Goal: Contribute content: Contribute content

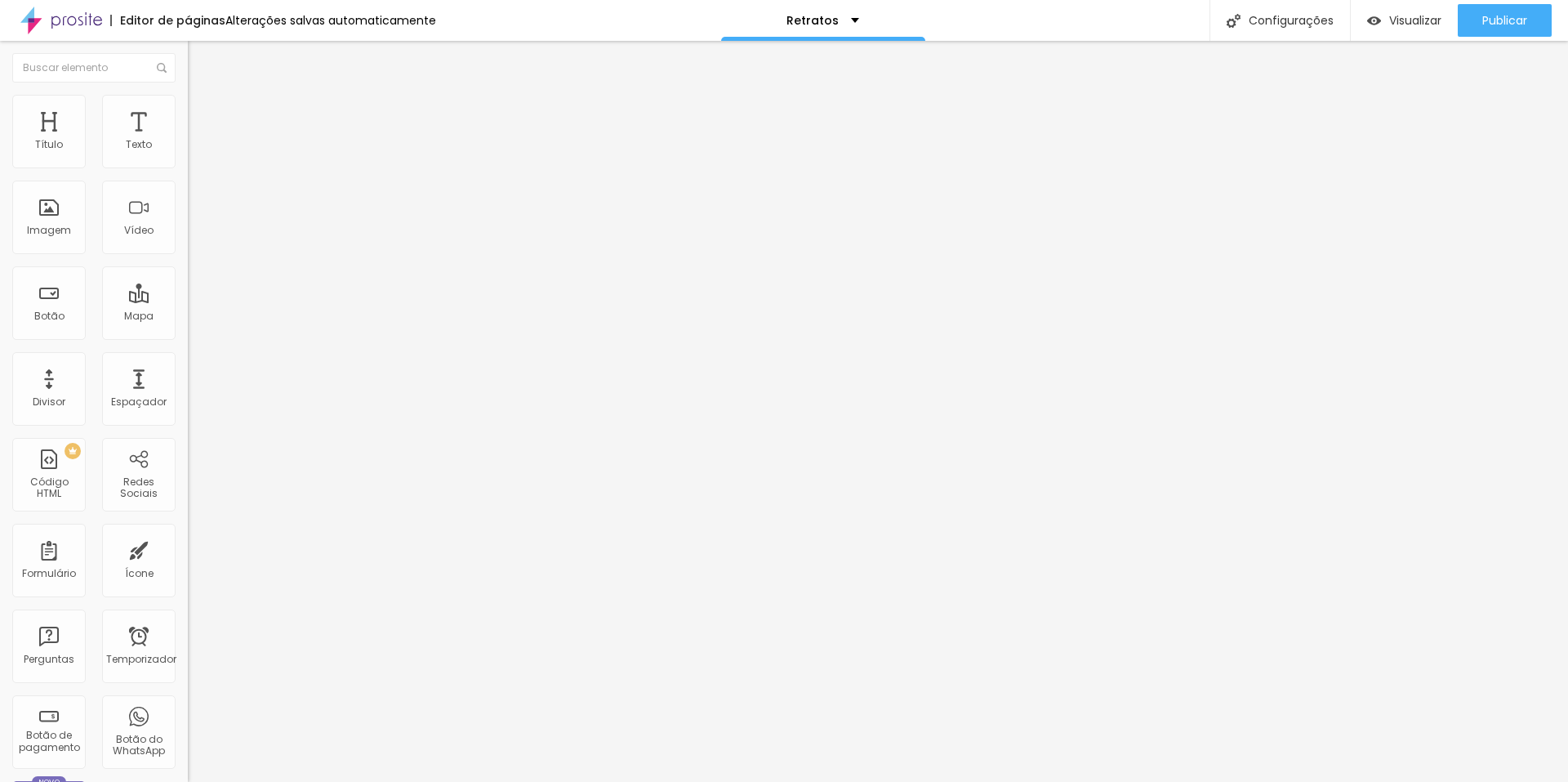
click at [198, 141] on font "Trocar imagem" at bounding box center [238, 134] width 79 height 14
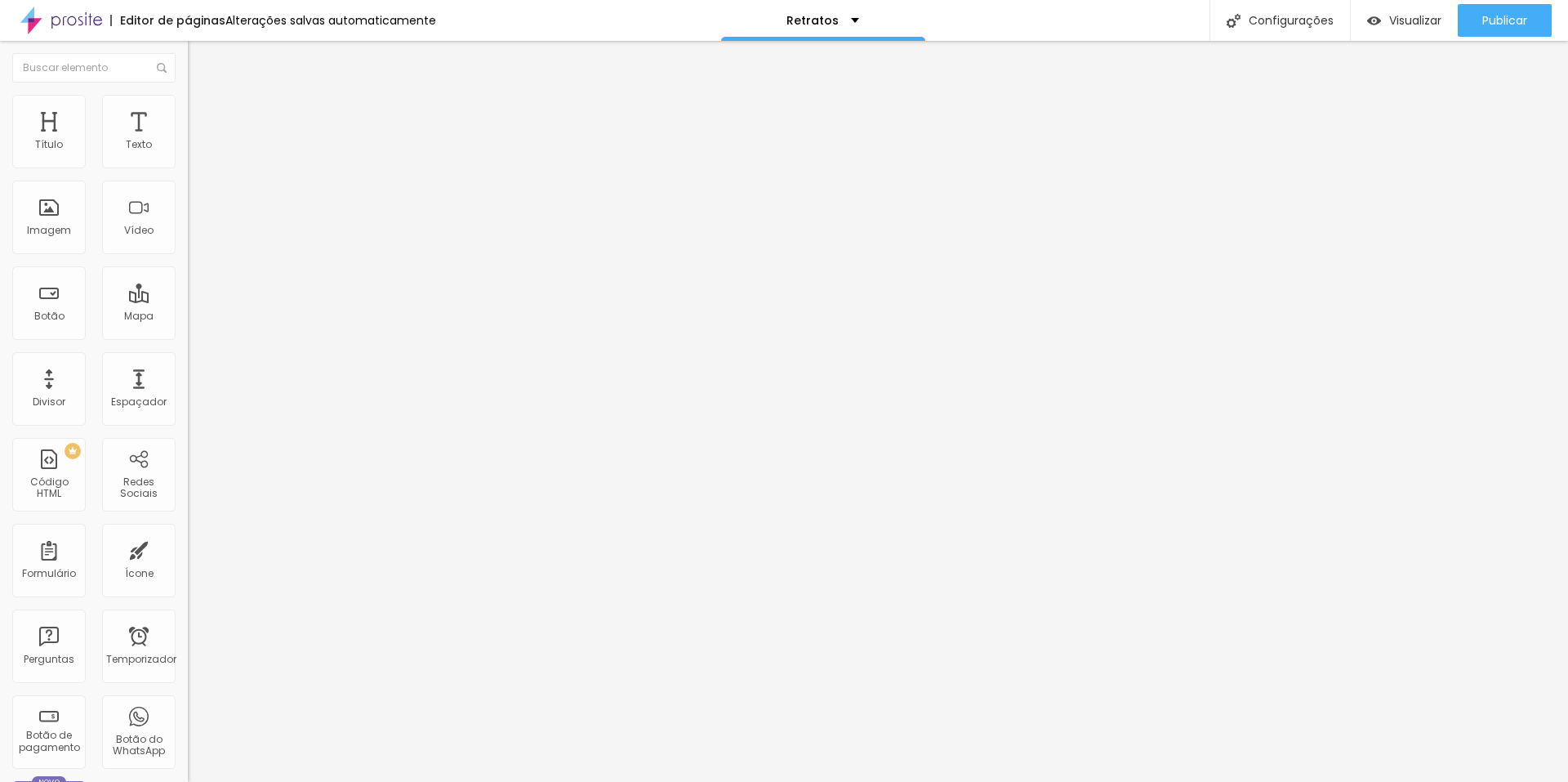
click at [198, 141] on font "Trocar imagem" at bounding box center [238, 134] width 79 height 14
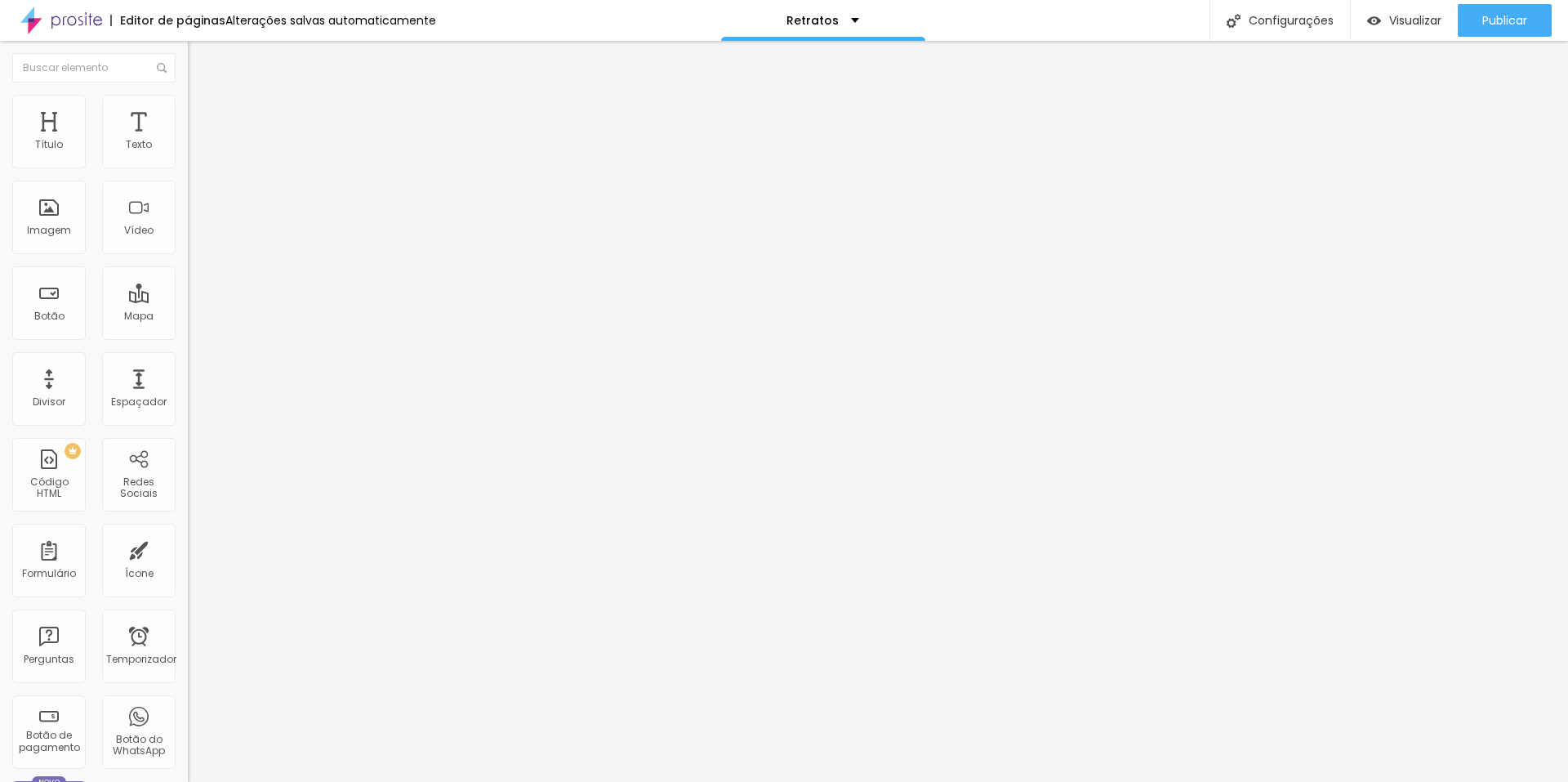
click at [198, 141] on font "Trocar imagem" at bounding box center [238, 134] width 79 height 14
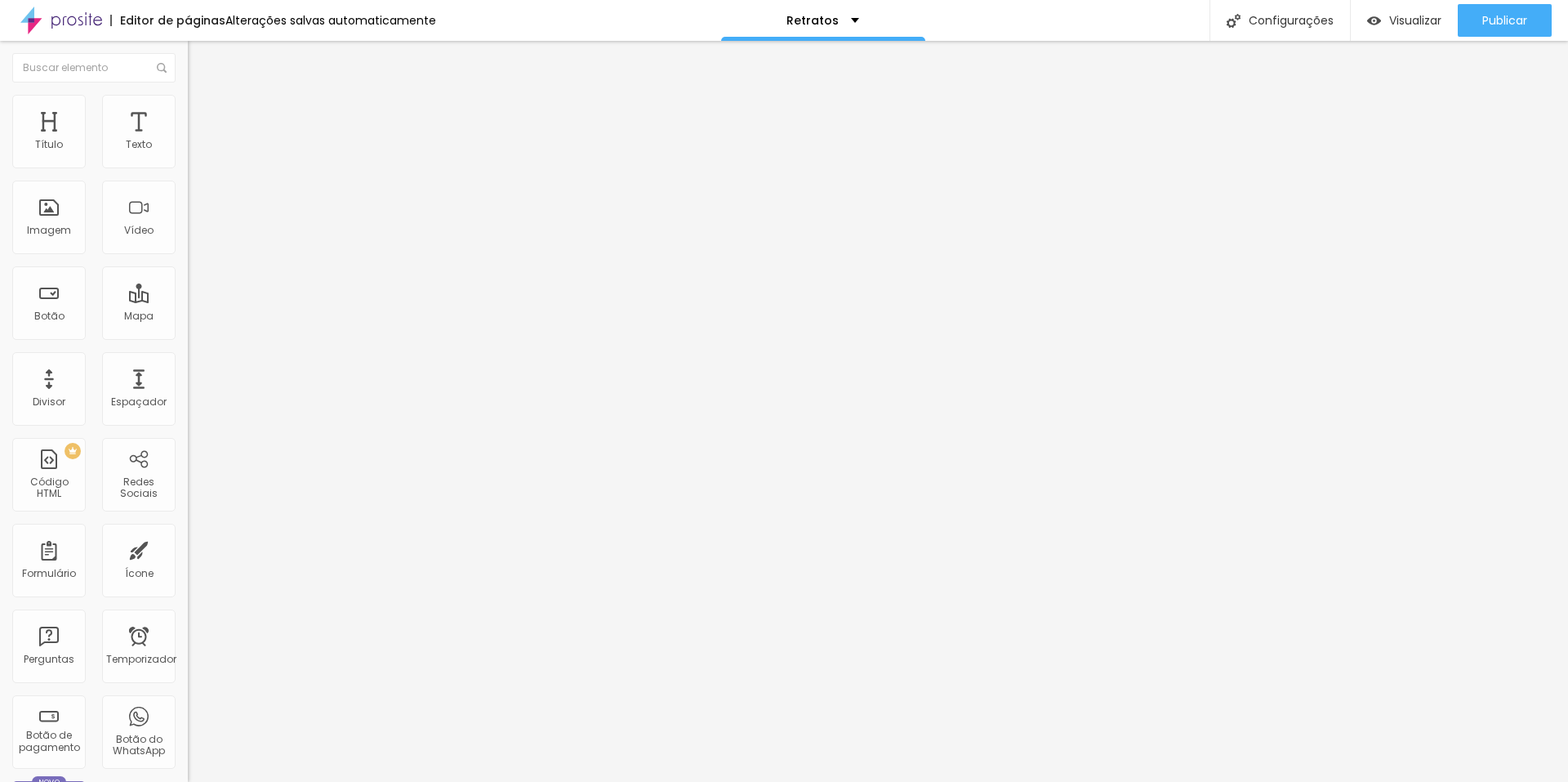
click at [888, 18] on font "Publicar" at bounding box center [1505, 20] width 45 height 17
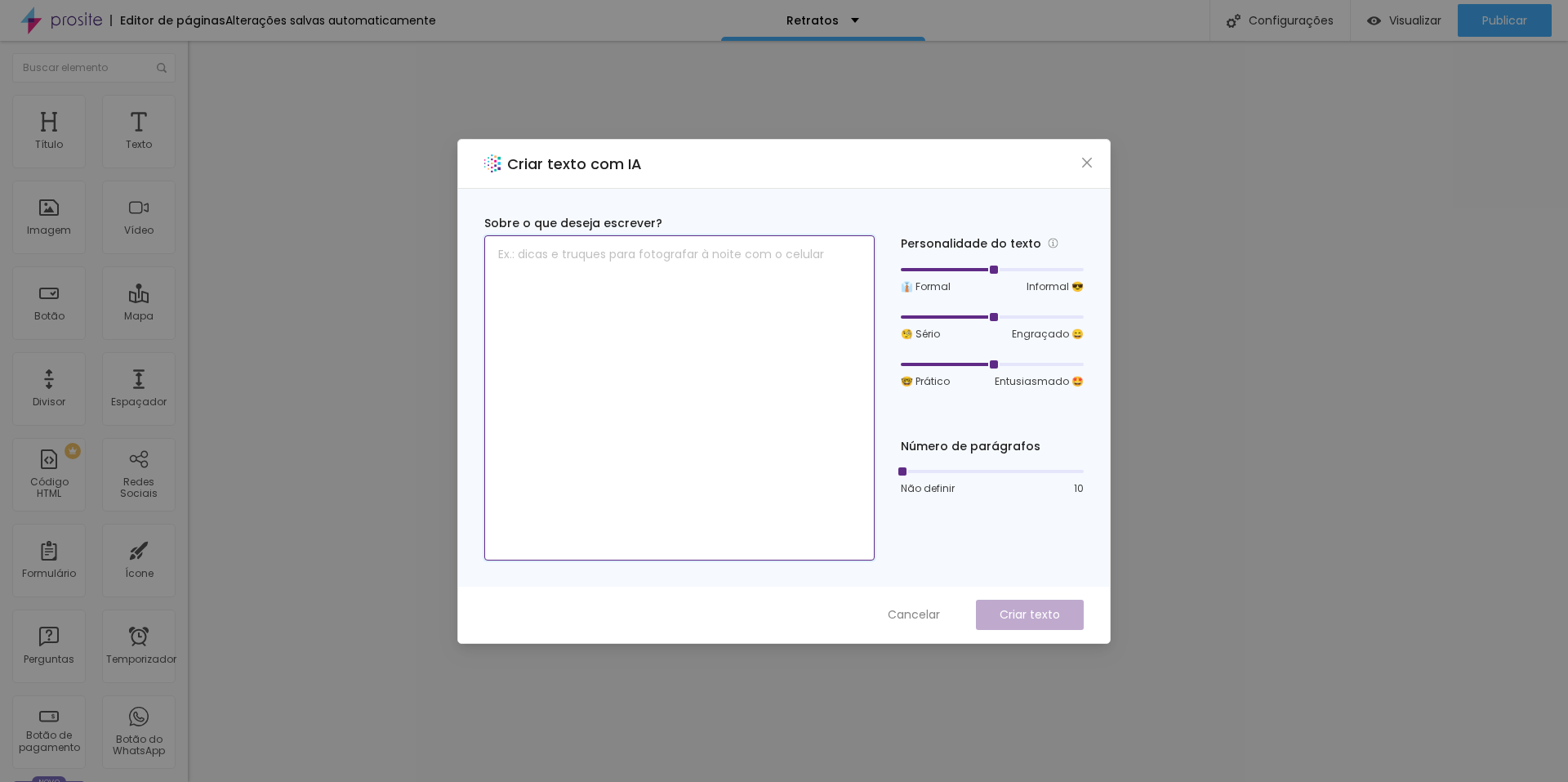
click at [826, 347] on textarea at bounding box center [679, 397] width 390 height 325
paste textarea "“Fotografar é enxergar luz forma e cores onde poucos conseguem enxergar." LAudo…"
click at [888, 365] on div at bounding box center [992, 364] width 183 height 10
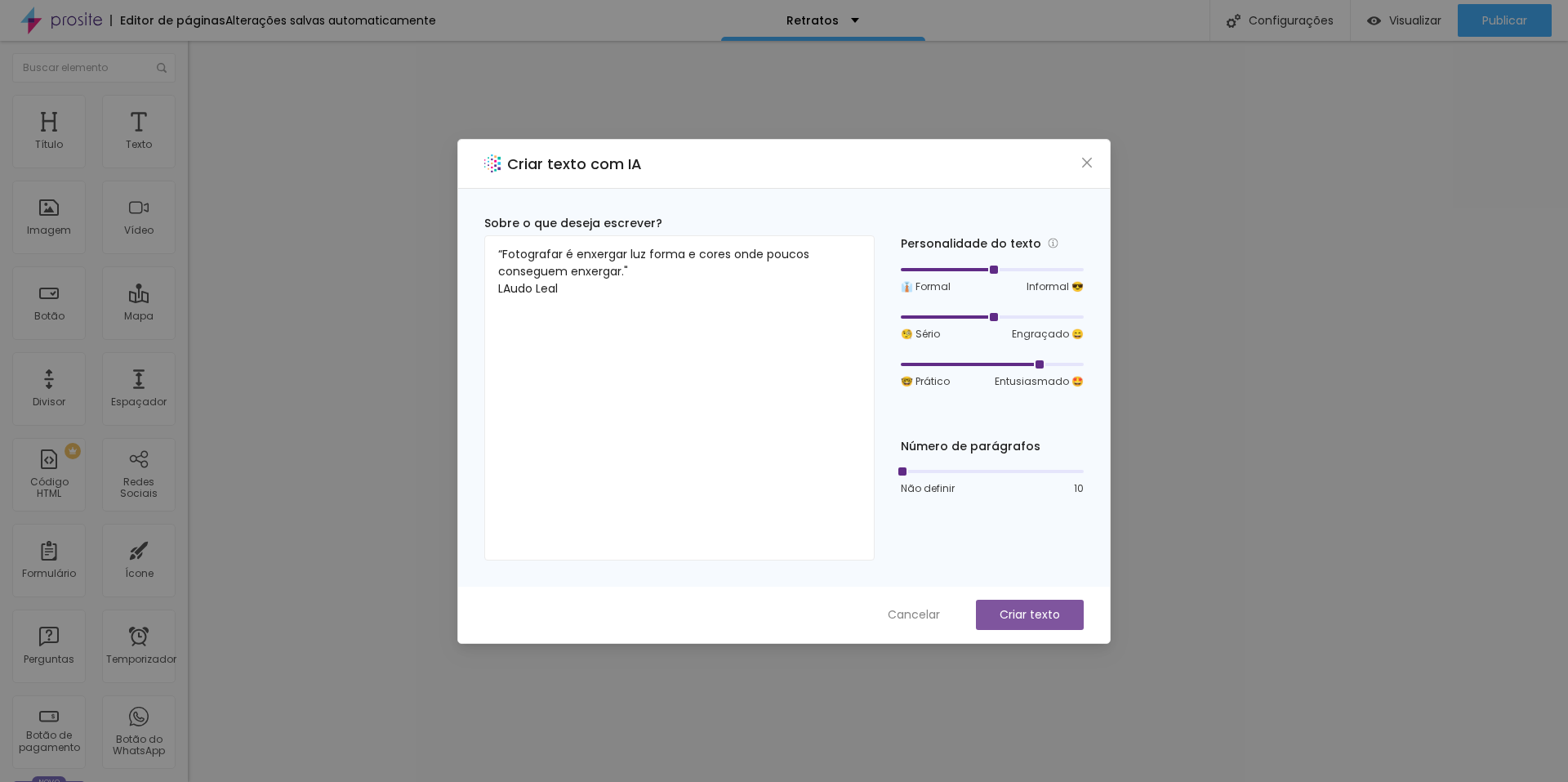
click at [888, 607] on font "Criar texto" at bounding box center [1030, 614] width 61 height 17
click at [888, 602] on button "Criar texto" at bounding box center [1030, 615] width 107 height 30
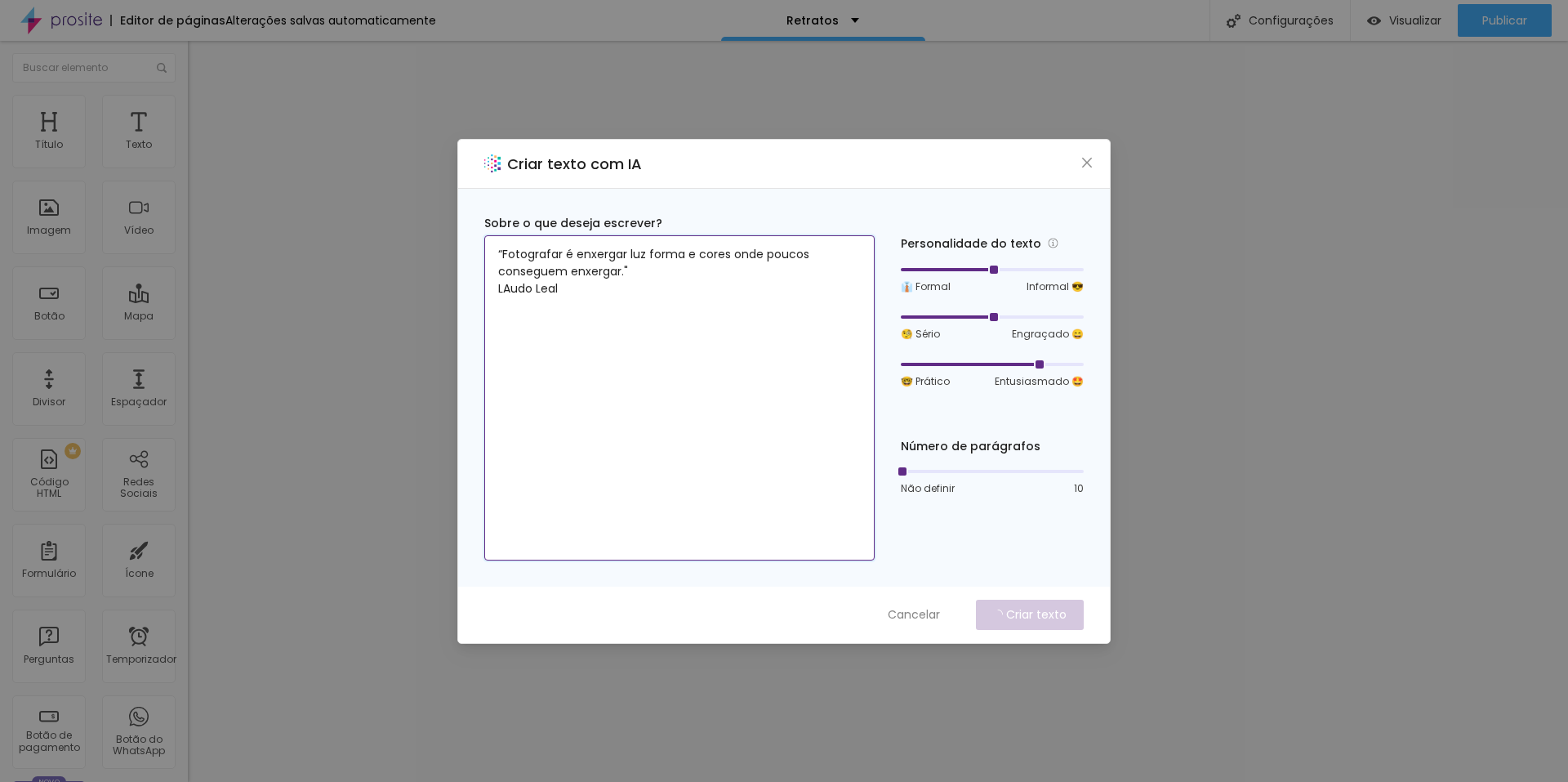
click at [492, 244] on textarea "“Fotografar é enxergar luz forma e cores onde poucos conseguem enxergar." LAudo…" at bounding box center [679, 397] width 390 height 325
type textarea "melhore esta frase “Fotografar é enxergar luz forma e cores onde poucos consegu…"
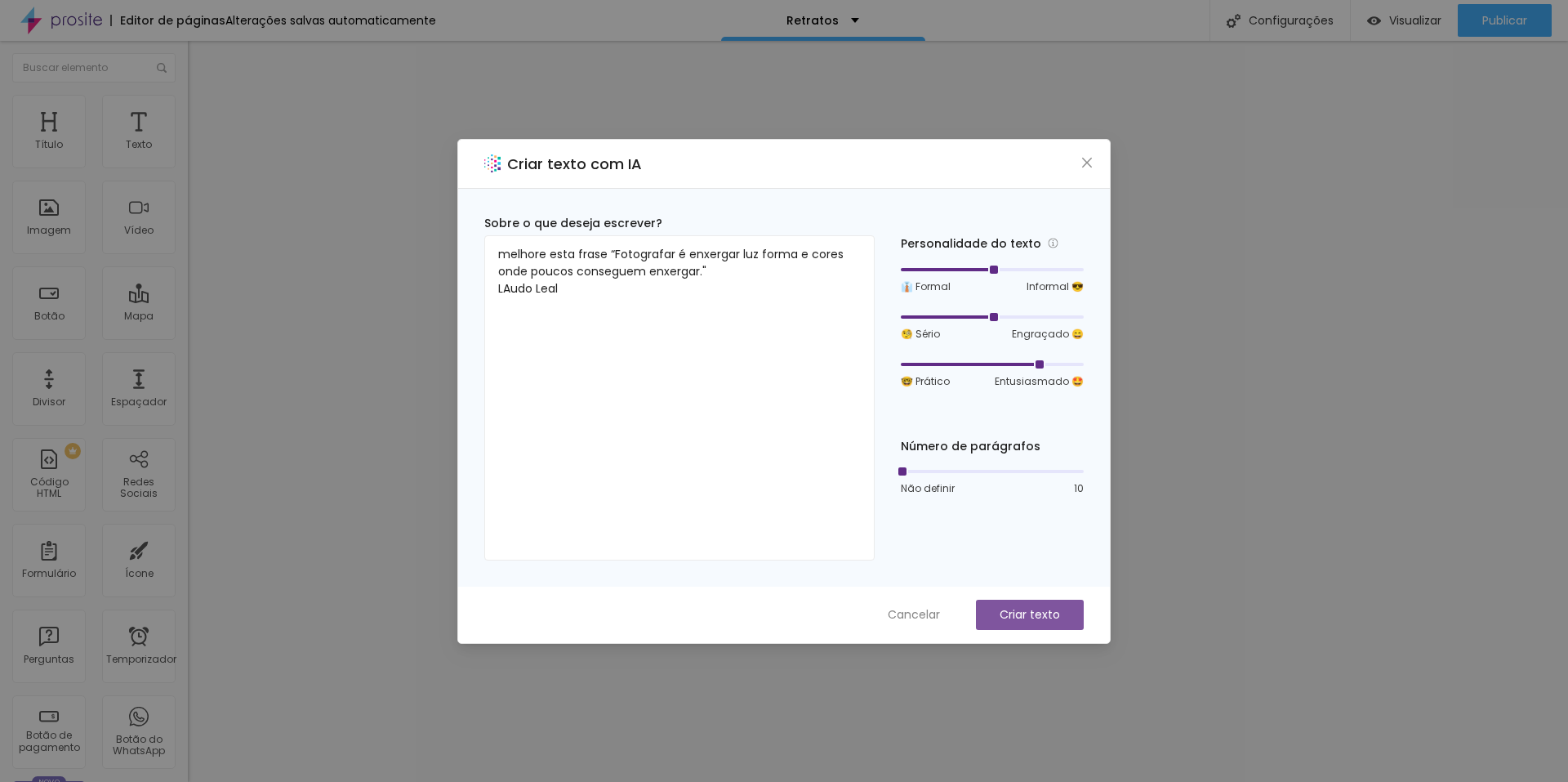
click at [888, 614] on font "Criar texto" at bounding box center [1030, 614] width 61 height 17
click at [888, 162] on div "Criar texto com IA" at bounding box center [784, 165] width 651 height 49
click at [888, 161] on icon "fechar" at bounding box center [1086, 162] width 13 height 13
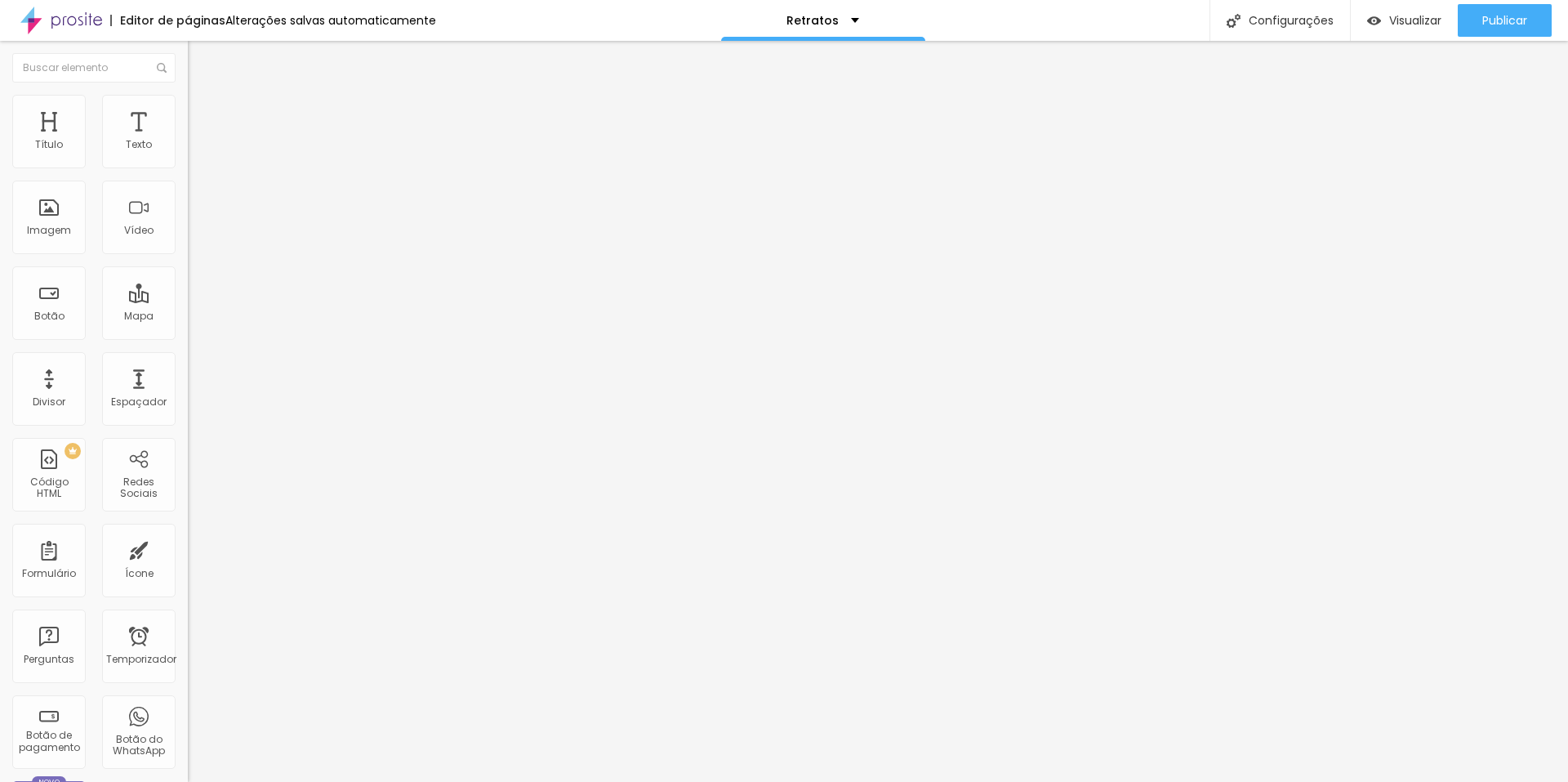
click at [188, 55] on button "Editar nulo" at bounding box center [281, 59] width 188 height 38
click at [188, 242] on button "button" at bounding box center [199, 232] width 23 height 17
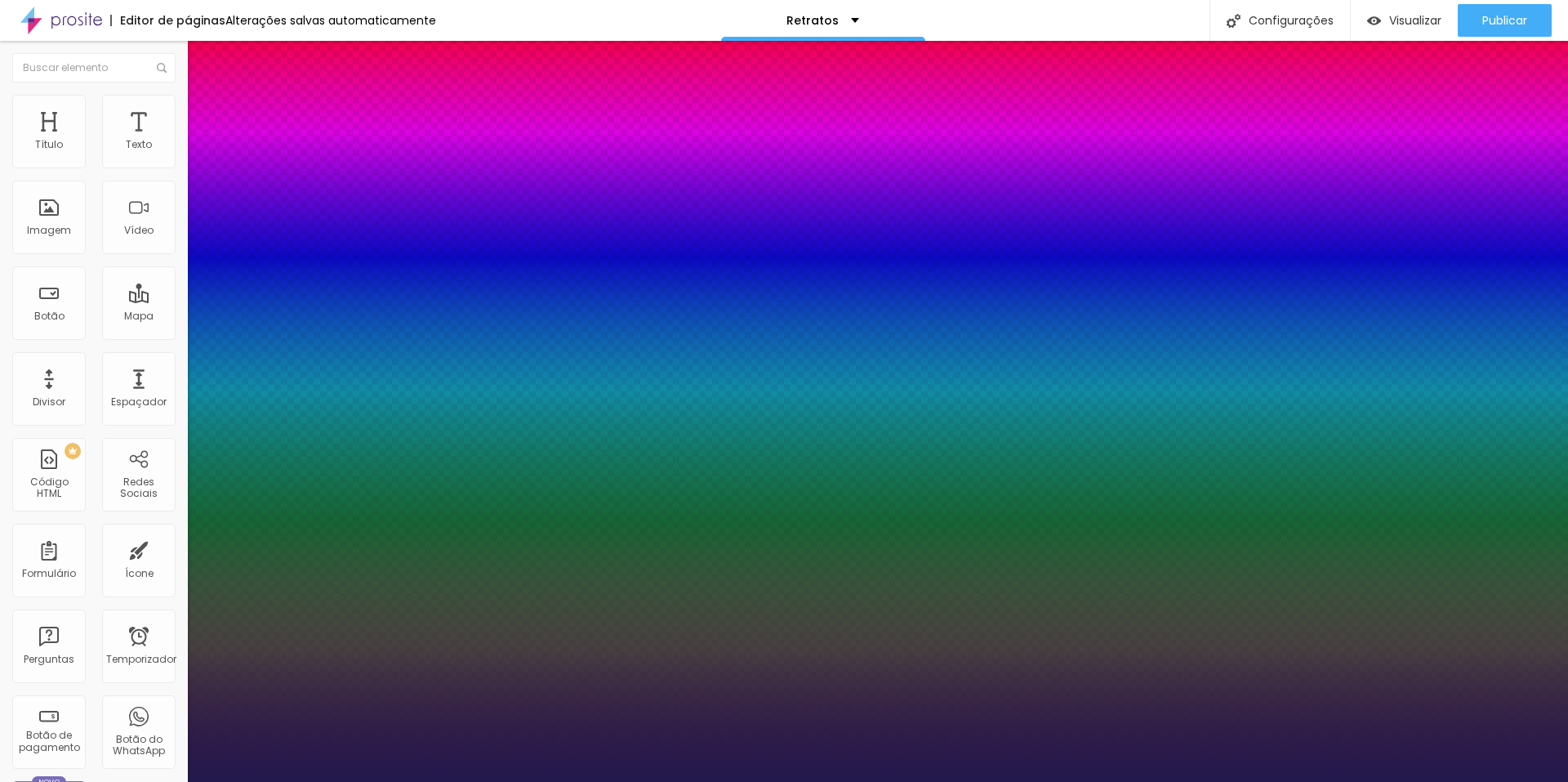
type input "1"
drag, startPoint x: 357, startPoint y: 462, endPoint x: 367, endPoint y: 462, distance: 10.0
type input "8"
type input "1"
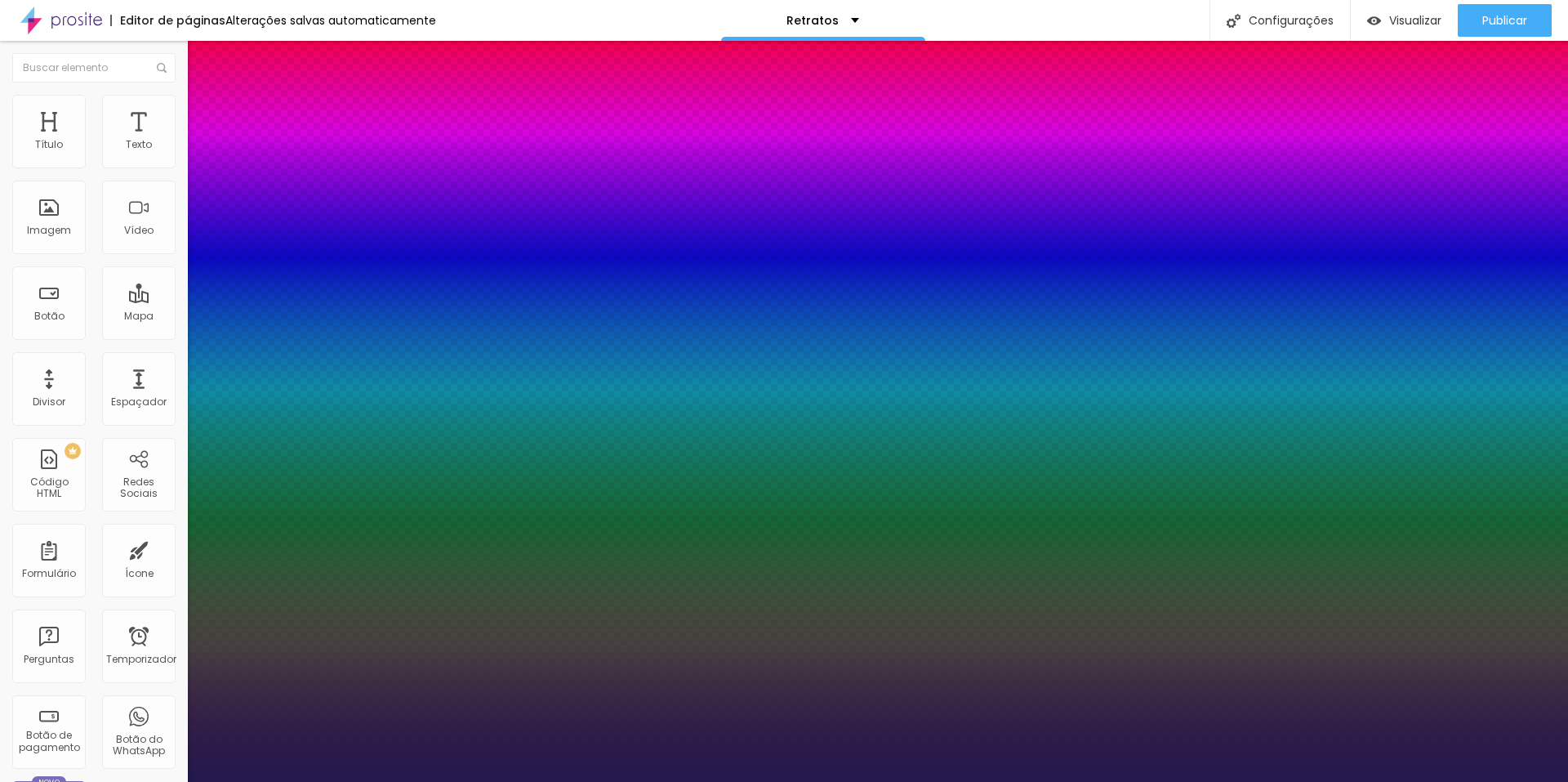
type input "1"
type input "19"
type input "1"
type input "19"
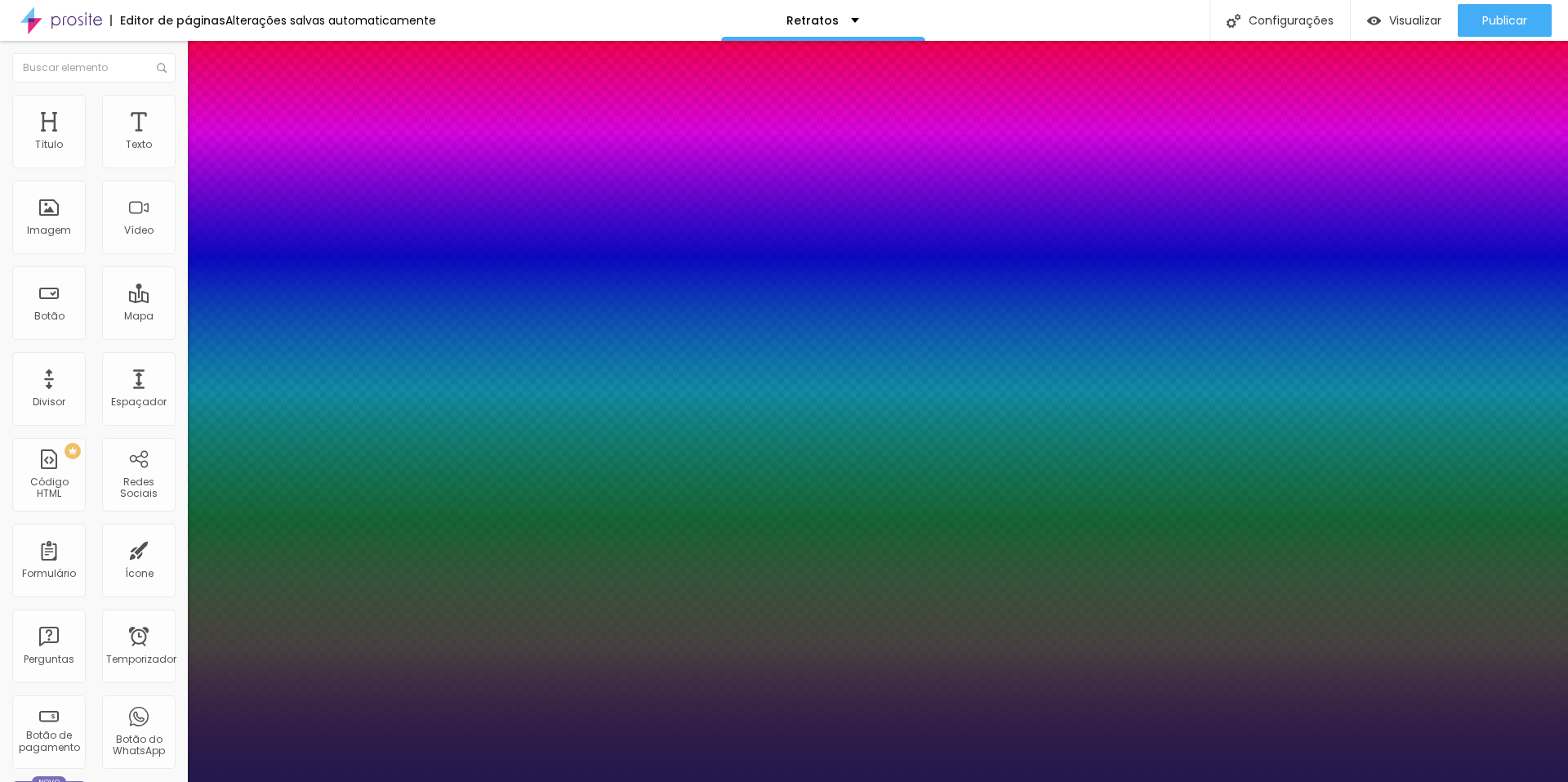
drag, startPoint x: 350, startPoint y: 574, endPoint x: 379, endPoint y: 582, distance: 30.1
type input "1"
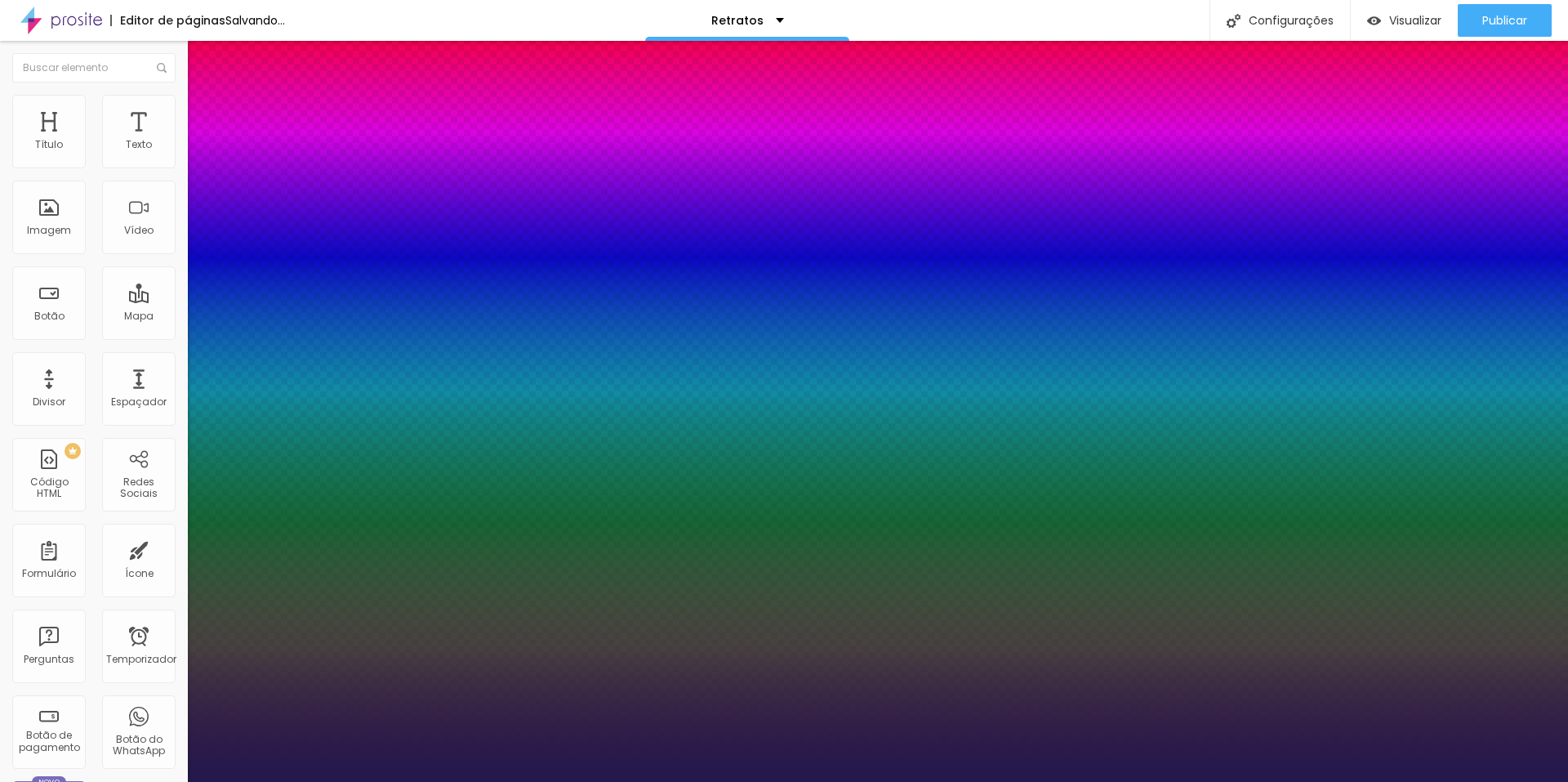
type input "1"
type input "1.7"
type input "1"
type input "1.7"
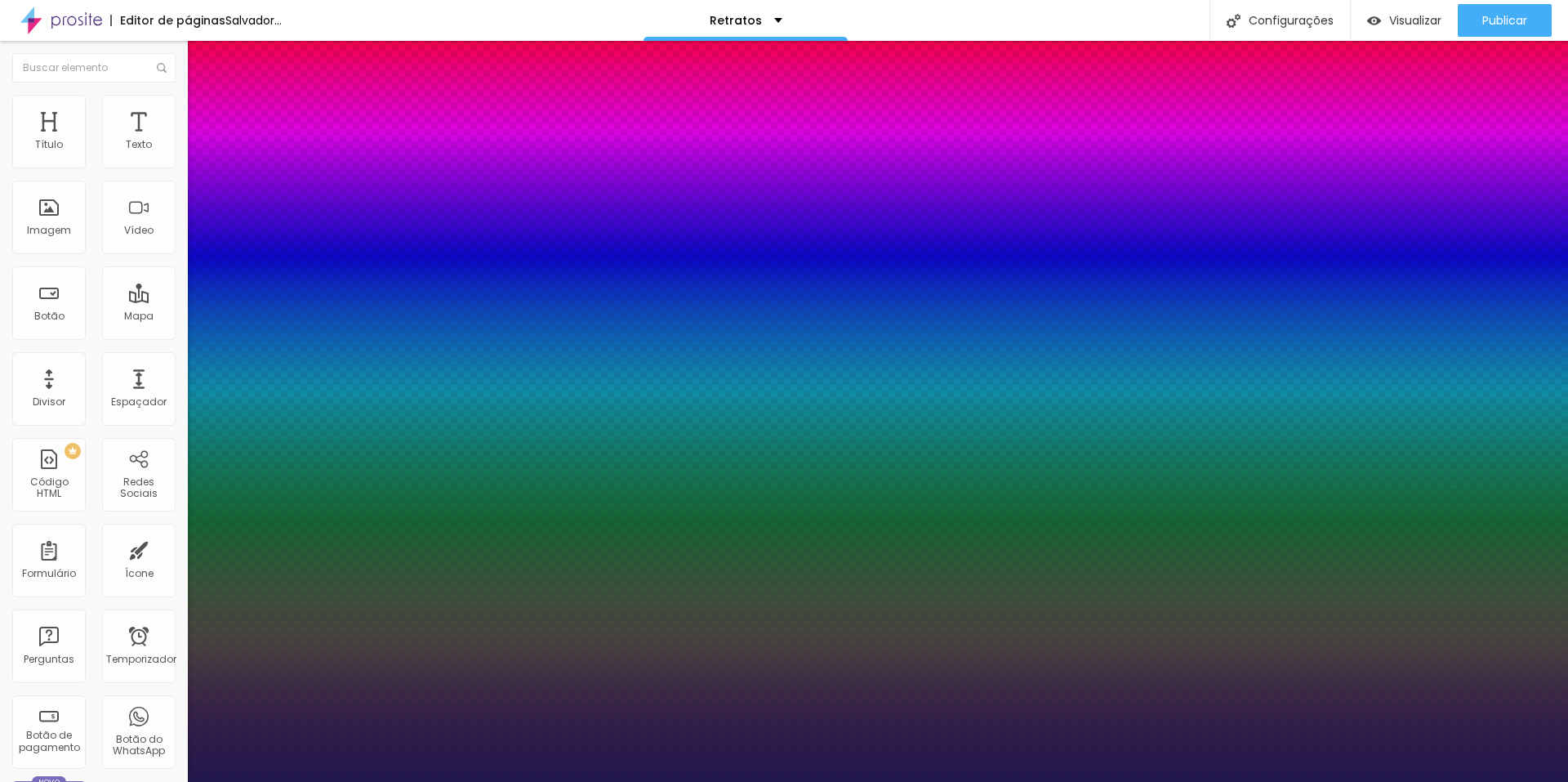
type input "1"
click at [888, 770] on div at bounding box center [784, 782] width 1568 height 0
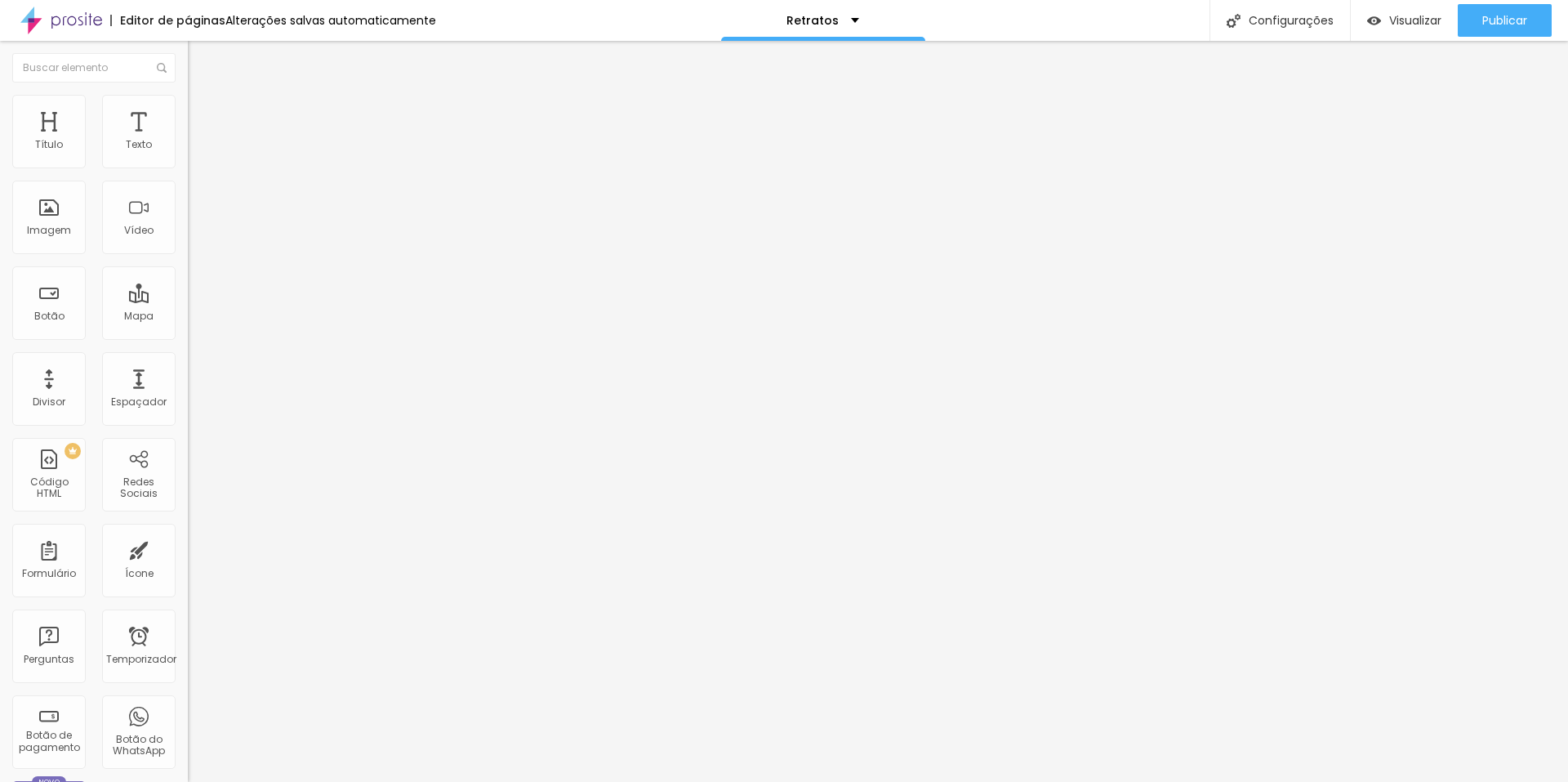
click at [188, 98] on li "Avançado" at bounding box center [281, 103] width 188 height 17
click at [200, 53] on div "Editar nulo" at bounding box center [242, 59] width 85 height 13
click at [188, 51] on button "Editar nulo" at bounding box center [281, 59] width 188 height 38
click at [200, 60] on img "button" at bounding box center [206, 59] width 13 height 13
click at [188, 294] on div "10 Espaço de cima 10 Espaço de baixo ID HTML Classes Html Visível nos dispositi…" at bounding box center [281, 454] width 188 height 687
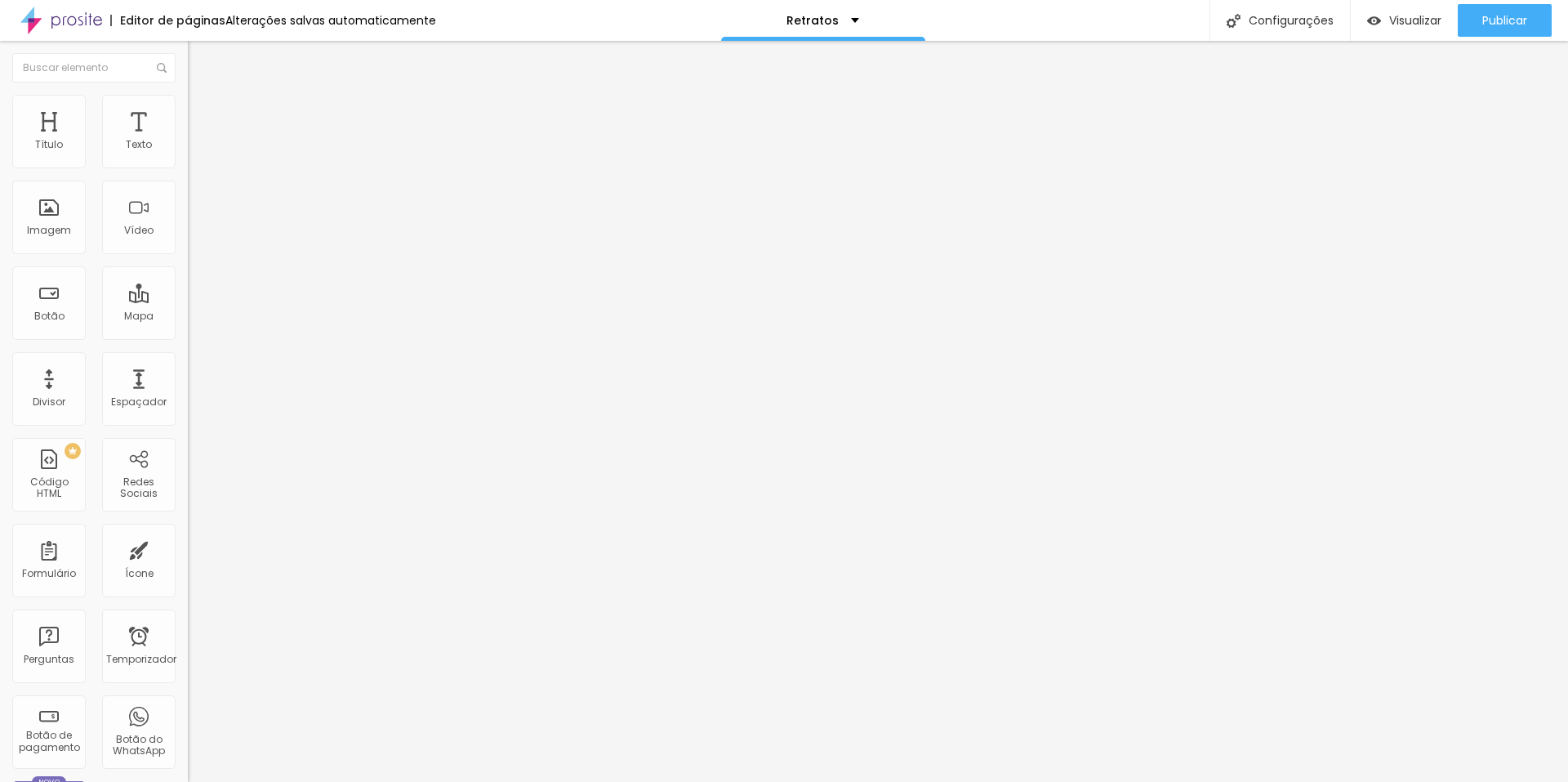
click at [195, 237] on icon "button" at bounding box center [199, 232] width 10 height 10
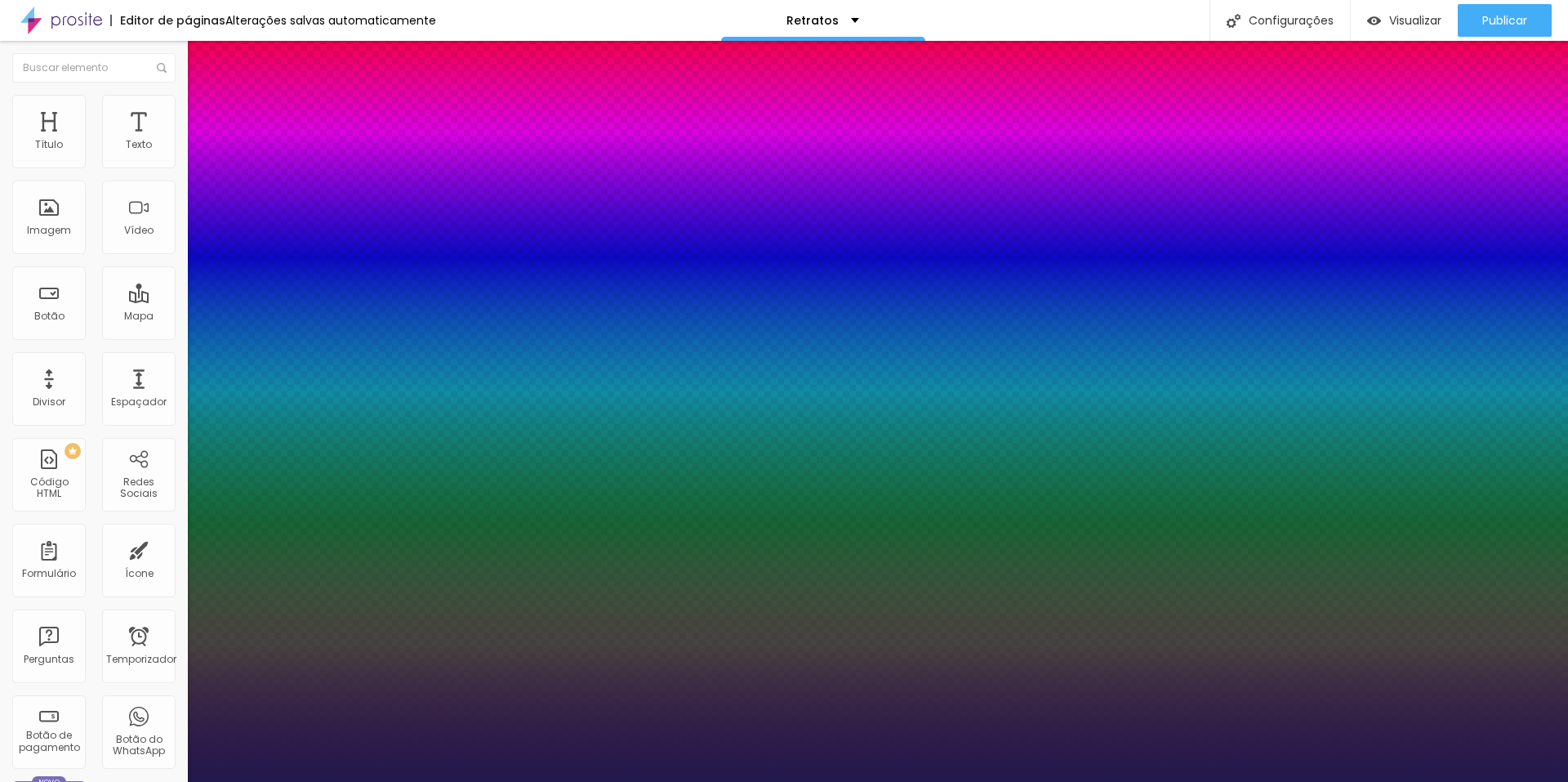
type input "1"
drag, startPoint x: 357, startPoint y: 461, endPoint x: 378, endPoint y: 465, distance: 21.4
type input "8"
type input "1"
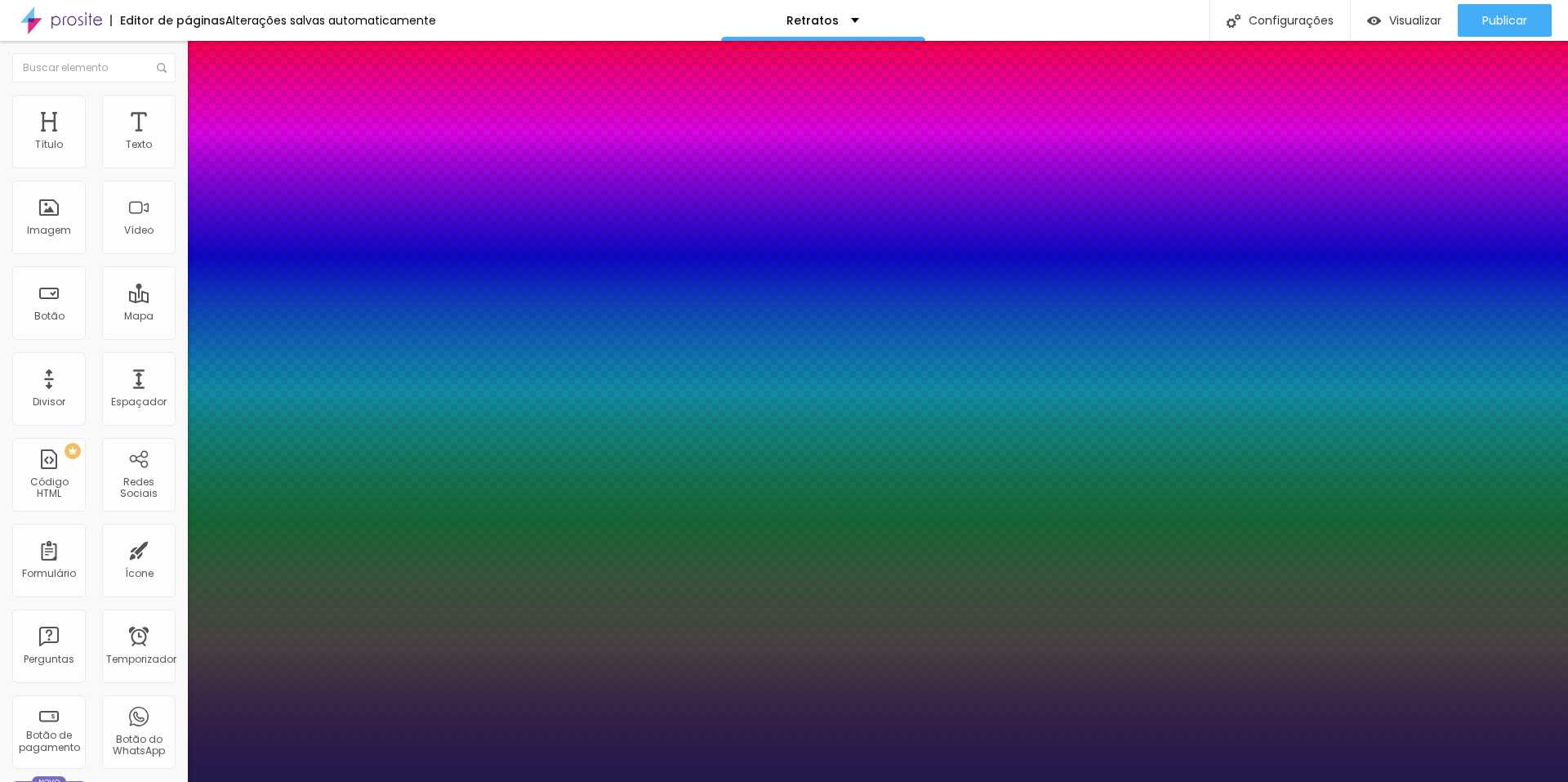
type input "1"
type input "16"
type input "1"
type input "8"
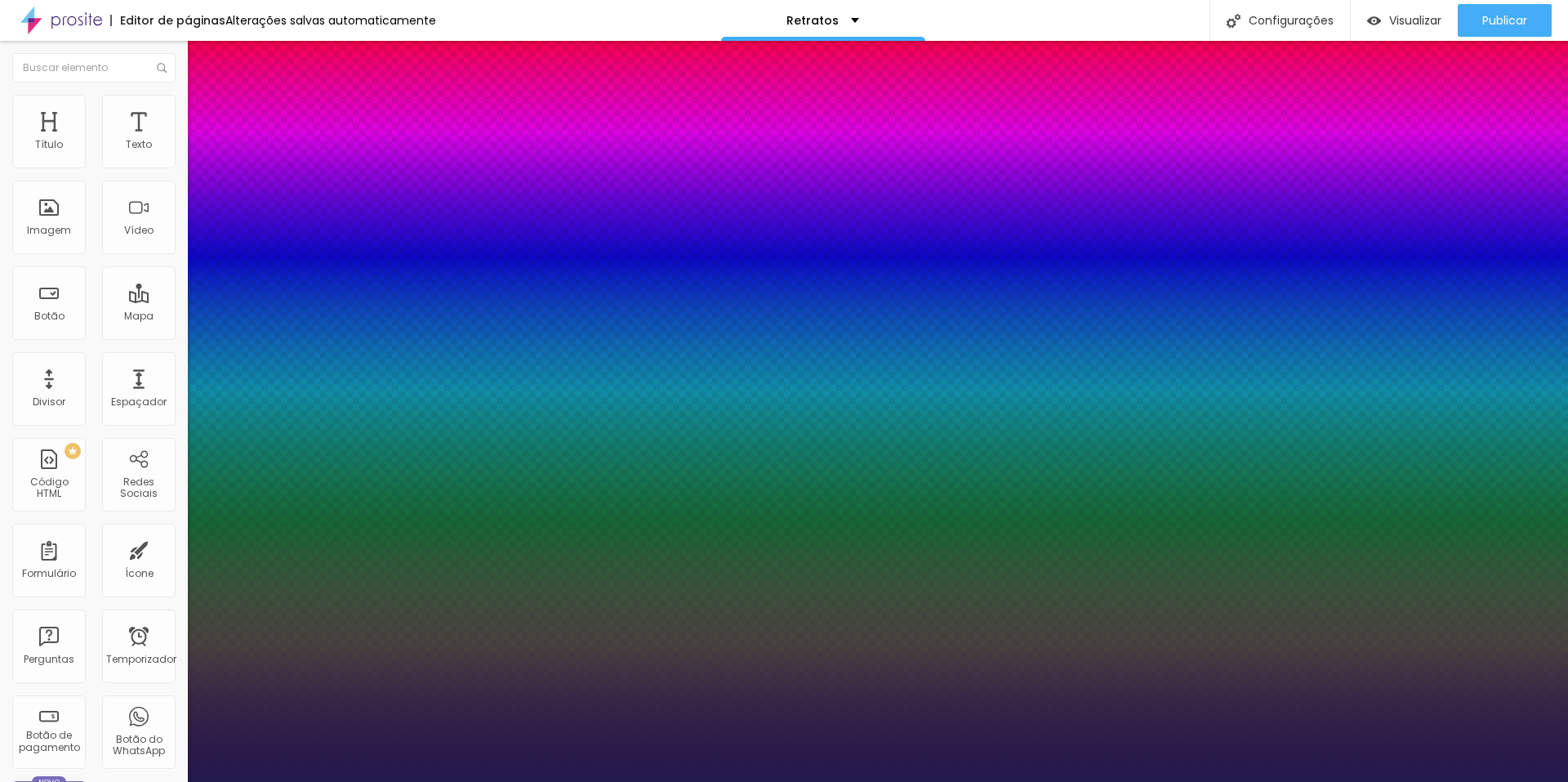
type input "1"
type input "19"
type input "1"
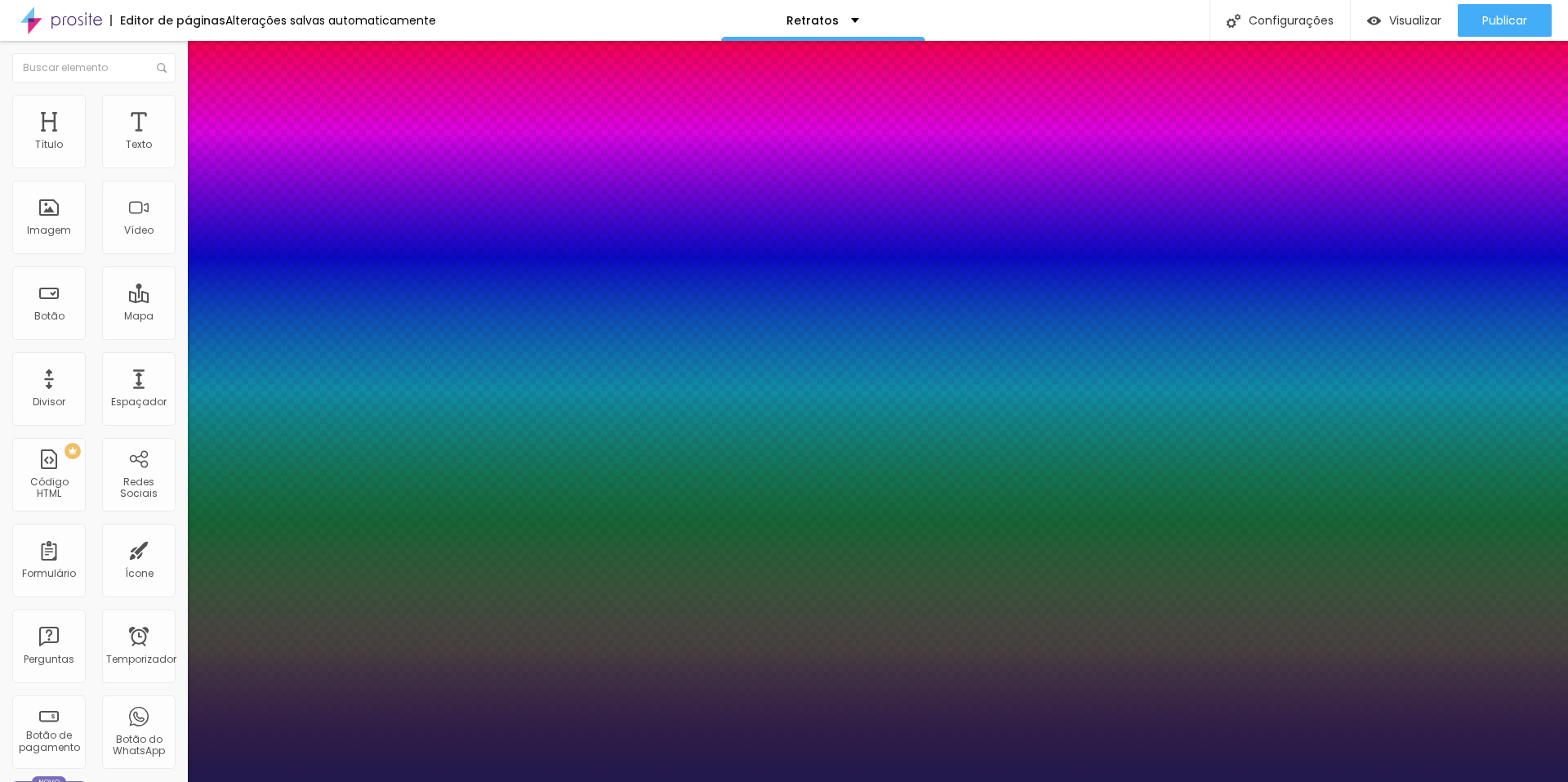
click at [617, 770] on div at bounding box center [784, 782] width 1568 height 0
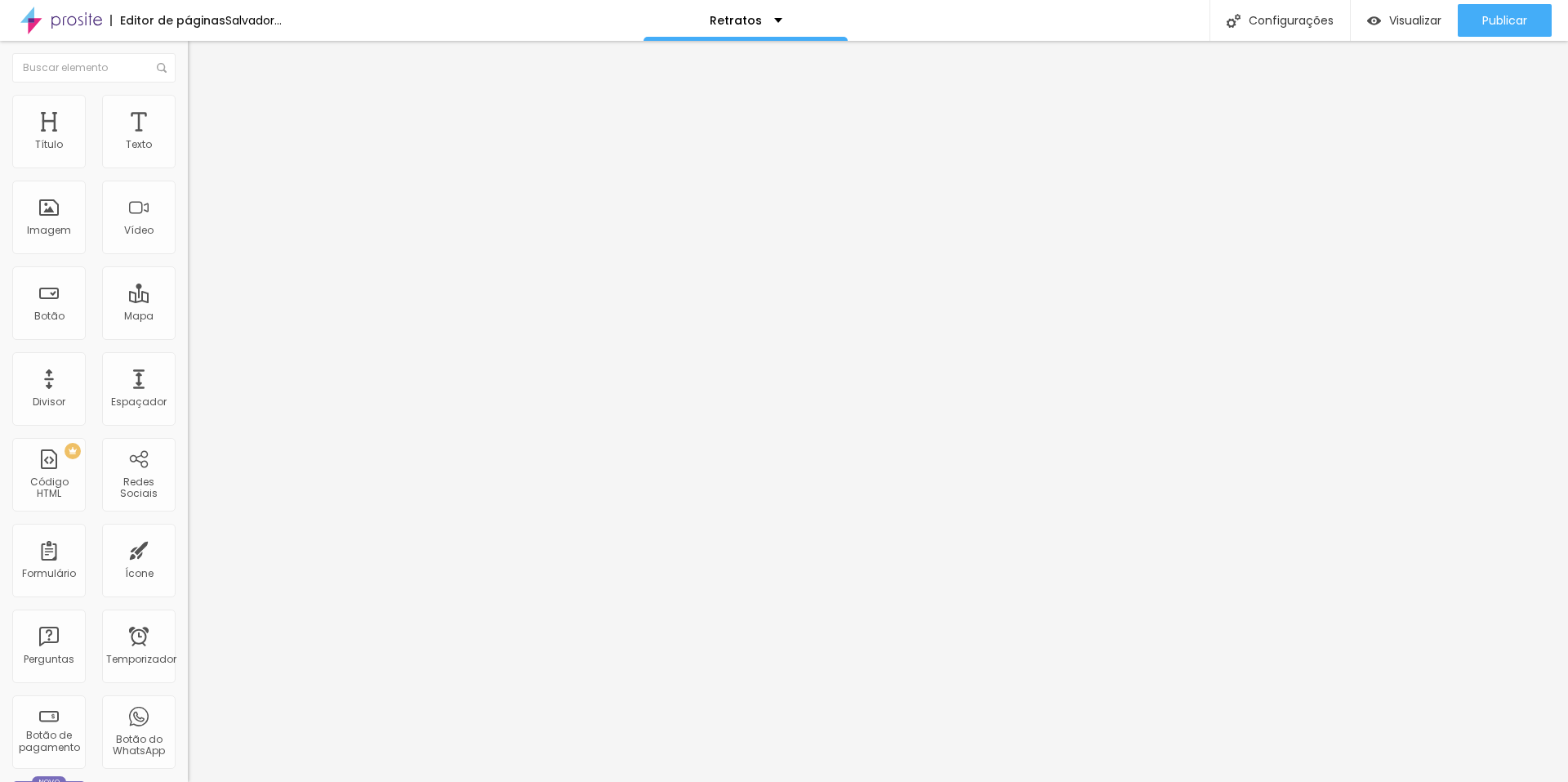
click at [188, 194] on span "Sólido" at bounding box center [203, 191] width 32 height 14
click at [188, 95] on li "Estilo" at bounding box center [281, 103] width 188 height 17
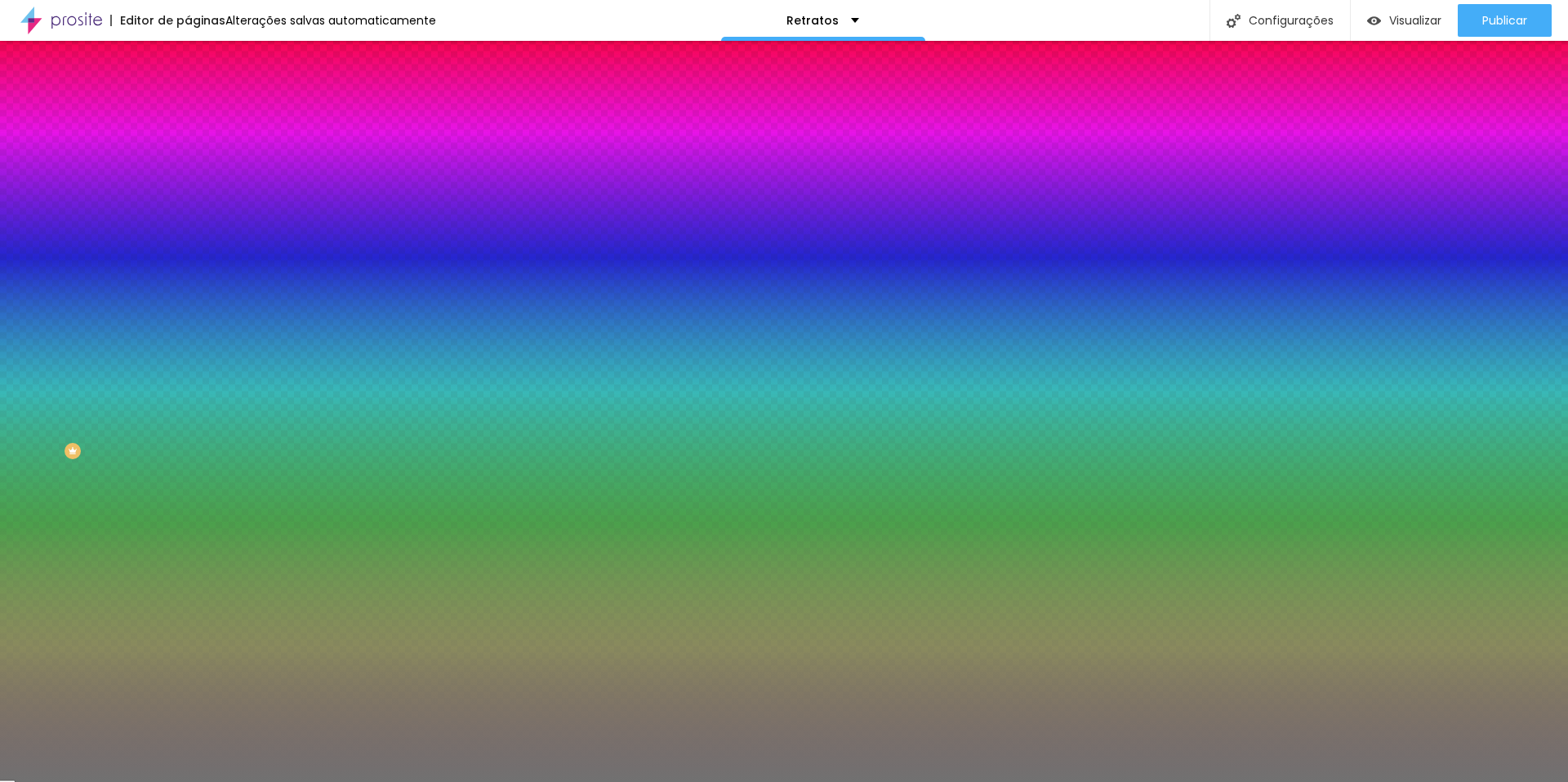
click at [188, 156] on div at bounding box center [281, 156] width 188 height 0
click at [188, 173] on div at bounding box center [281, 173] width 188 height 0
click at [188, 156] on div at bounding box center [281, 156] width 188 height 0
drag, startPoint x: 25, startPoint y: 255, endPoint x: 28, endPoint y: 243, distance: 12.4
click at [188, 173] on div at bounding box center [281, 173] width 188 height 0
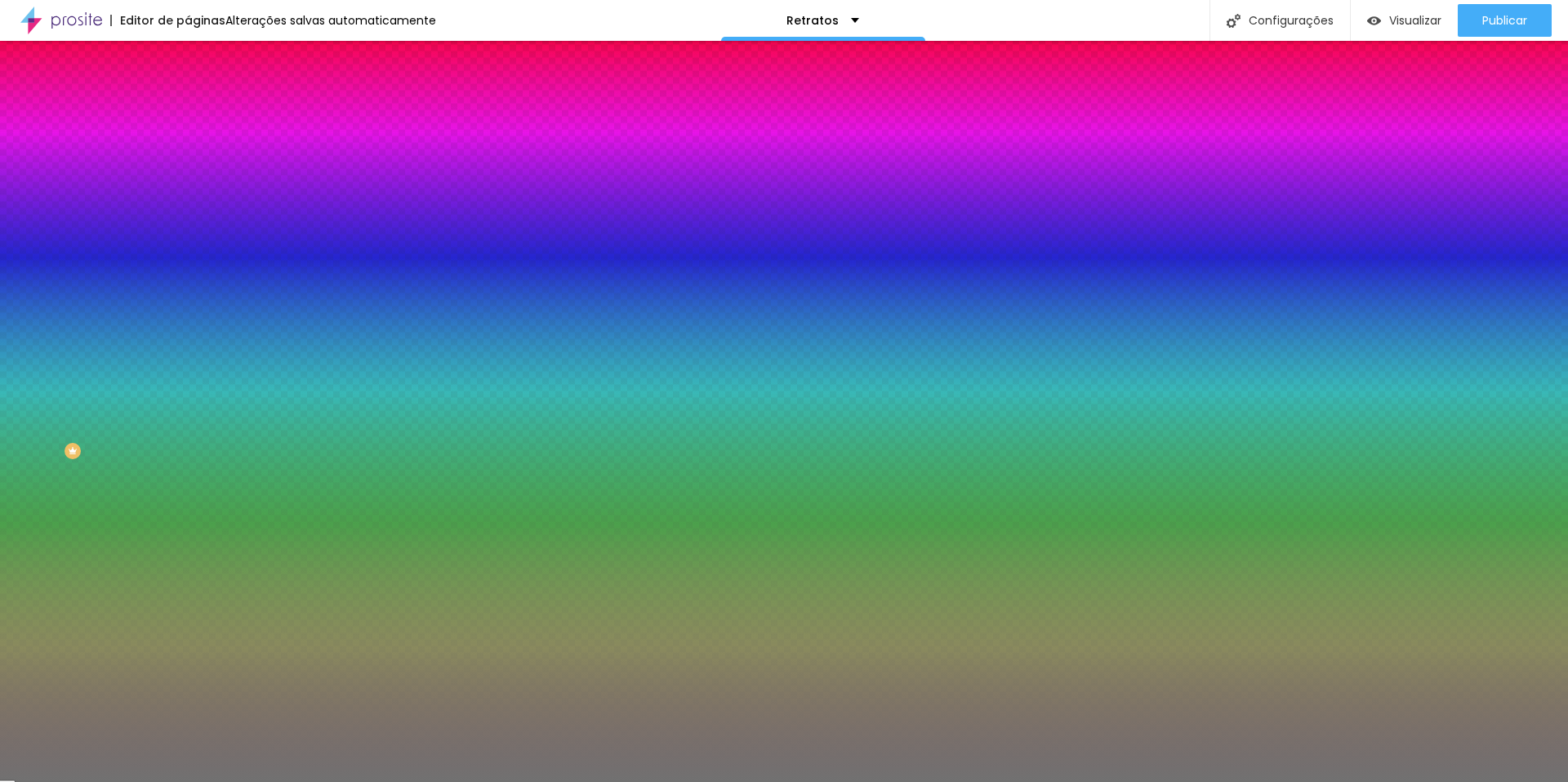
click at [188, 156] on div at bounding box center [281, 156] width 188 height 0
drag, startPoint x: 25, startPoint y: 252, endPoint x: 26, endPoint y: 206, distance: 46.0
click at [188, 173] on div at bounding box center [281, 173] width 188 height 0
click at [188, 205] on div "Cor Voltar ao padrão #717171 Tamanho 50 % Peso 10" at bounding box center [281, 191] width 188 height 128
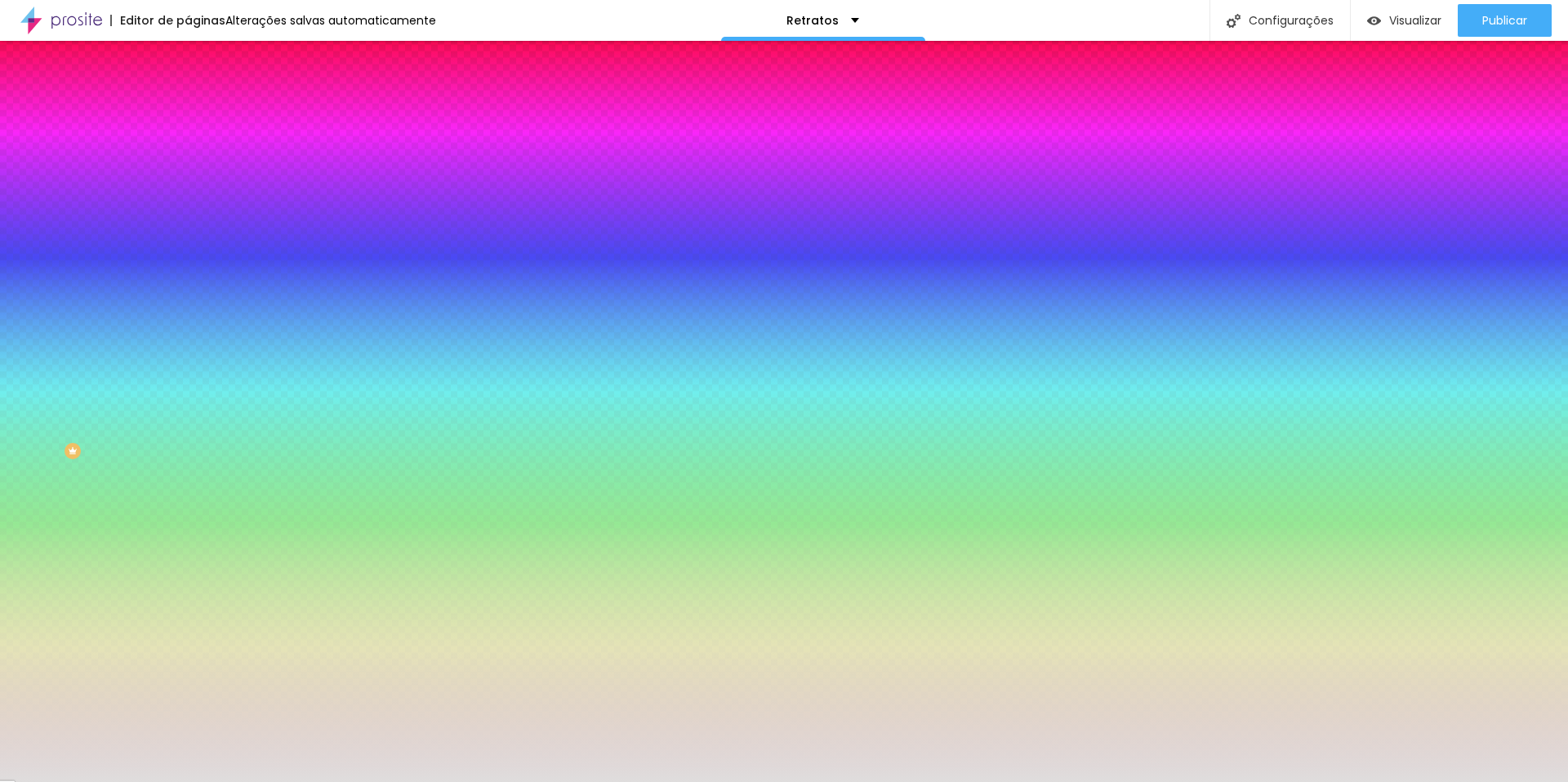
type input "46"
type input "41"
type input "40"
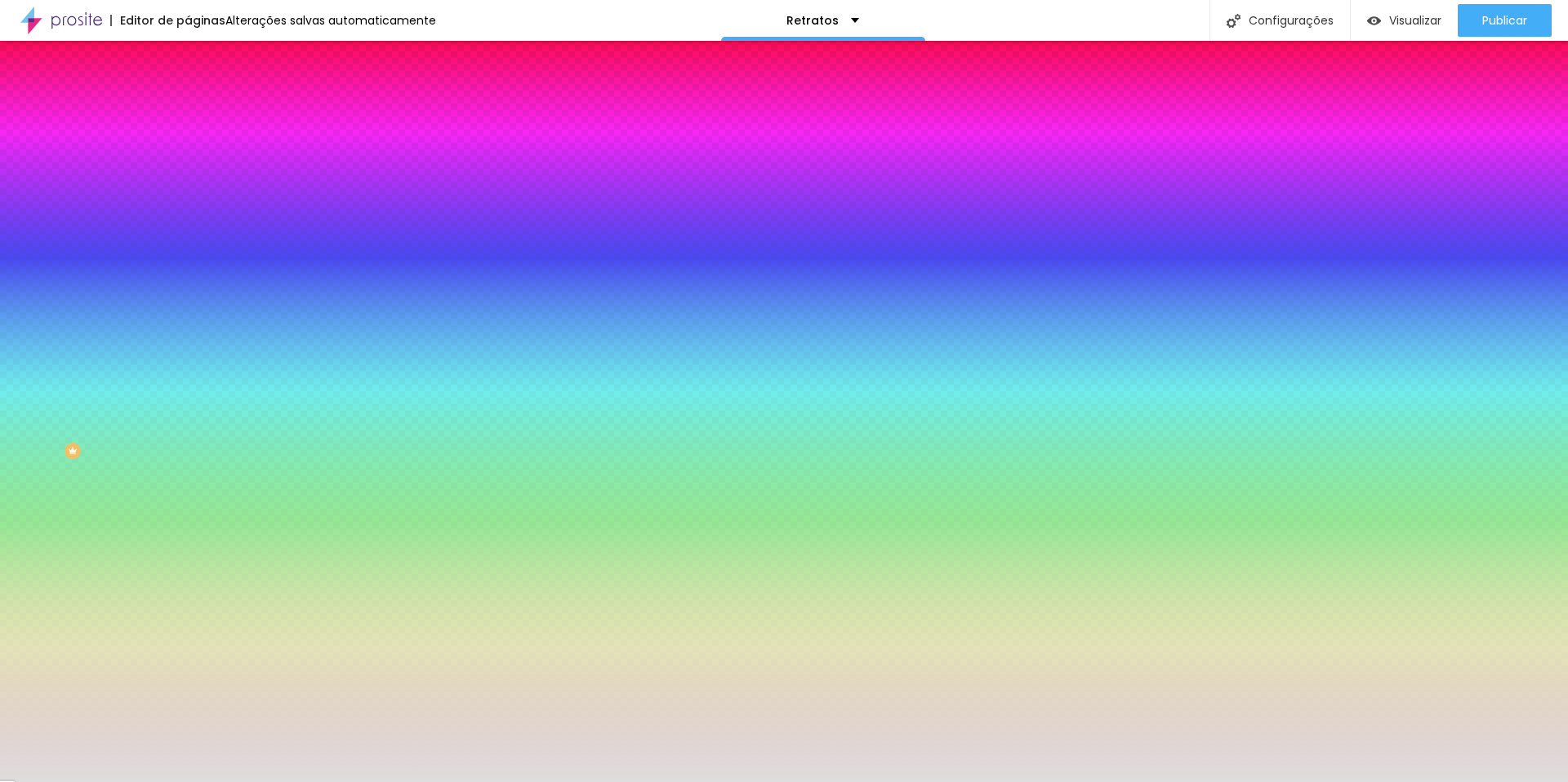
type input "40"
type input "39"
type input "38"
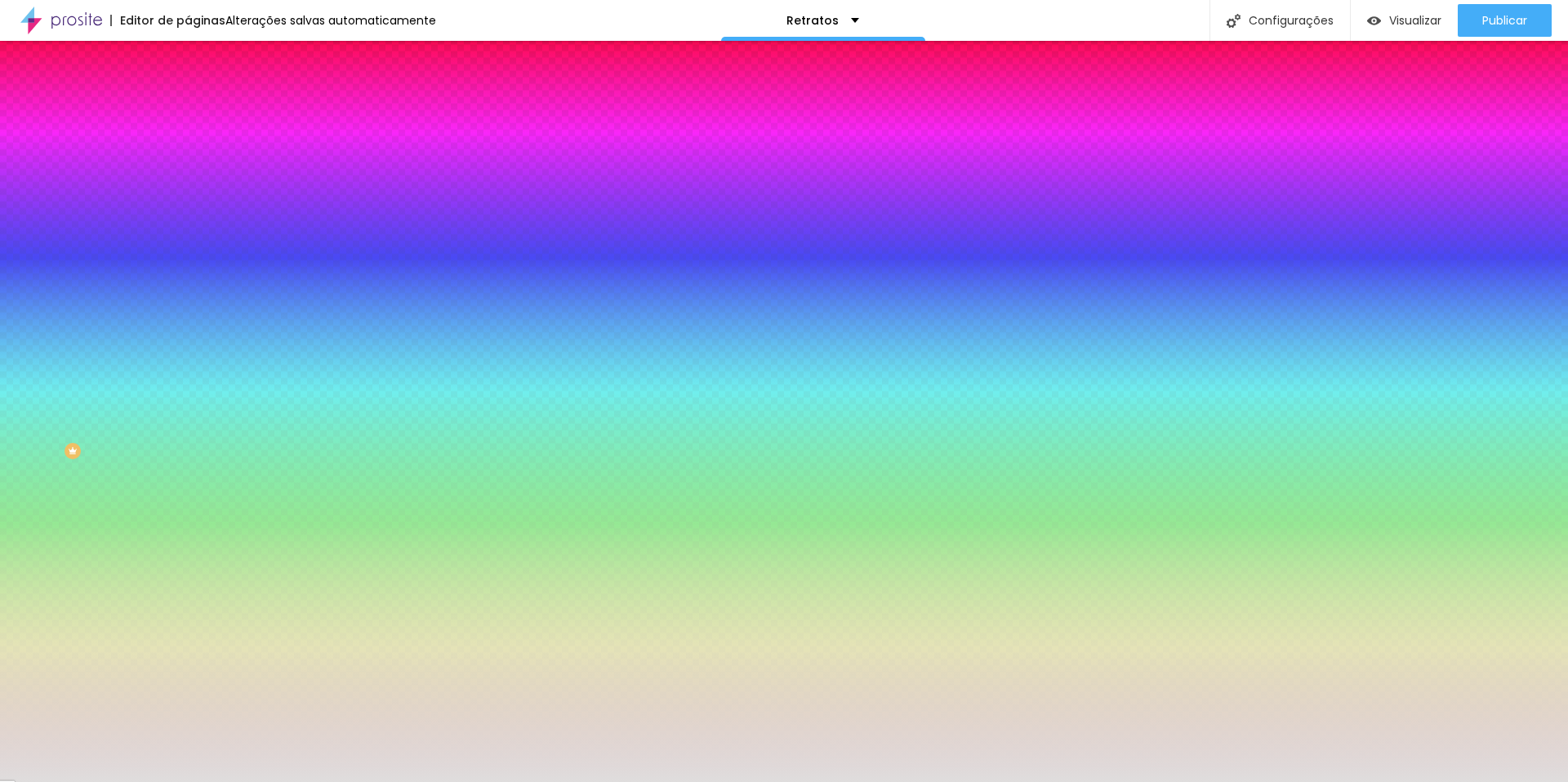
type input "37"
type input "36"
type input "35"
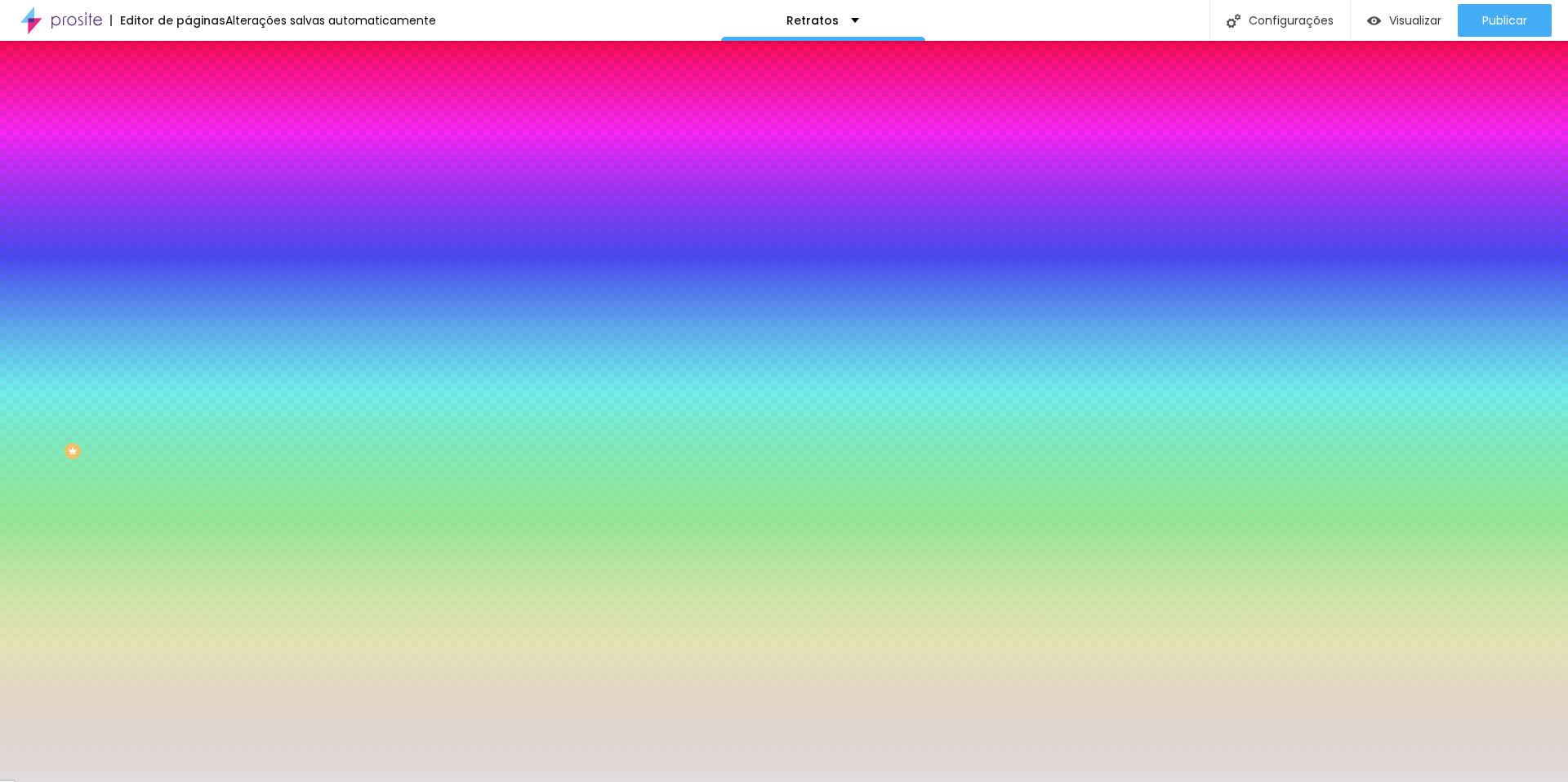
type input "35"
type input "34"
type input "33"
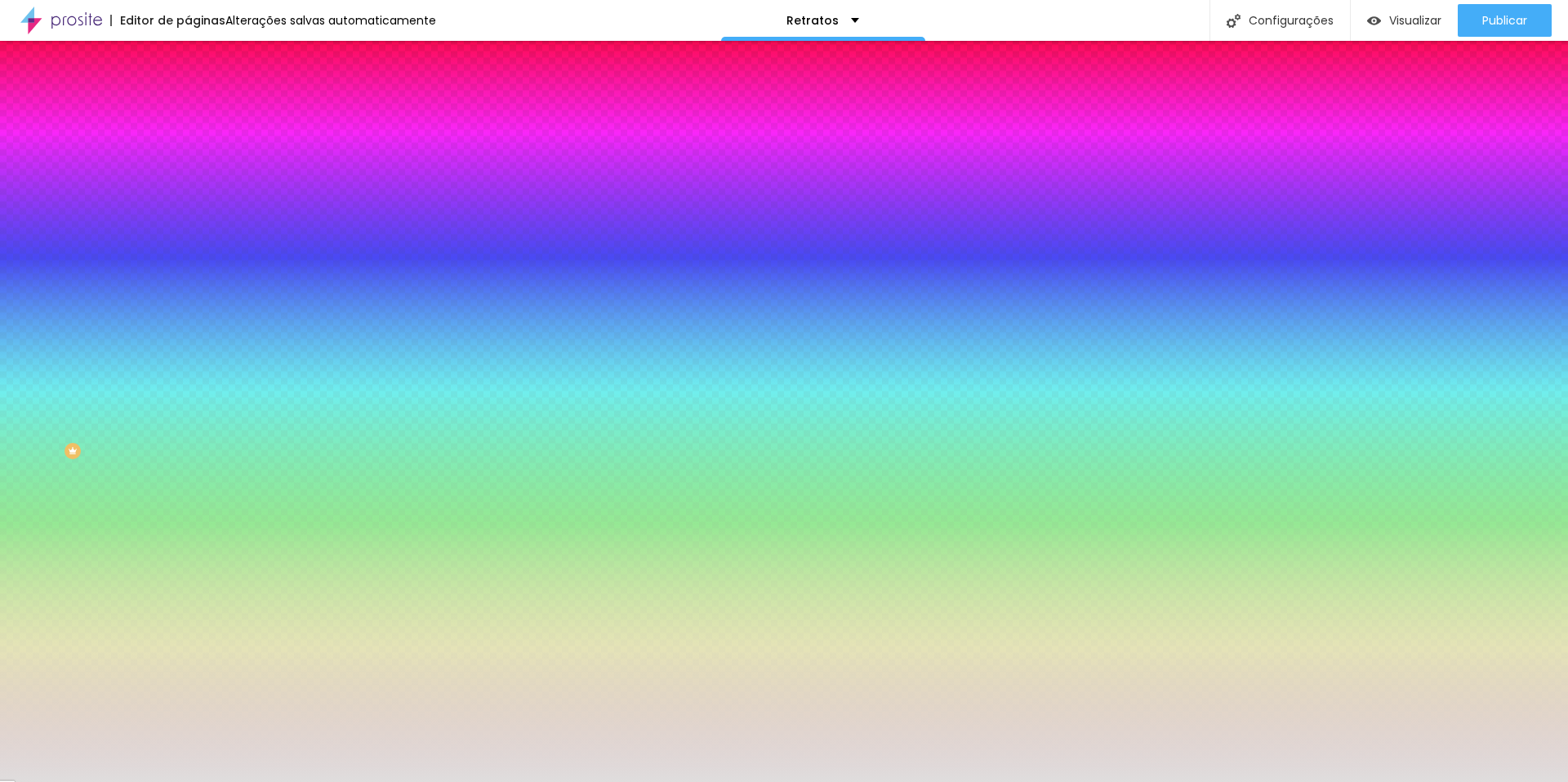
type input "32"
type input "31"
type input "33"
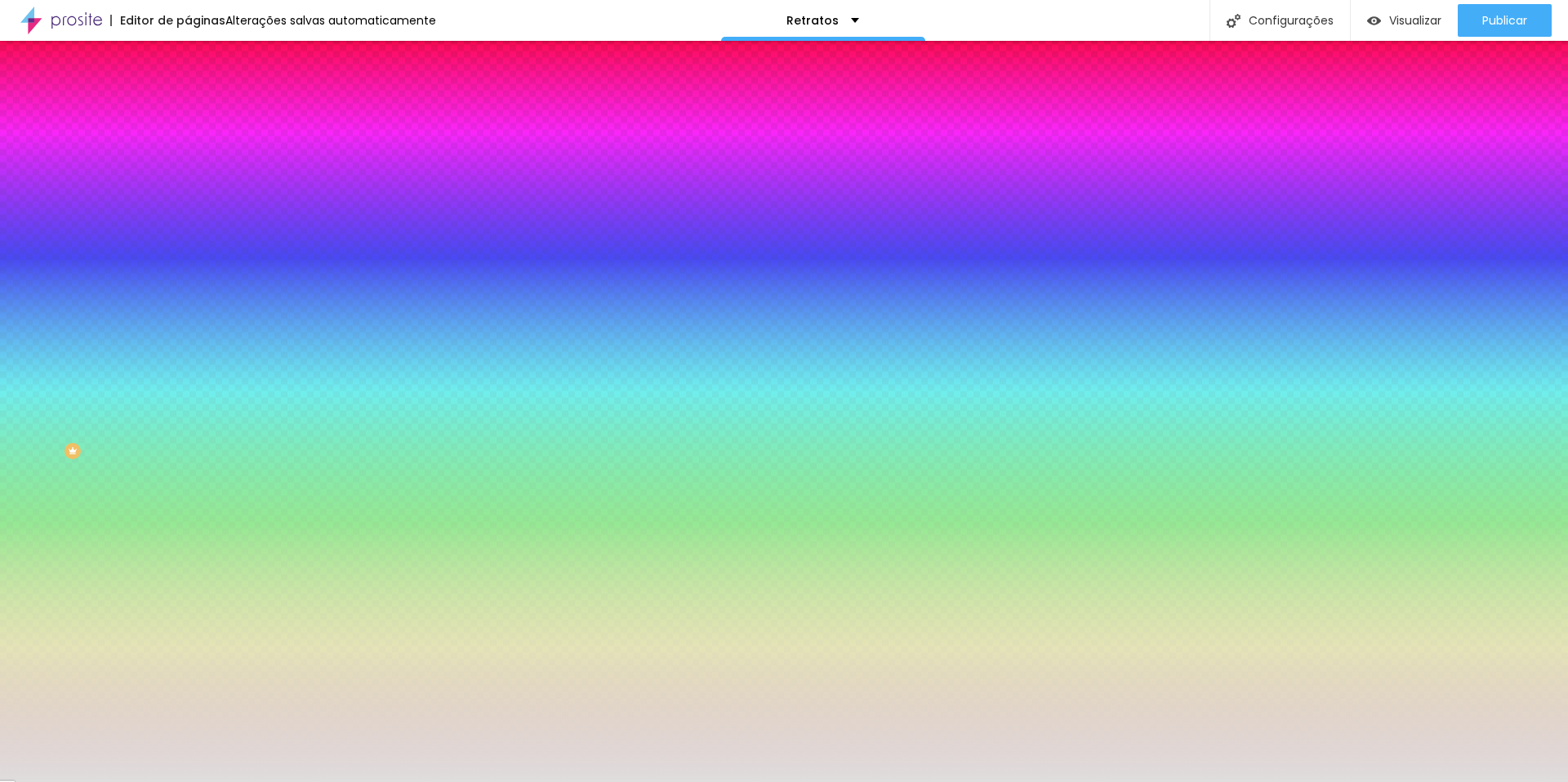
type input "33"
type input "47"
type input "48"
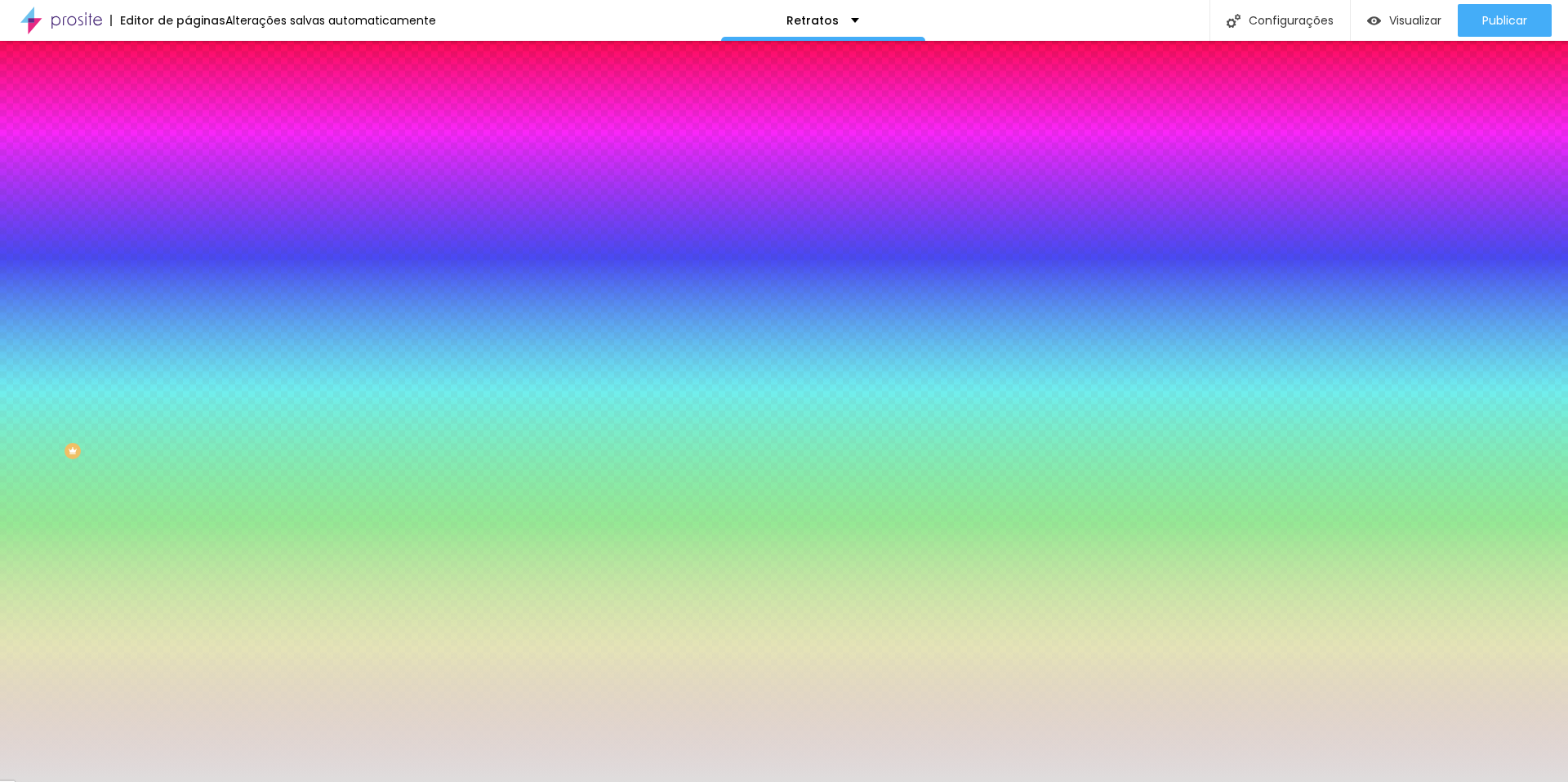
type input "49"
type input "50"
type input "43"
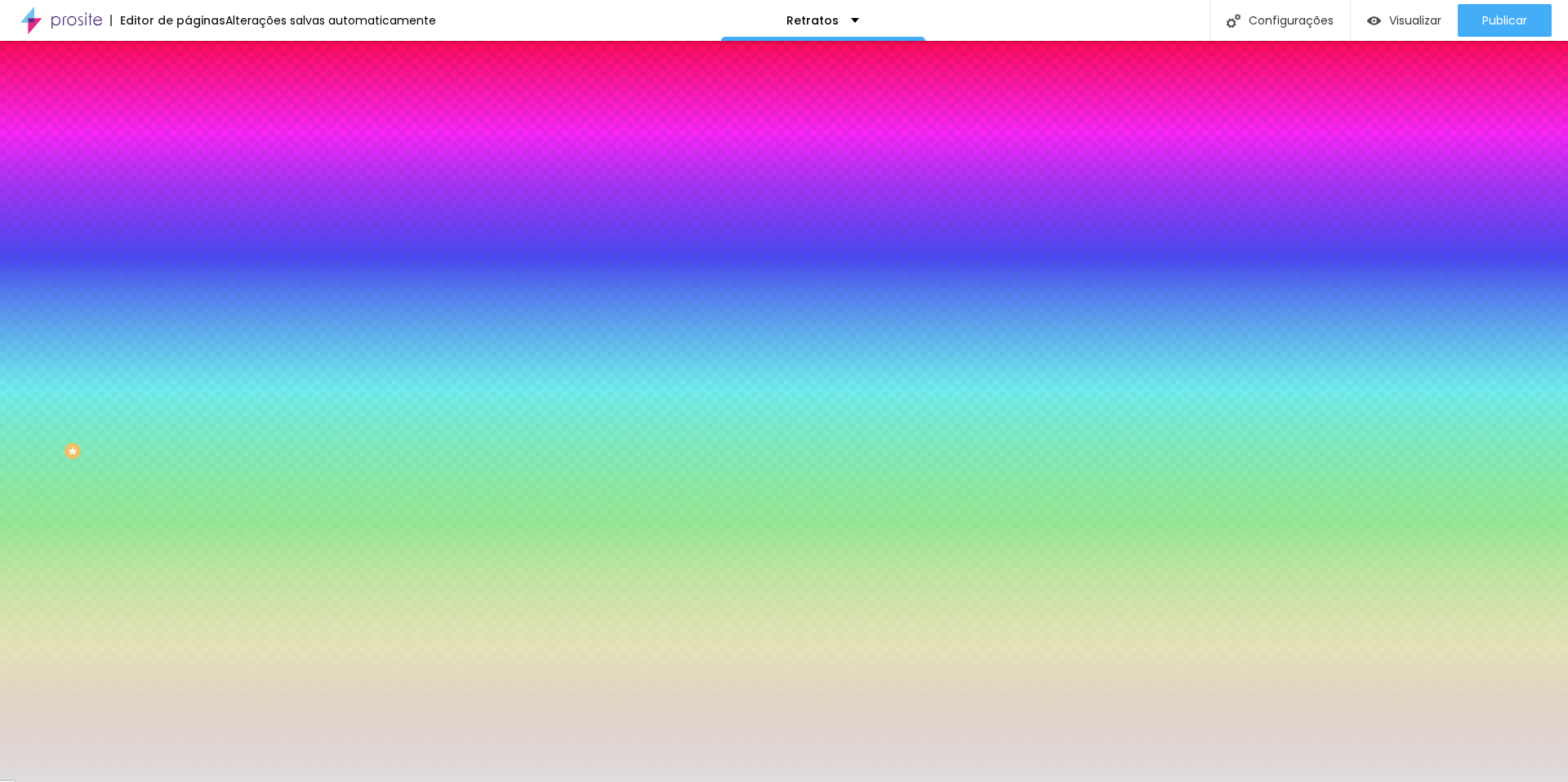
type input "43"
type input "42"
type input "40"
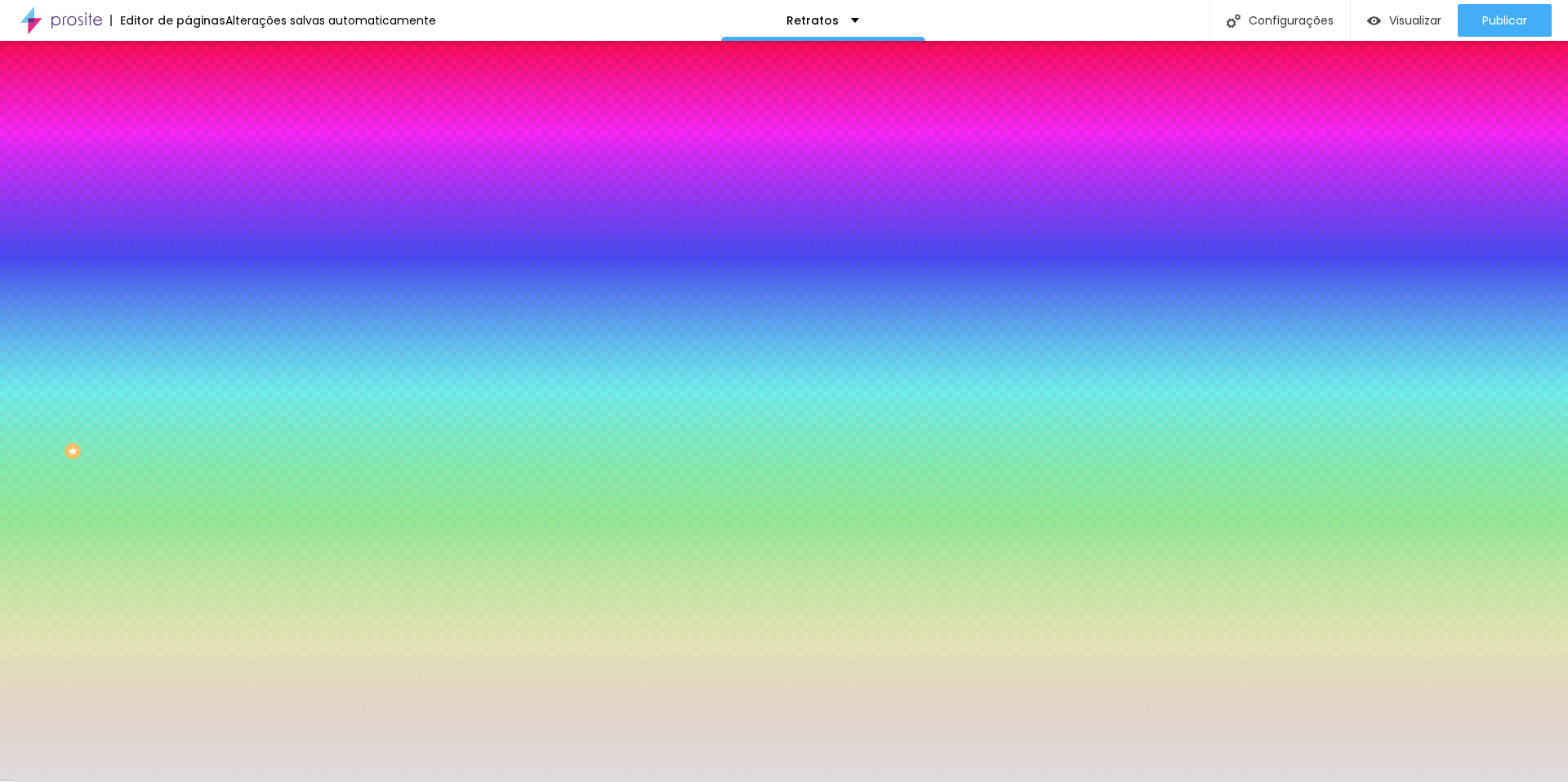
type input "39"
type input "37"
type input "35"
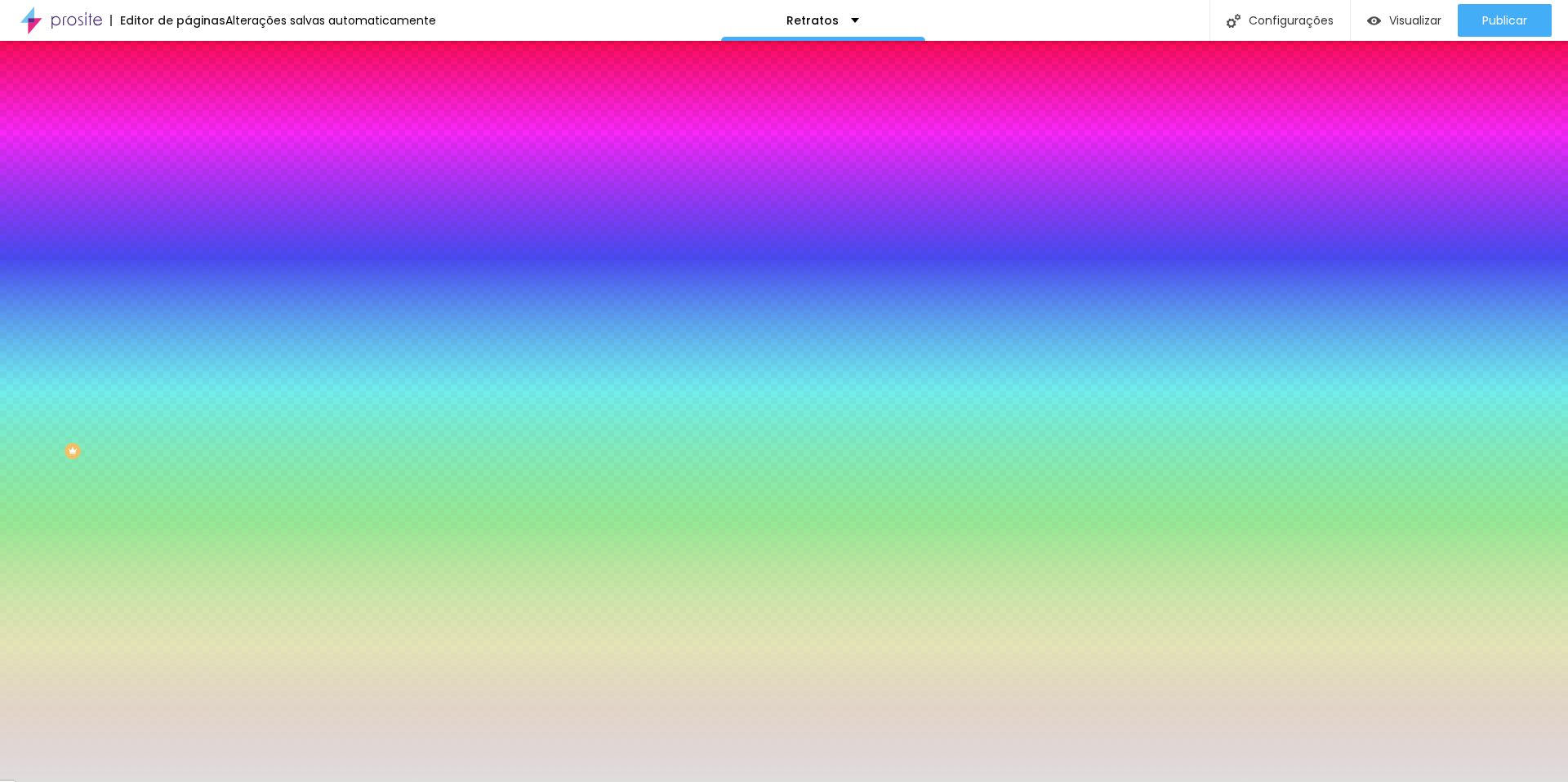
type input "35"
type input "31"
type input "29"
drag, startPoint x: 85, startPoint y: 215, endPoint x: 53, endPoint y: 213, distance: 32.1
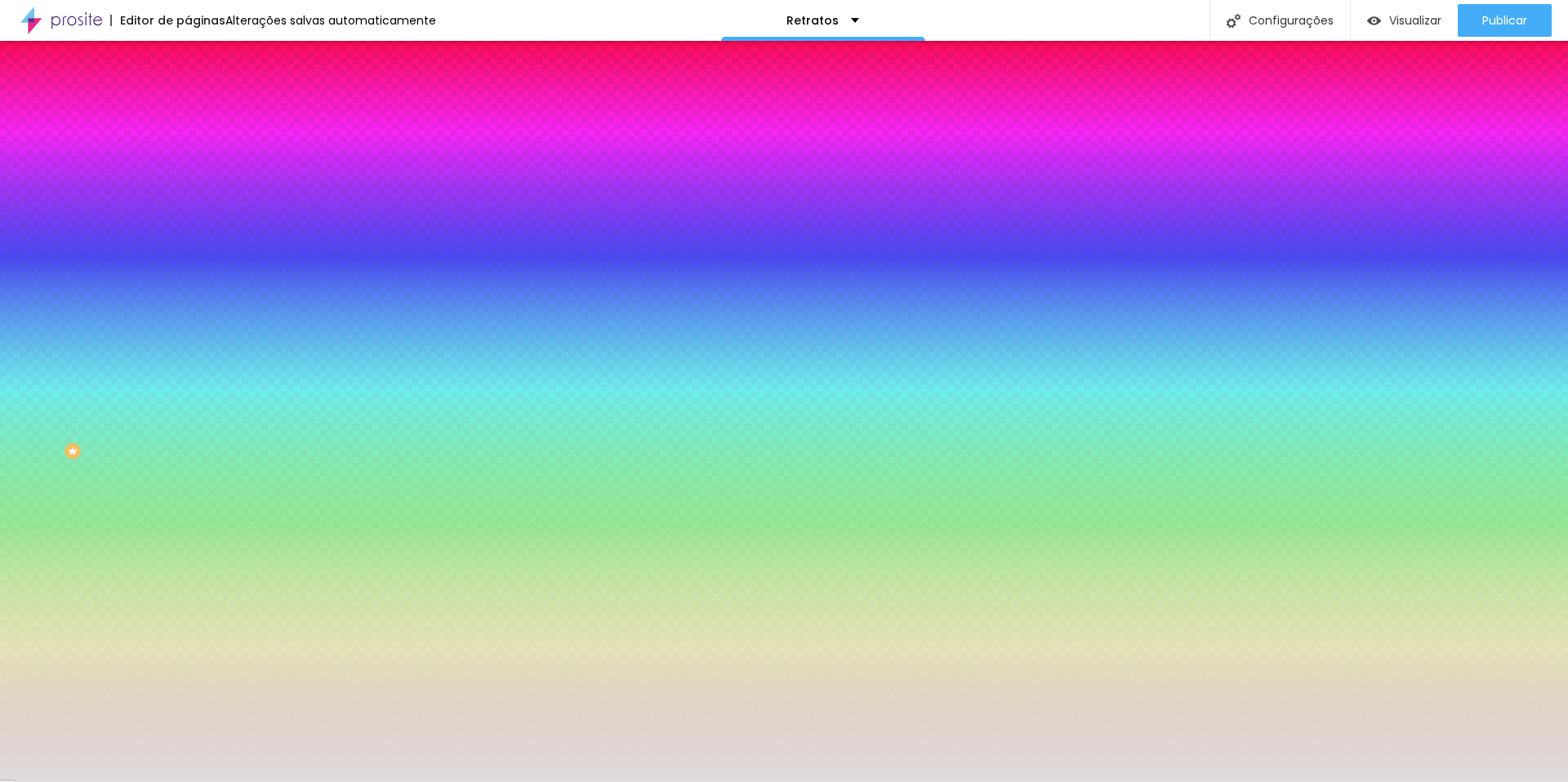
type input "29"
click at [188, 212] on input "range" at bounding box center [240, 205] width 106 height 13
type input "9"
type input "8"
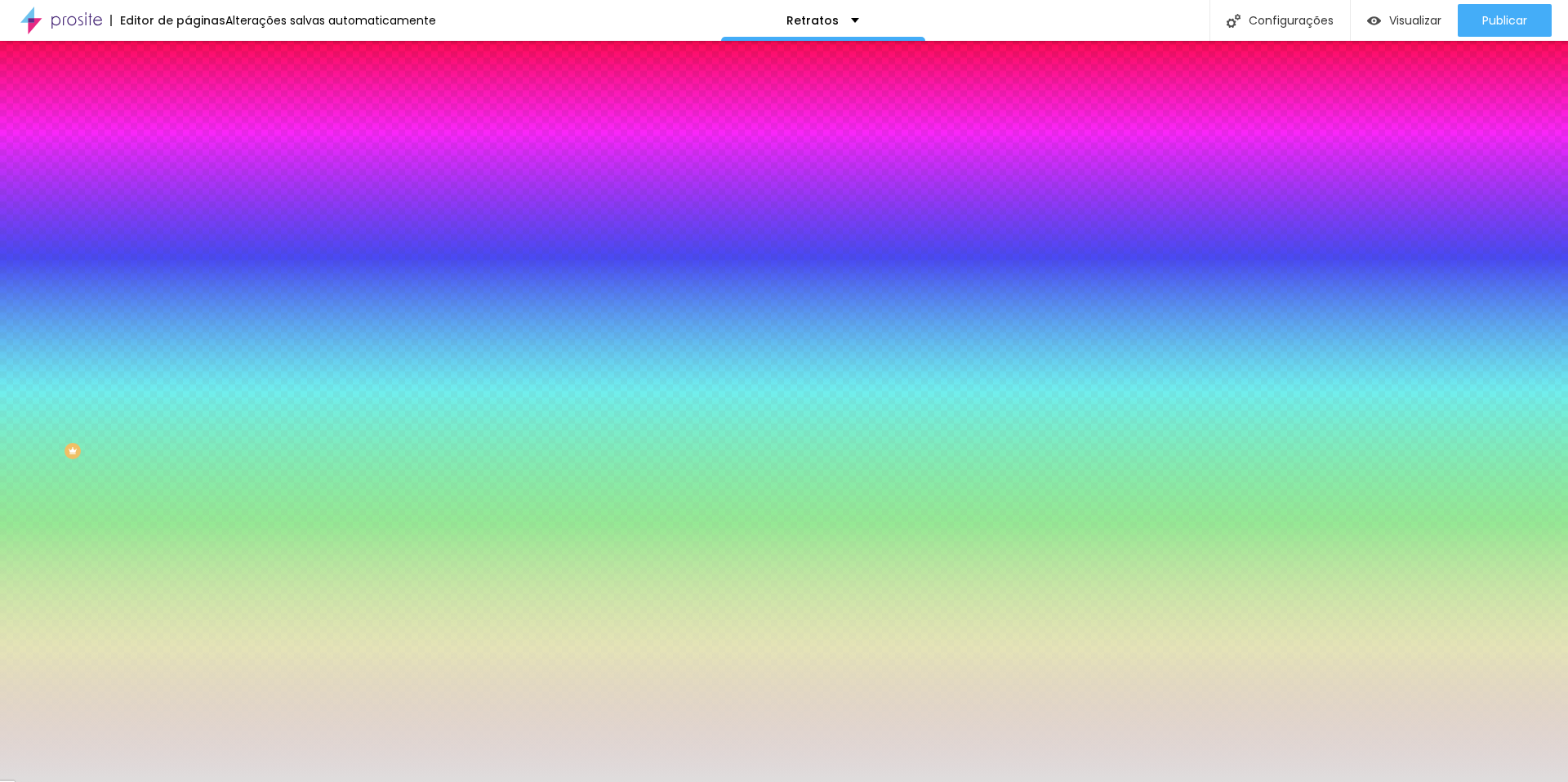
type input "8"
type input "7"
type input "6"
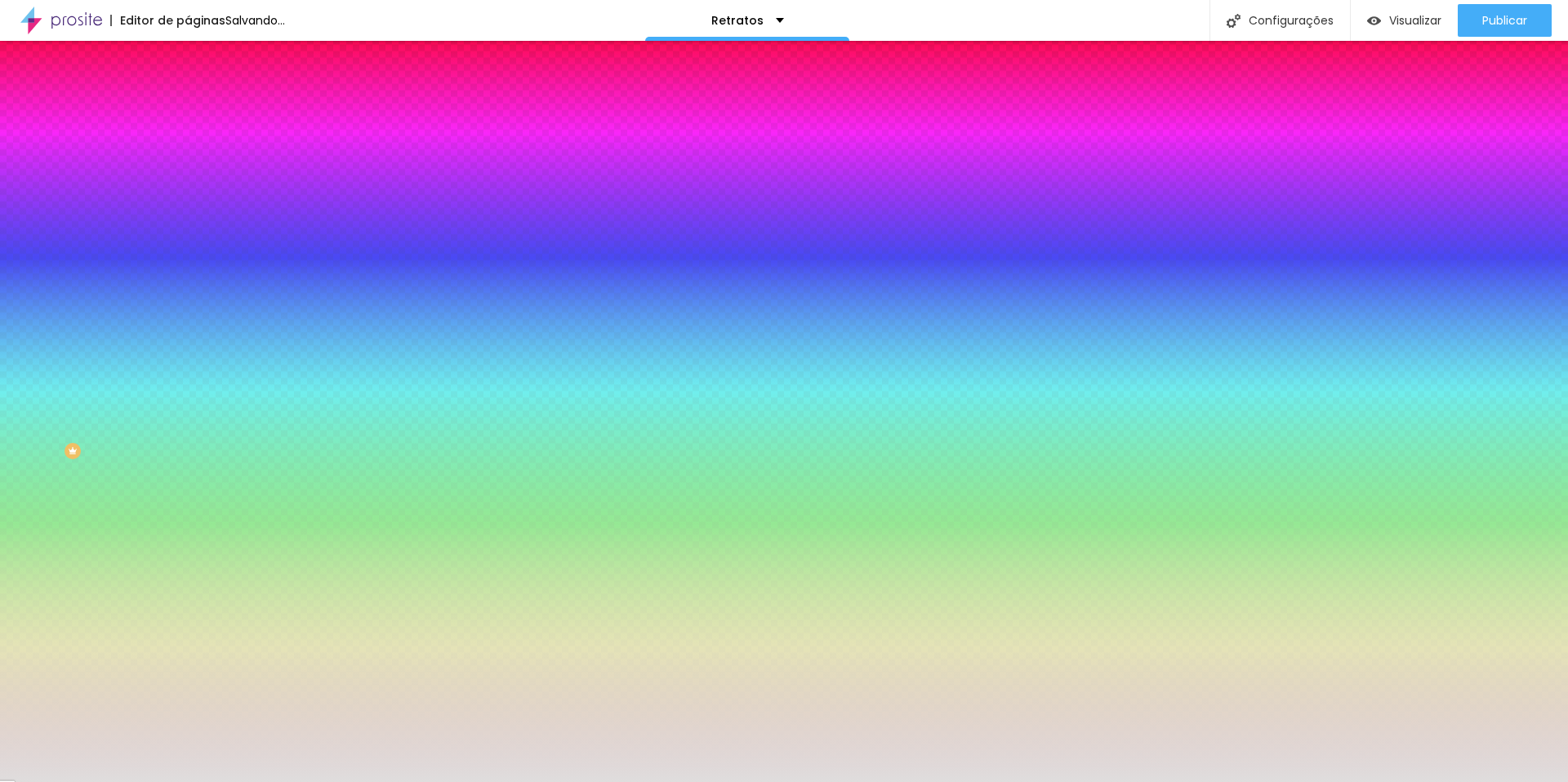
type input "5"
type input "4"
type input "3"
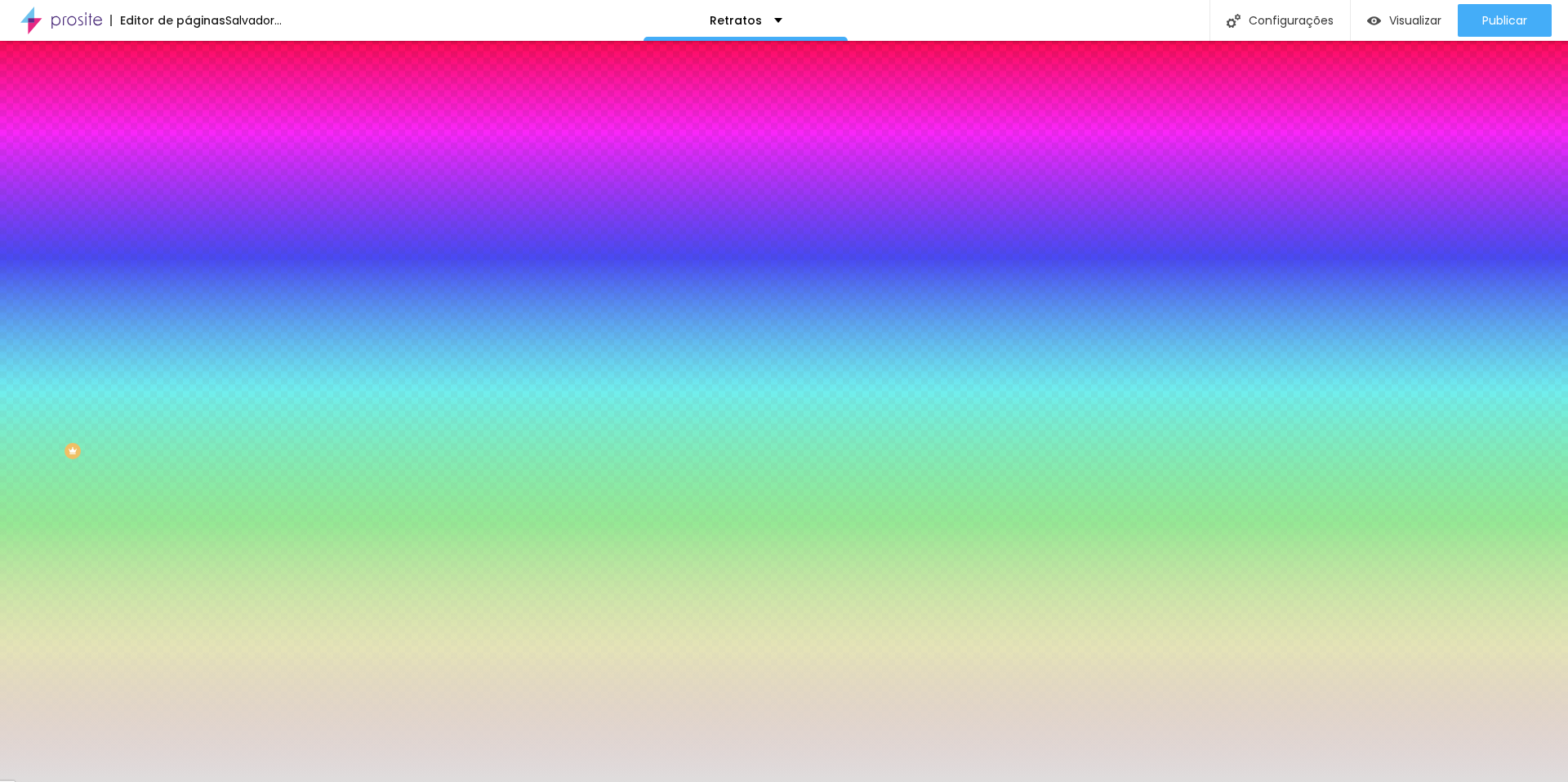
type input "3"
type input "2"
type input "1"
drag, startPoint x: 71, startPoint y: 261, endPoint x: 18, endPoint y: 255, distance: 53.3
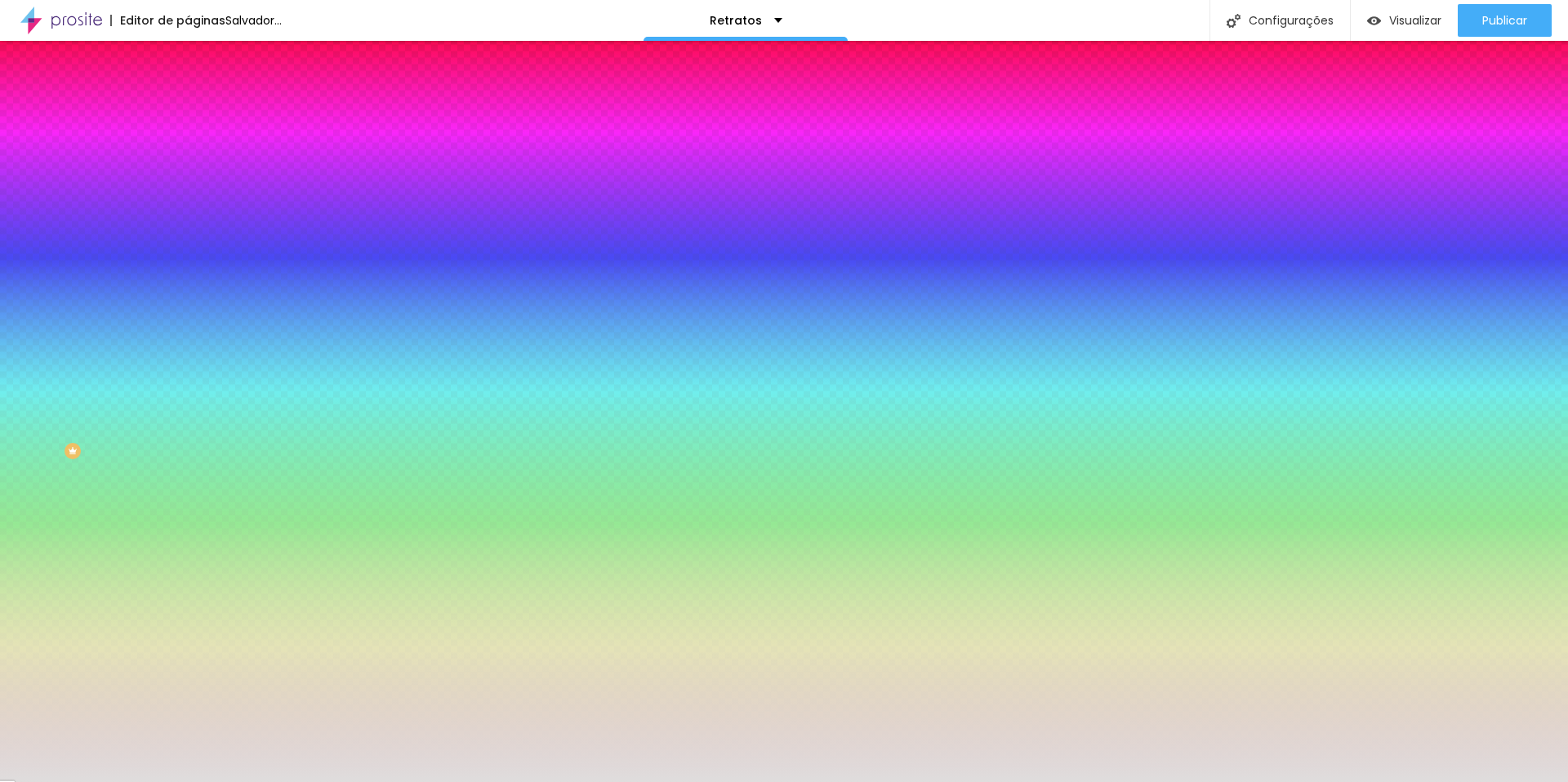
type input "1"
click at [188, 255] on input "range" at bounding box center [240, 247] width 106 height 13
click at [188, 361] on div "Editar nulo Conteúdo Estilo Avançado Cor Voltar ao padrão #717171 Tamanho 29 % …" at bounding box center [281, 410] width 188 height 741
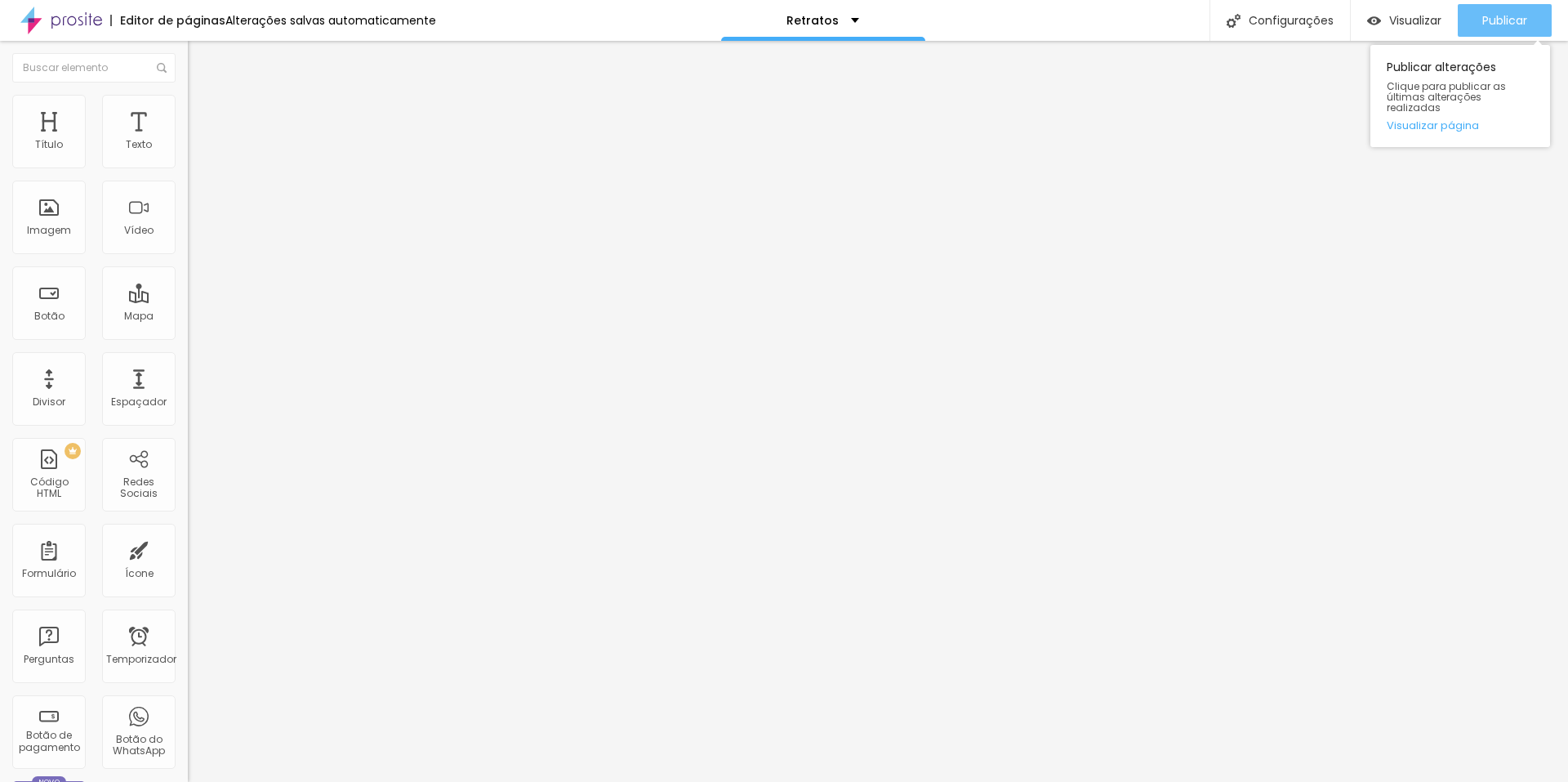
click at [888, 23] on font "Publicar" at bounding box center [1505, 20] width 45 height 17
click at [888, 19] on font "Publicar" at bounding box center [1505, 20] width 45 height 17
click at [888, 17] on font "Publicar" at bounding box center [1505, 20] width 45 height 17
click at [188, 83] on li "Conteúdo" at bounding box center [281, 86] width 188 height 17
click at [200, 61] on div "Editar nulo" at bounding box center [242, 59] width 85 height 13
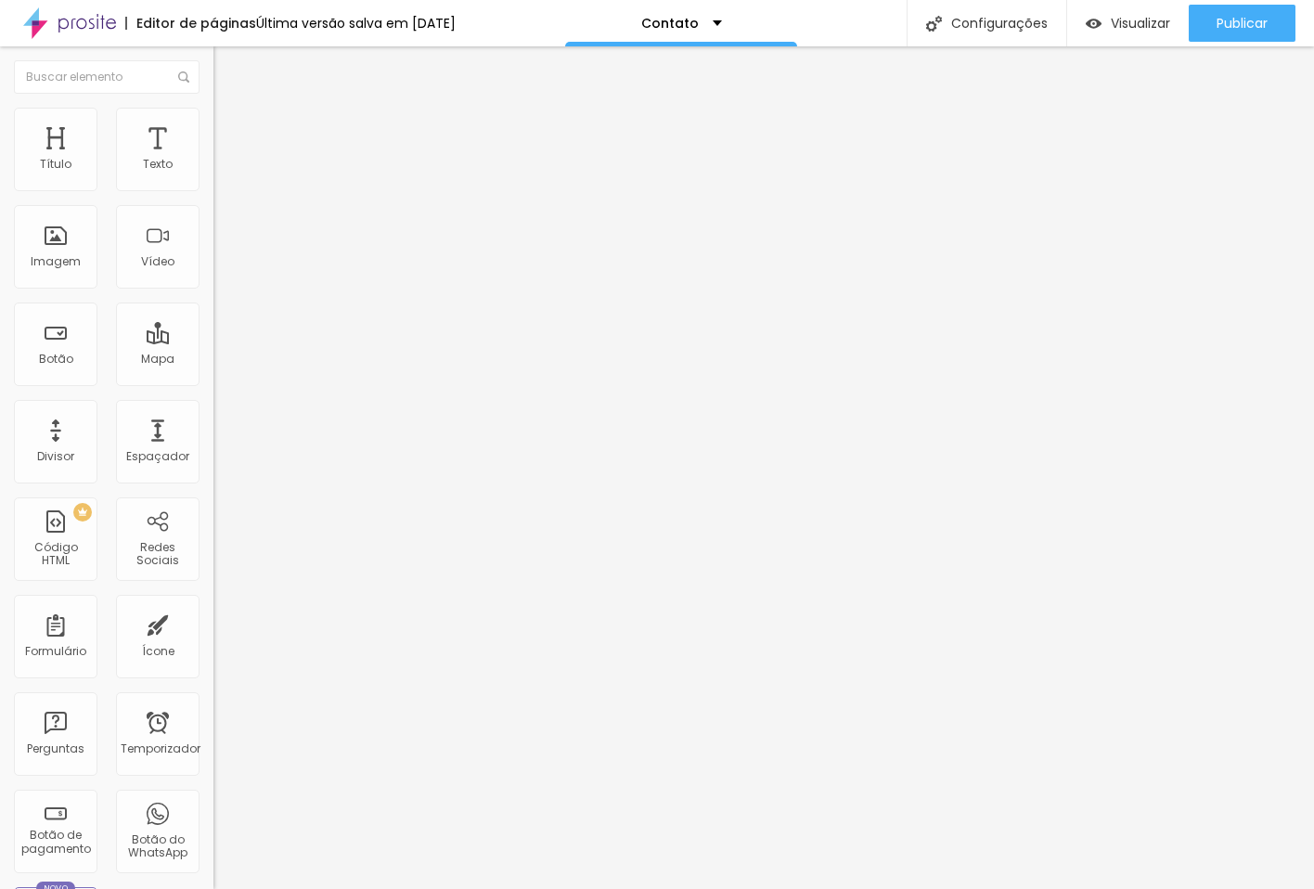
click at [227, 62] on img "button" at bounding box center [234, 67] width 15 height 15
click at [225, 160] on font "Adicionar imagem" at bounding box center [279, 152] width 109 height 16
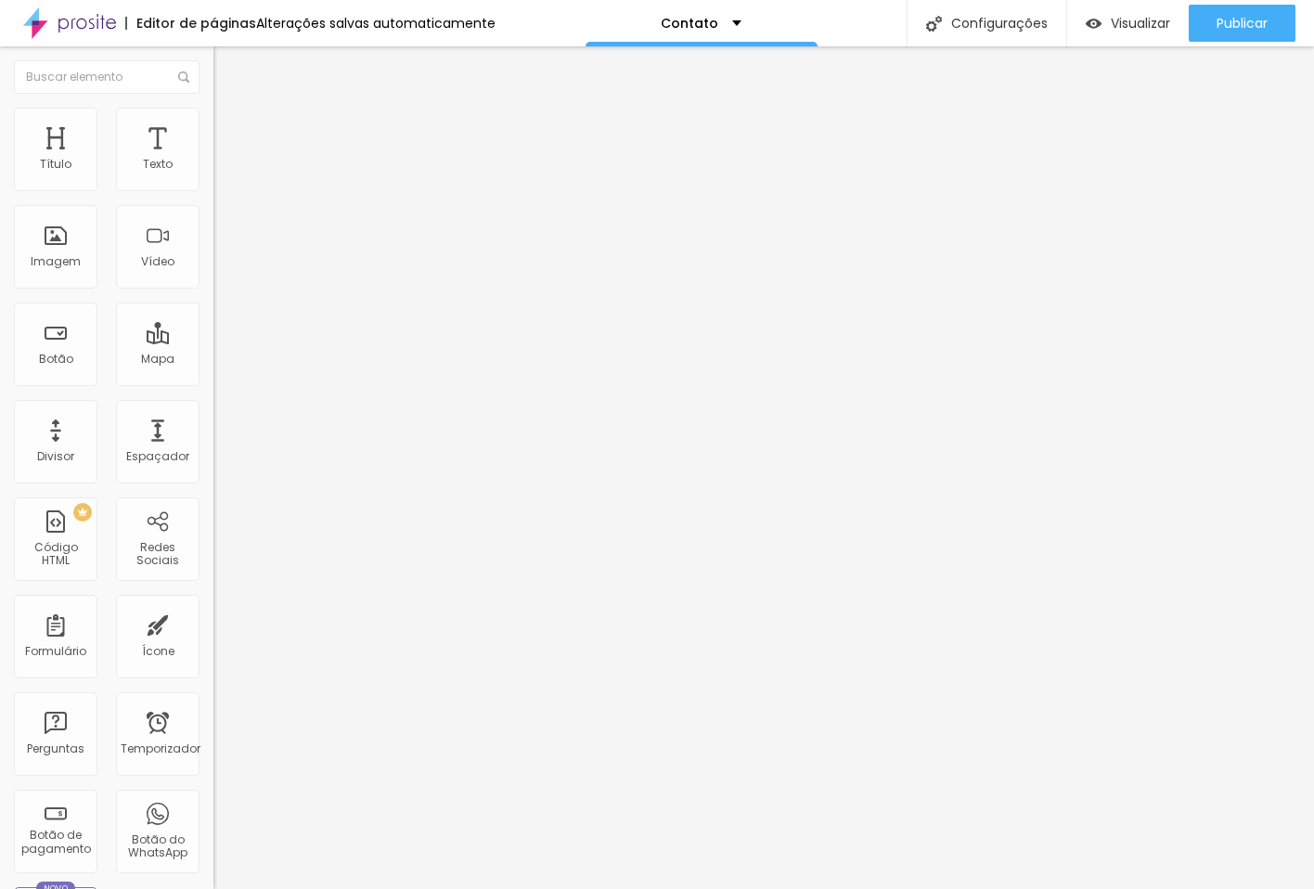
drag, startPoint x: 835, startPoint y: 92, endPoint x: 867, endPoint y: 71, distance: 38.4
click at [835, 887] on div "Nuvem Alboom" at bounding box center [657, 903] width 1314 height 28
click at [213, 57] on button "Editar nulo" at bounding box center [319, 67] width 213 height 43
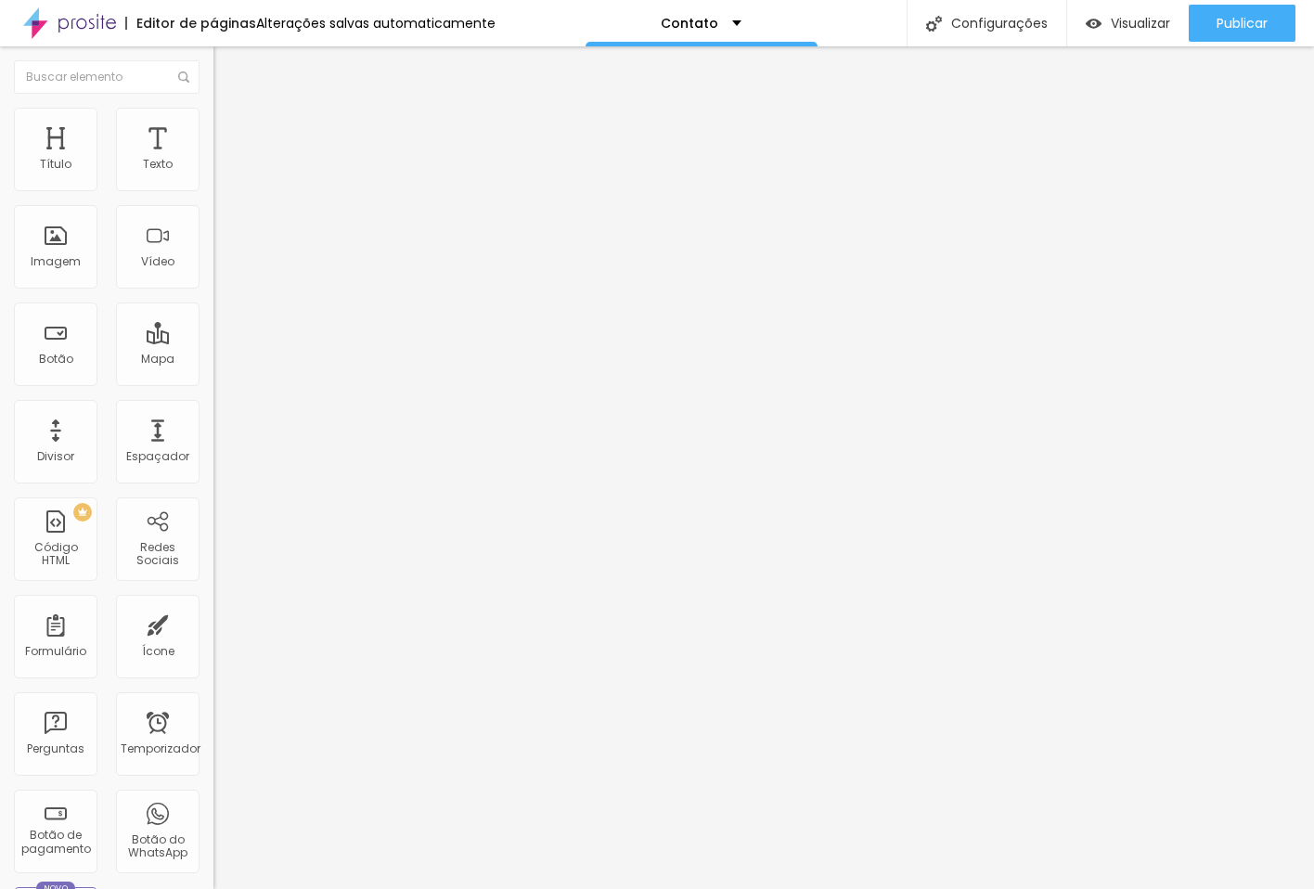
click at [221, 173] on icon "button" at bounding box center [226, 166] width 11 height 11
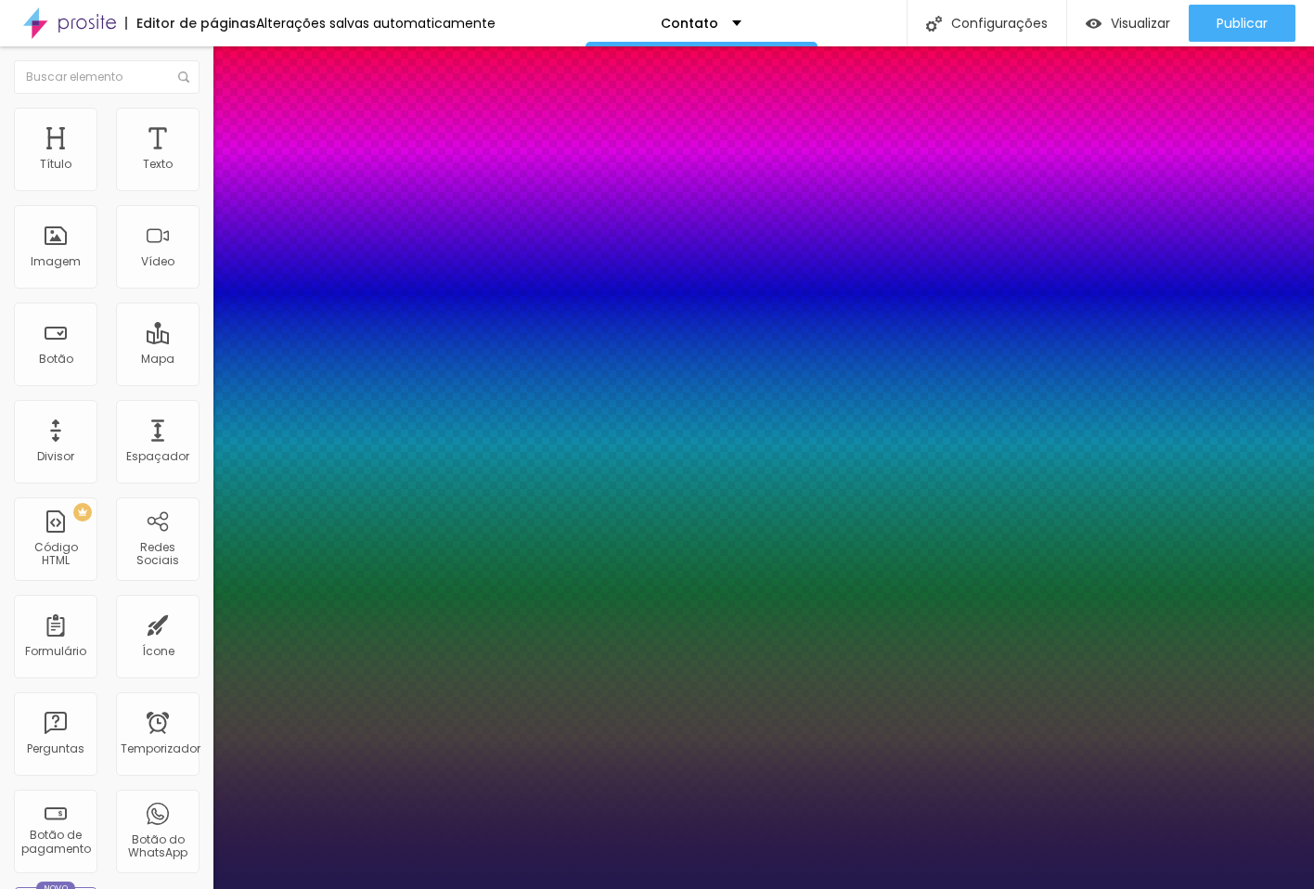
type input "1"
click at [614, 887] on div at bounding box center [657, 889] width 1314 height 0
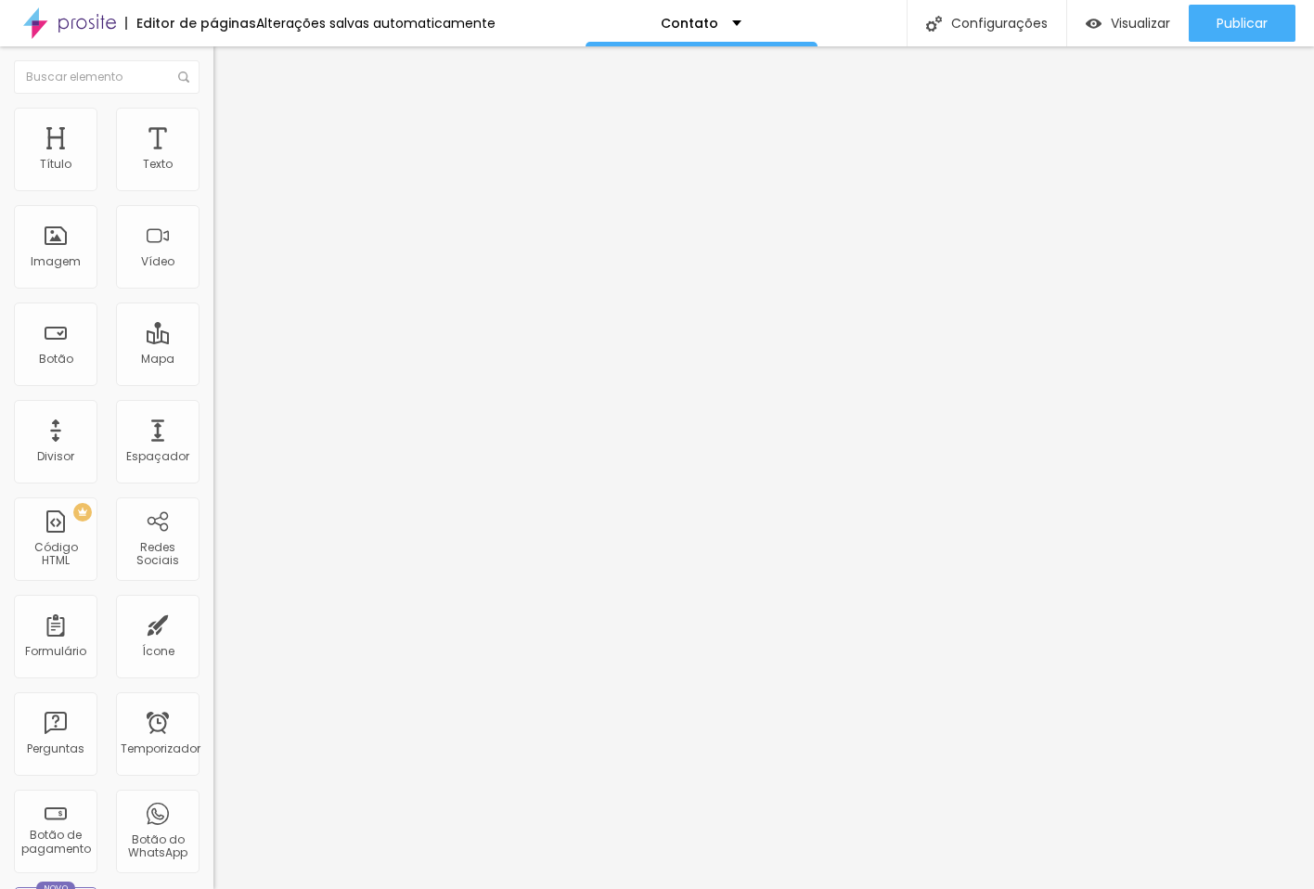
click at [221, 173] on icon "button" at bounding box center [226, 166] width 11 height 11
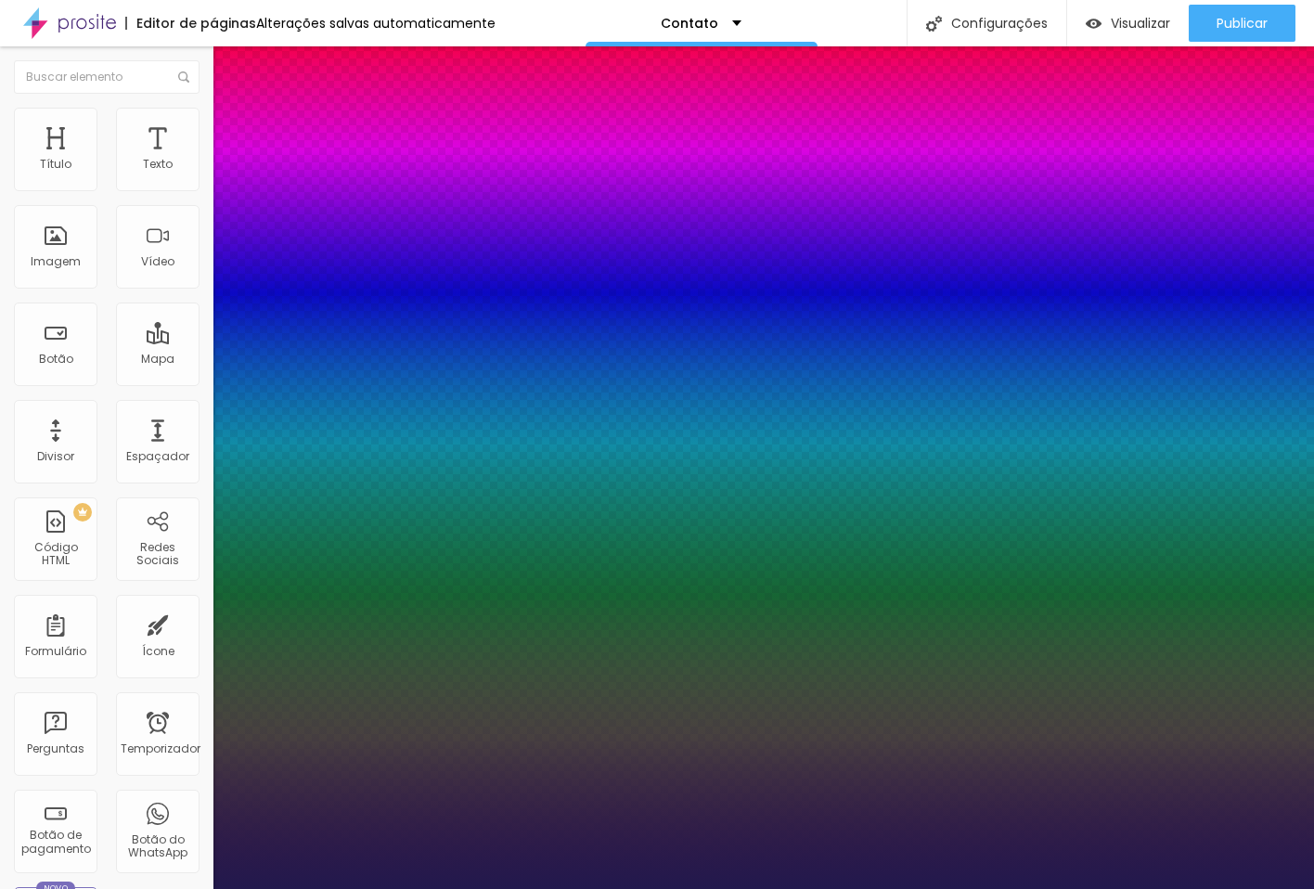
type input "1"
drag, startPoint x: 405, startPoint y: 320, endPoint x: 435, endPoint y: 325, distance: 30.0
type input "8"
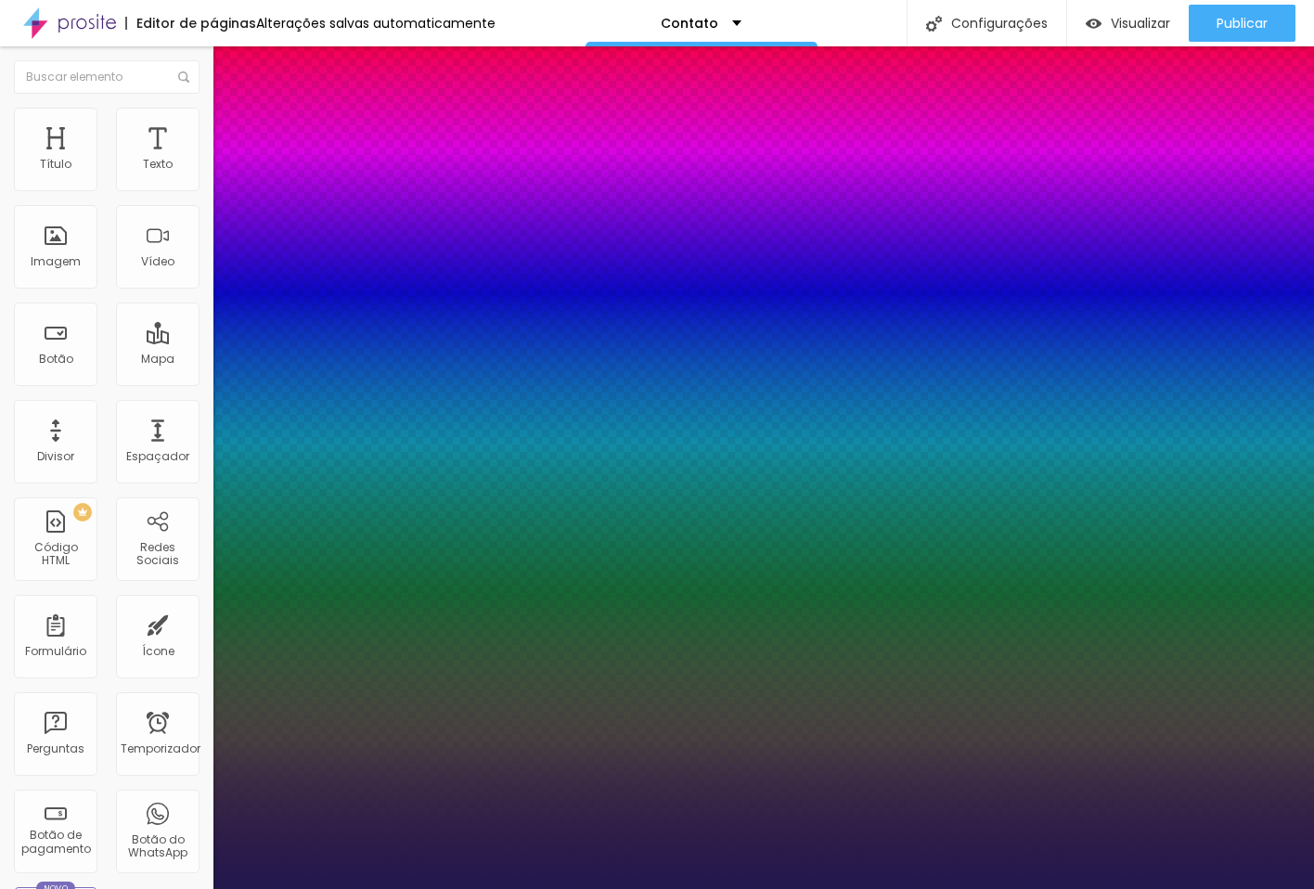
type input "1"
type input "19"
type input "1"
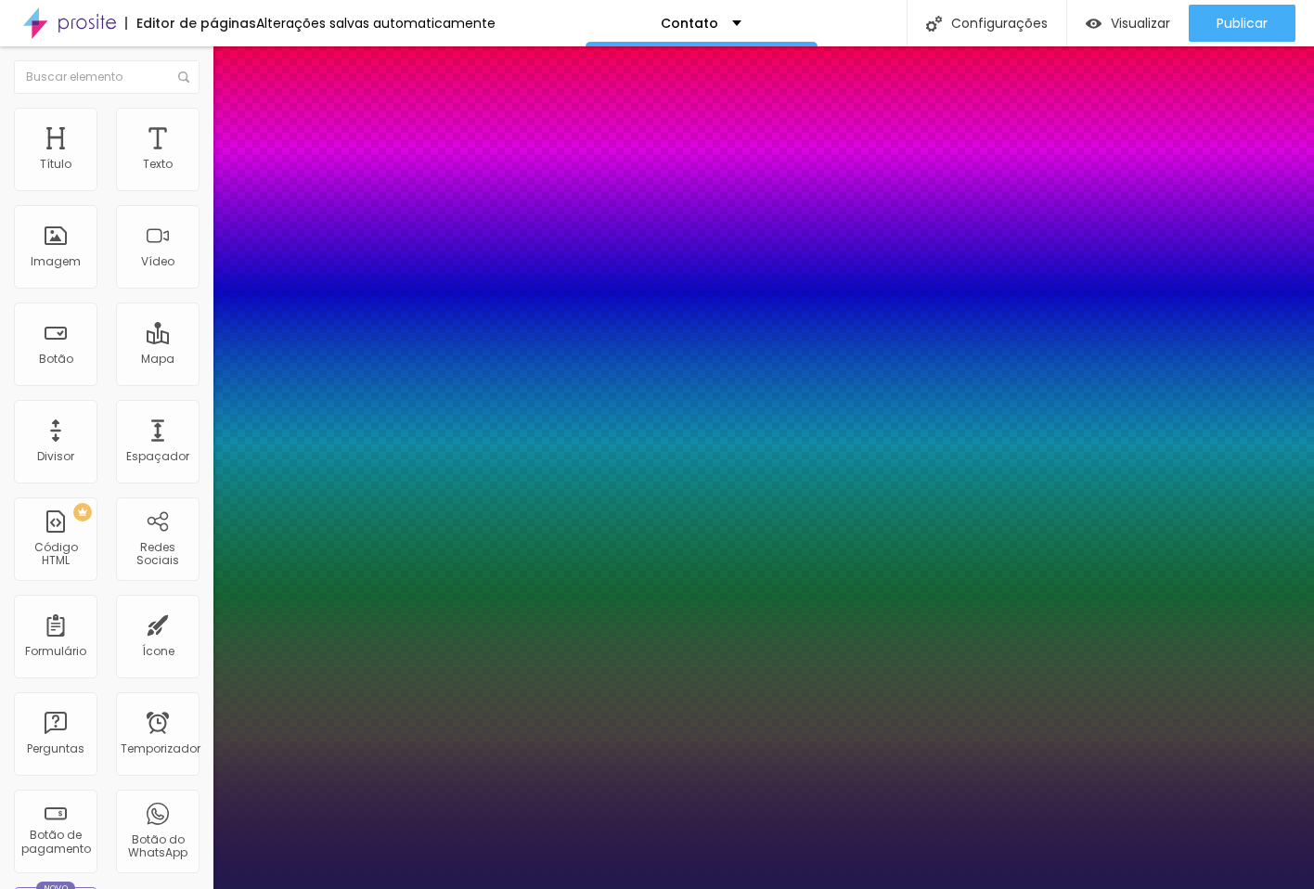
type input "19"
click at [631, 887] on div at bounding box center [657, 889] width 1314 height 0
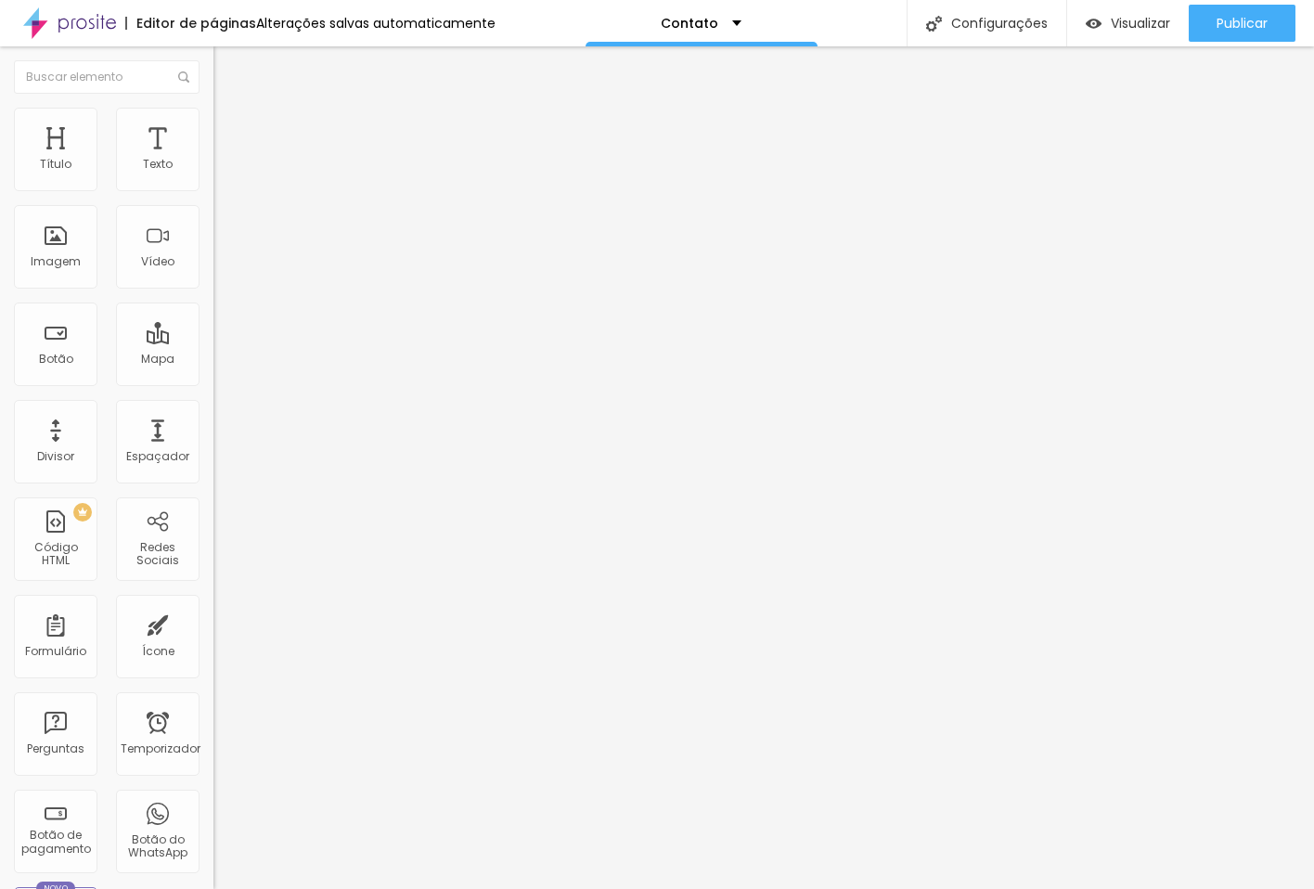
click at [213, 80] on button "Editar nulo" at bounding box center [319, 67] width 213 height 43
click at [148, 652] on font "Ícone" at bounding box center [158, 651] width 32 height 16
click at [236, 171] on font "Ícone de trocarte" at bounding box center [284, 163] width 97 height 16
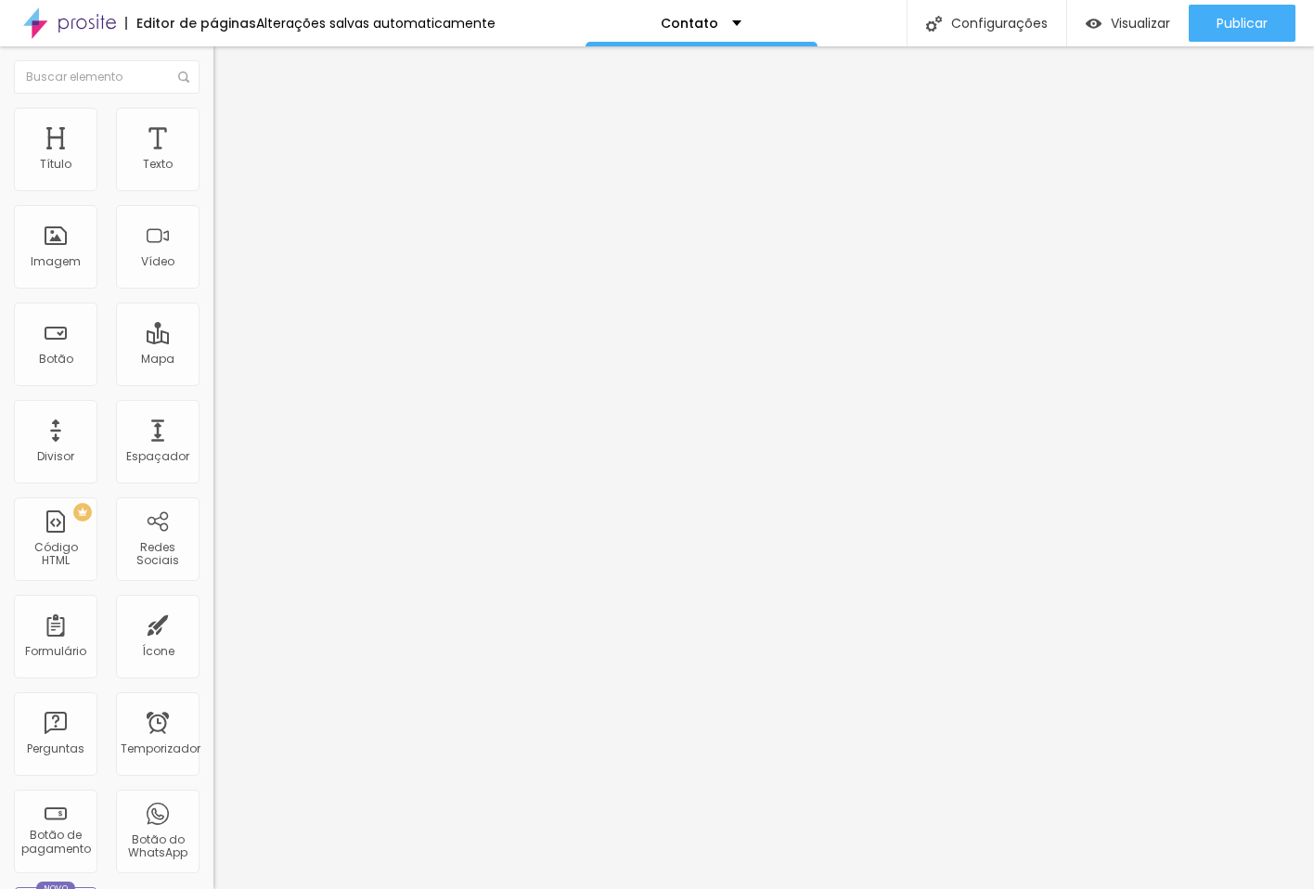
scroll to position [0, 0]
type input "cita"
type input "46"
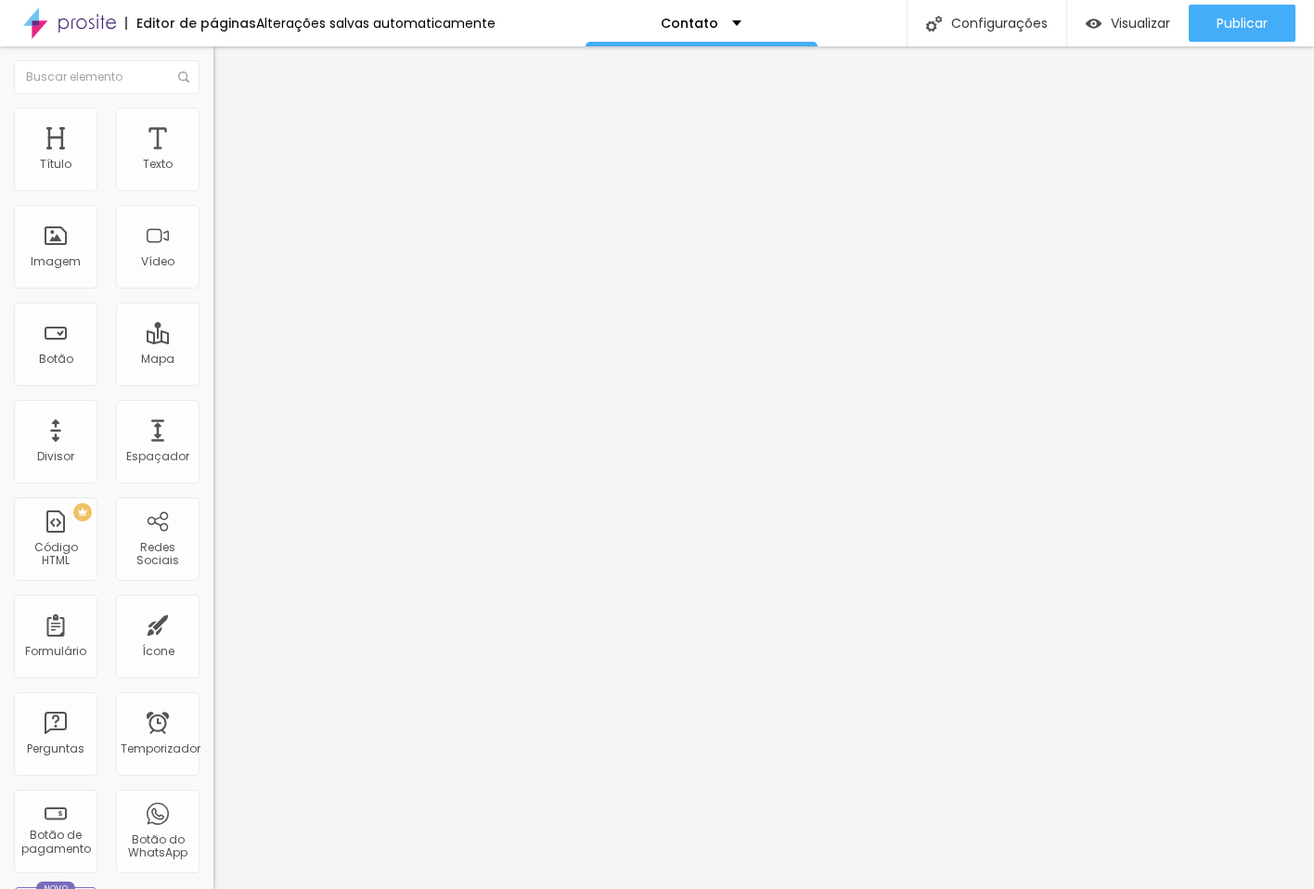
type input "46"
type input "44"
type input "42"
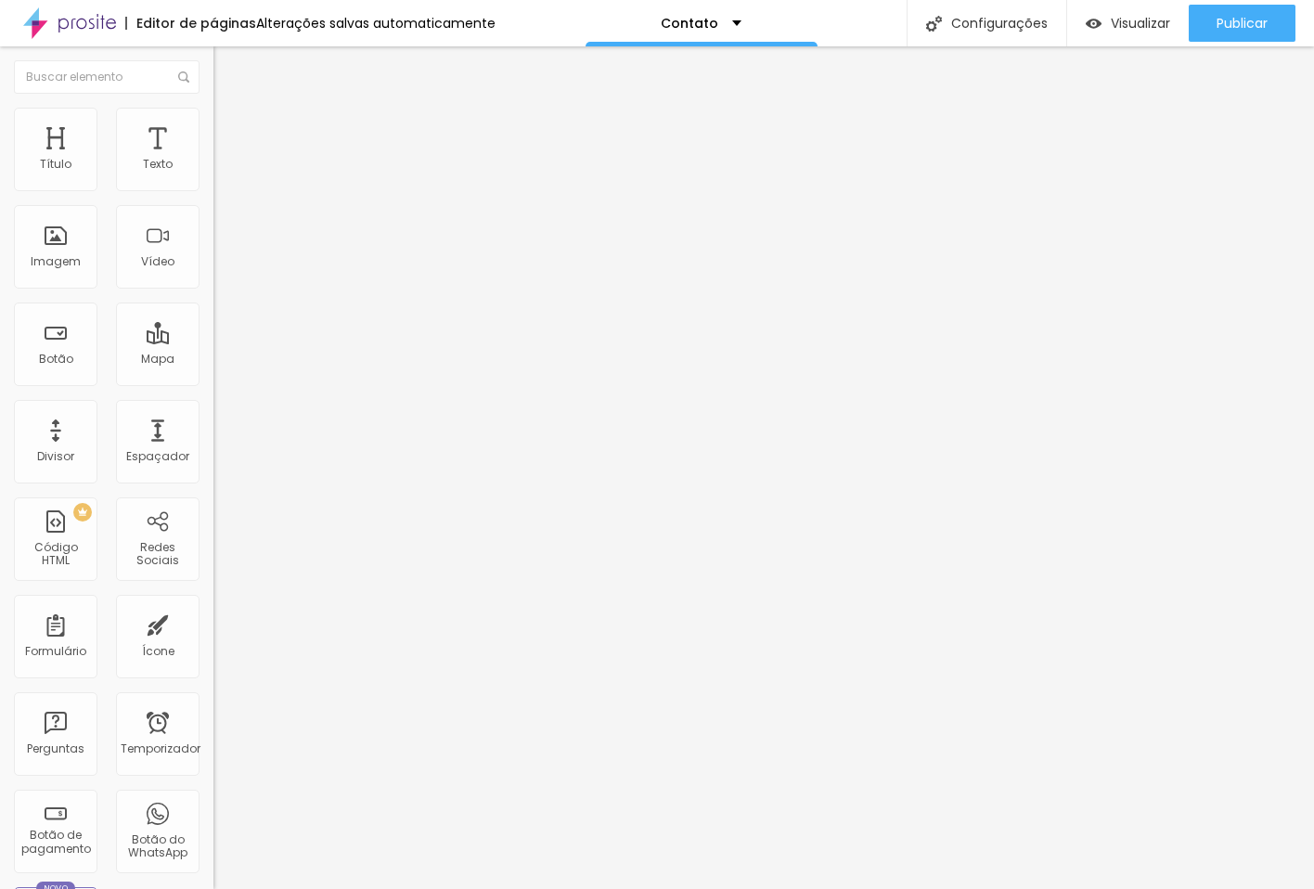
type input "40"
type input "36"
type input "32"
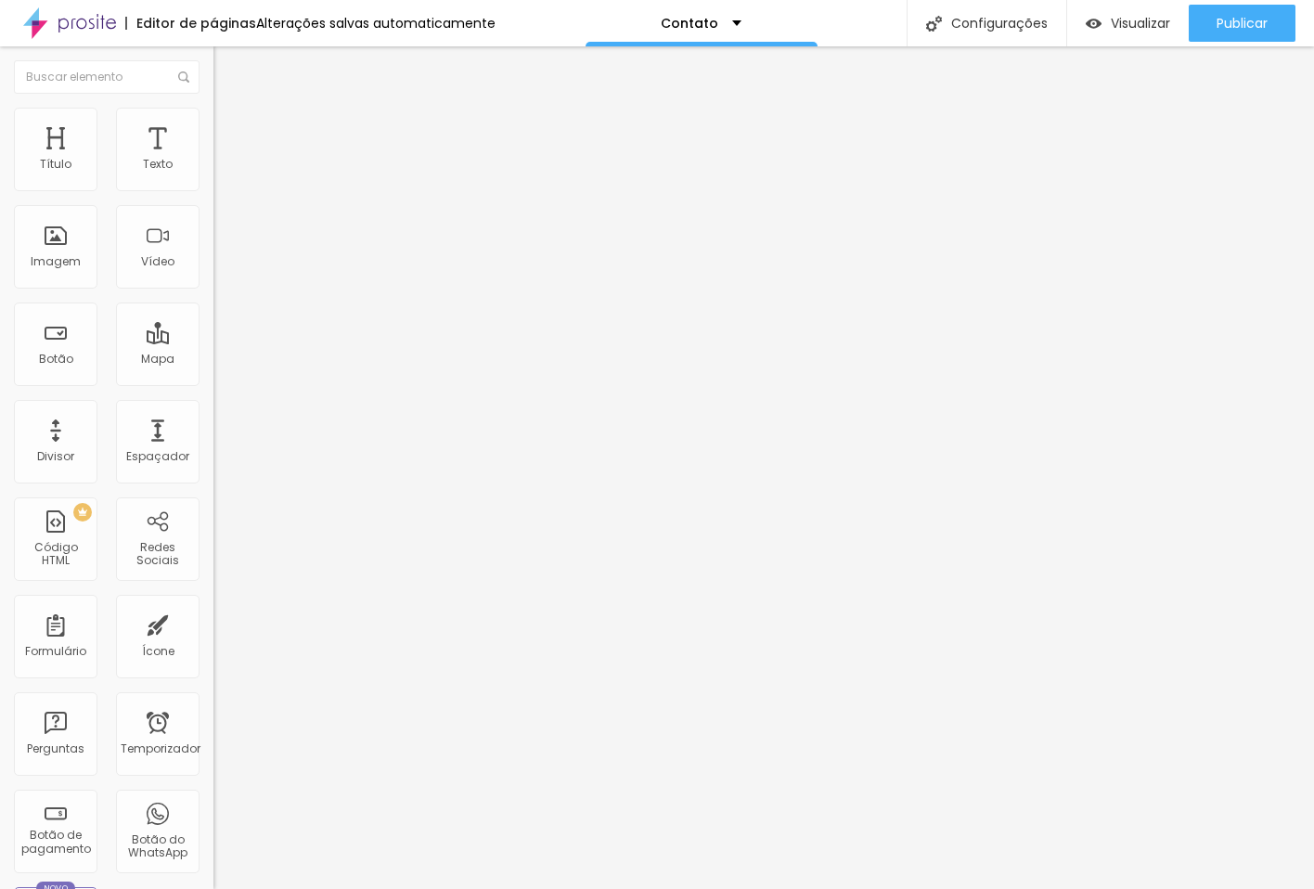
type input "32"
type input "30"
type input "28"
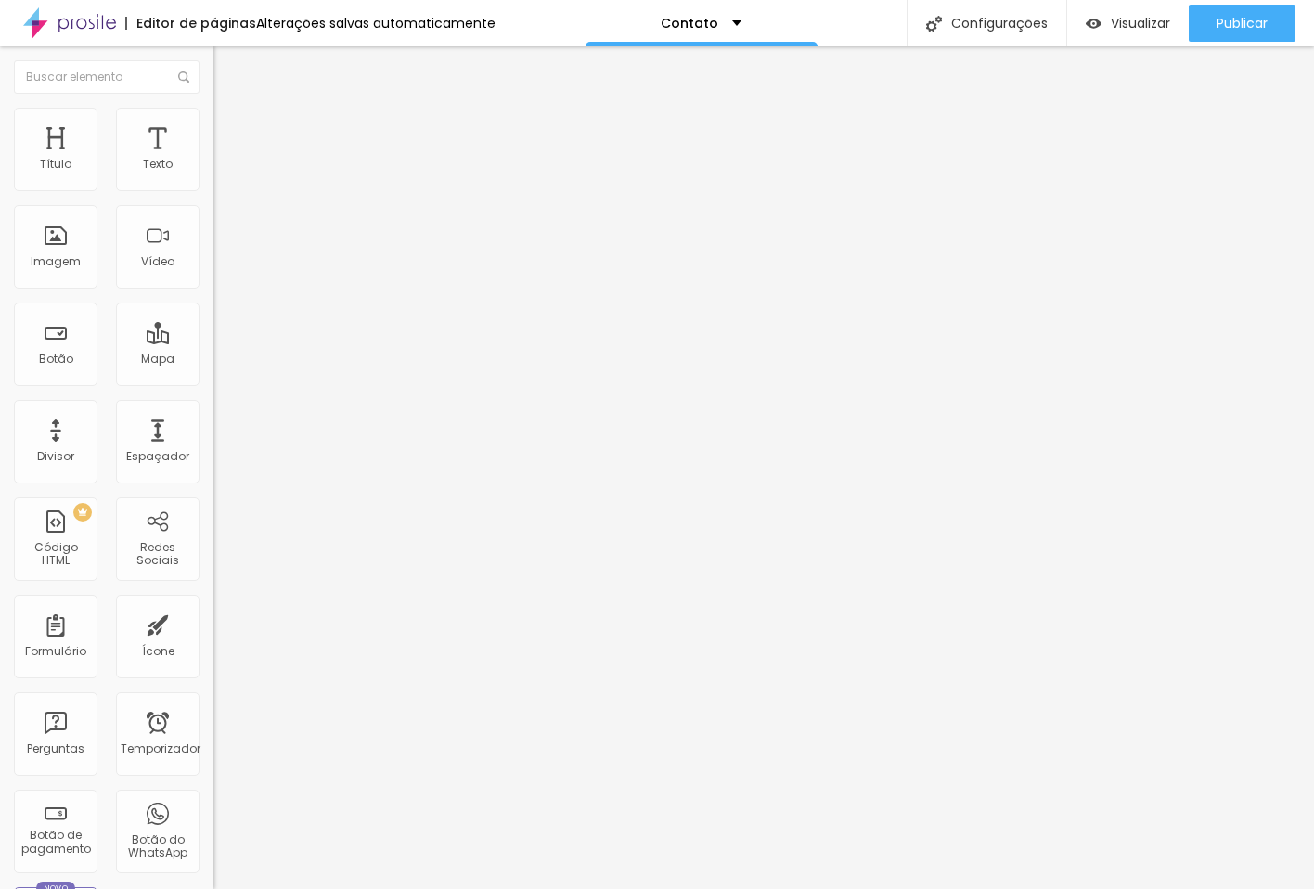
type input "26"
type input "24"
type input "26"
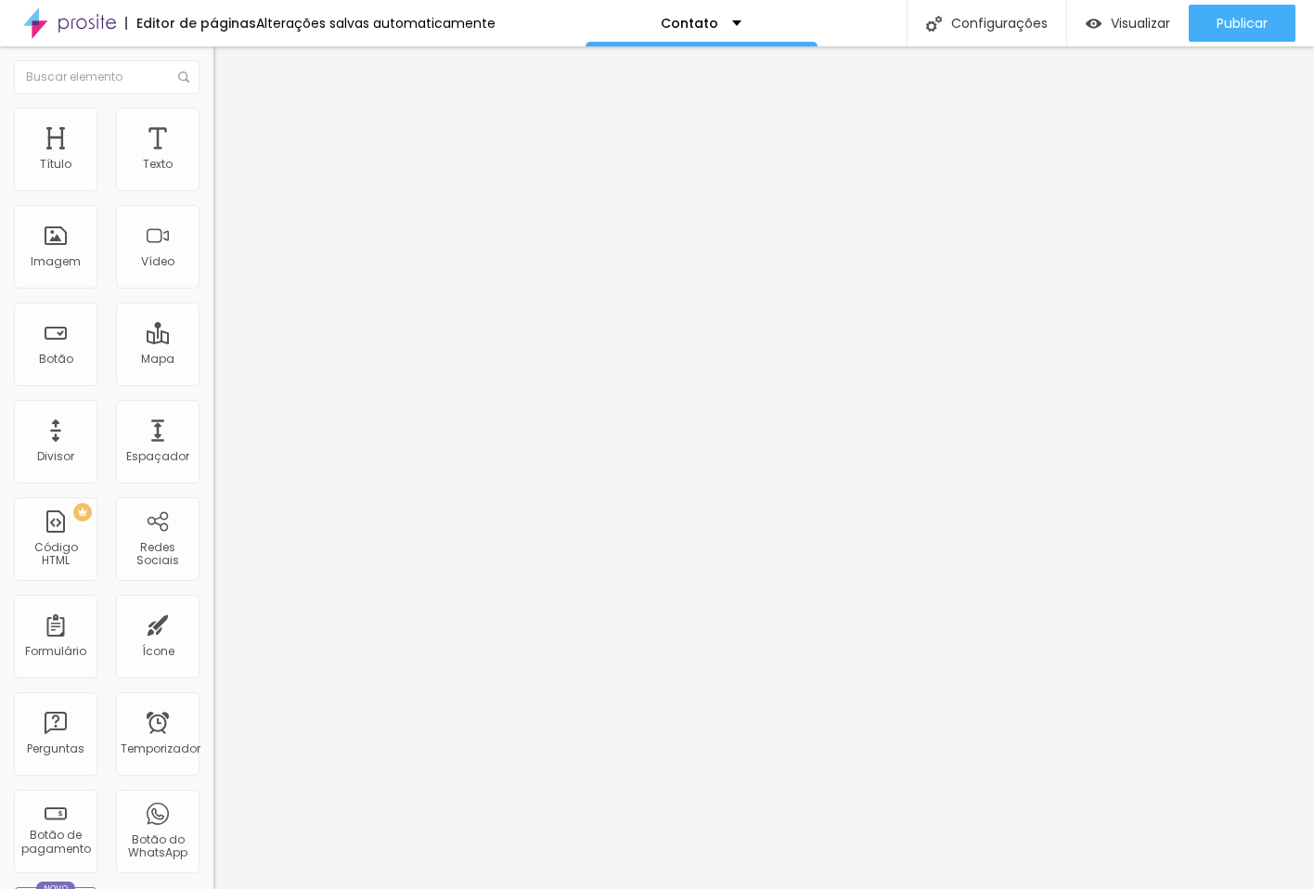
drag, startPoint x: 67, startPoint y: 342, endPoint x: 44, endPoint y: 340, distance: 23.3
type input "26"
click at [213, 214] on input "range" at bounding box center [273, 206] width 120 height 15
click at [213, 240] on img at bounding box center [219, 233] width 13 height 13
click at [230, 128] on font "Estilo" at bounding box center [244, 120] width 29 height 16
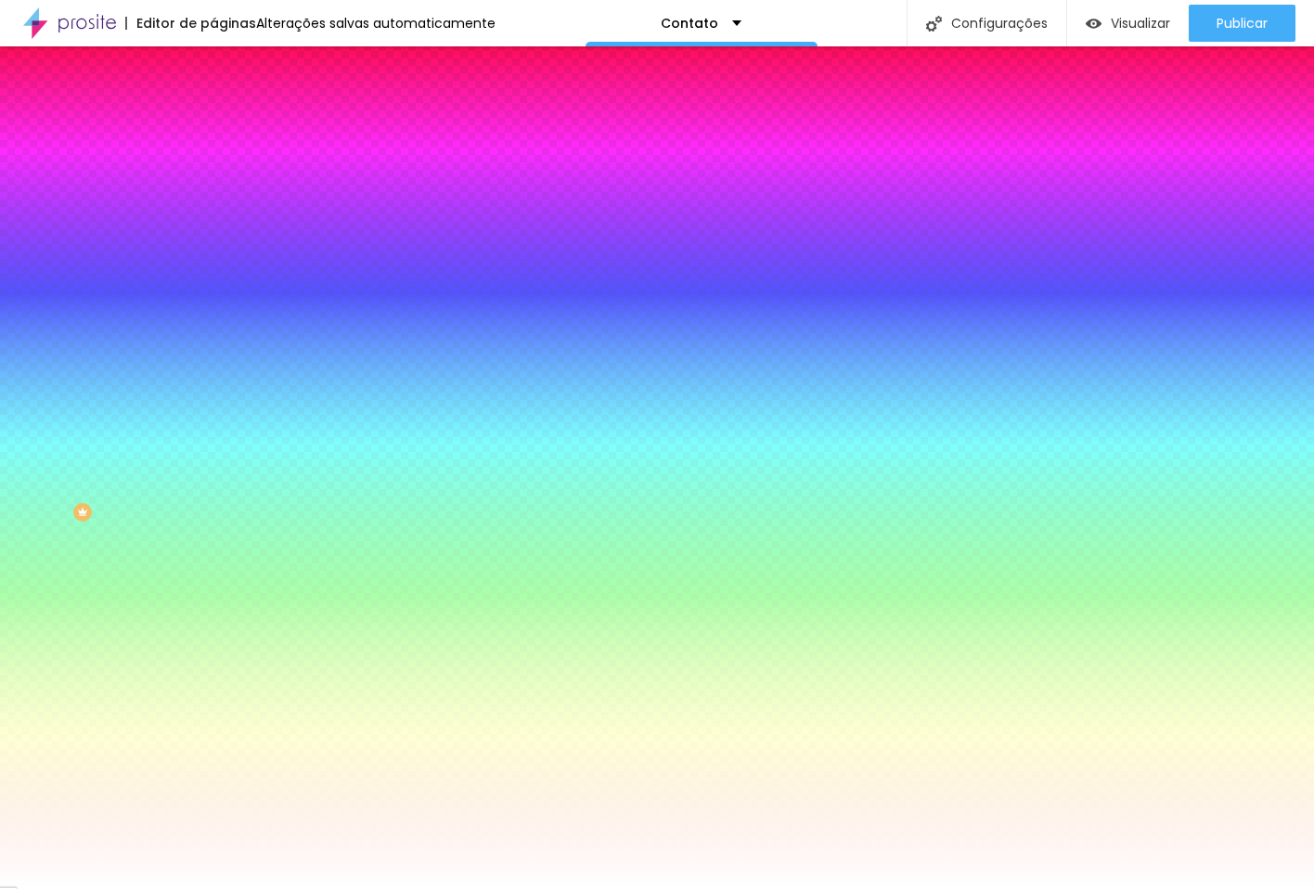
click at [213, 177] on div at bounding box center [319, 177] width 213 height 0
click at [213, 162] on div "Cor do ícone Voltar ao padrão #000000 Cor de fundo Voltar ao padrão #FFFFFF Bor…" at bounding box center [319, 353] width 213 height 416
click at [221, 172] on icon "button" at bounding box center [227, 165] width 13 height 13
click at [230, 133] on font "Avançado" at bounding box center [260, 139] width 61 height 16
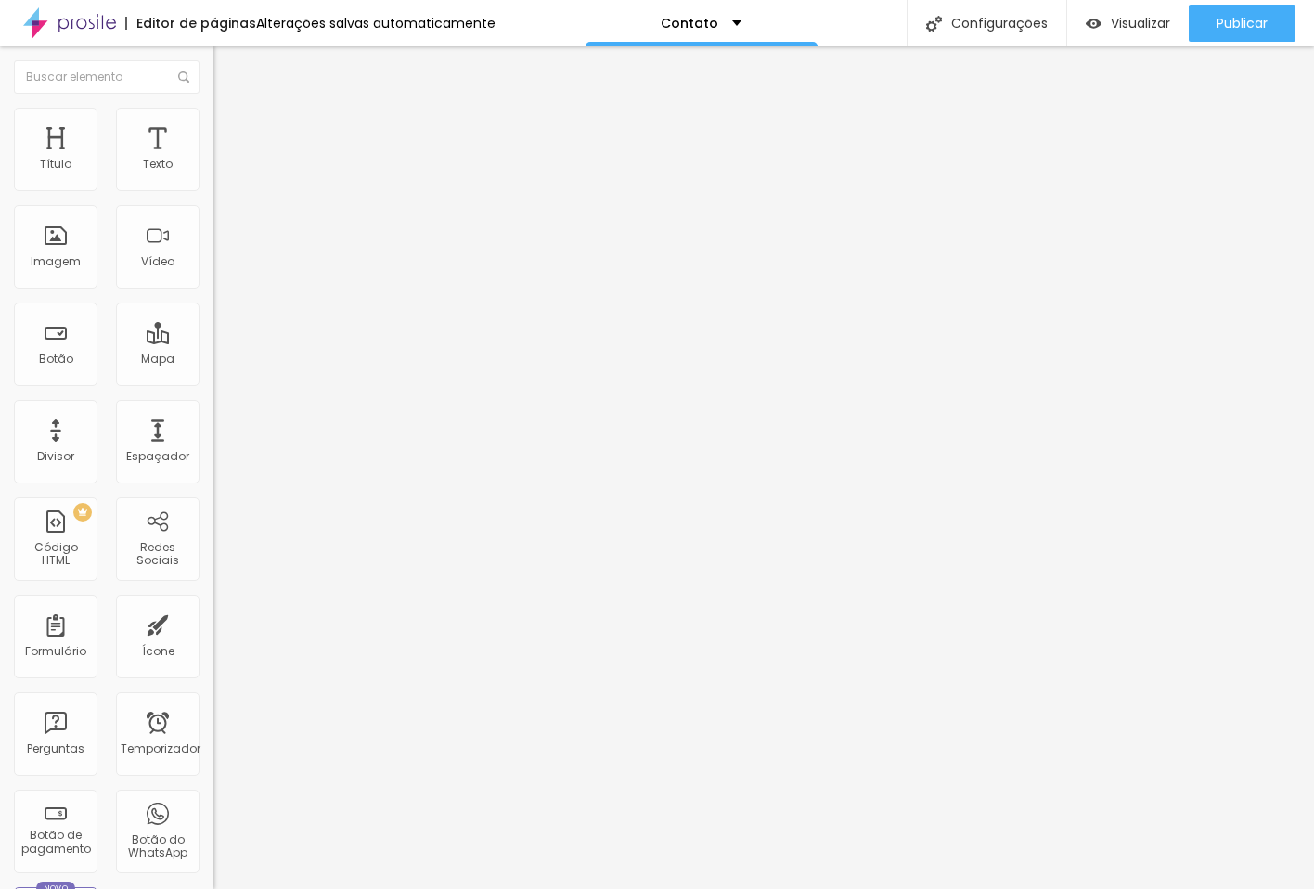
click at [213, 122] on li "Estilo" at bounding box center [319, 117] width 213 height 19
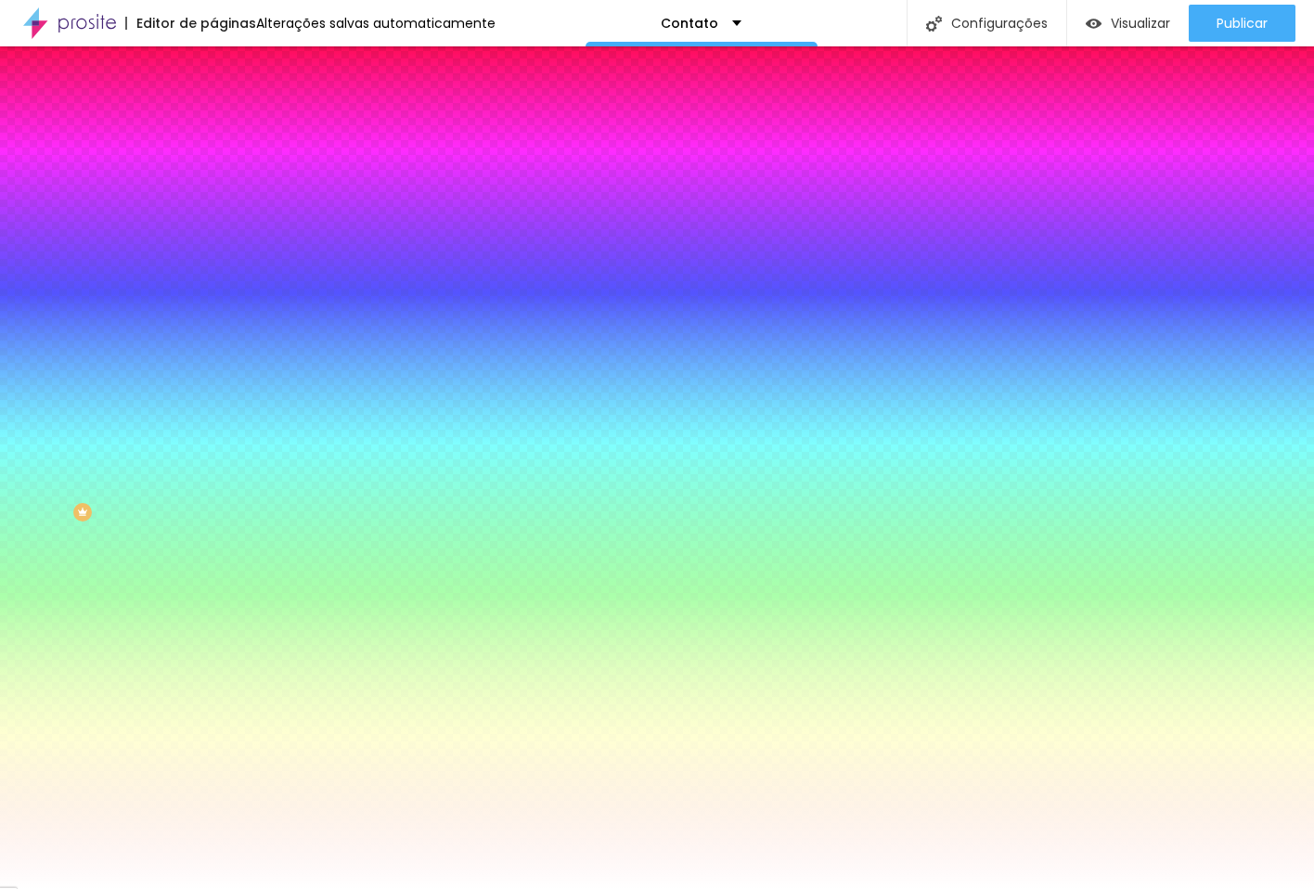
click at [230, 109] on font "Conteúdo" at bounding box center [259, 102] width 58 height 16
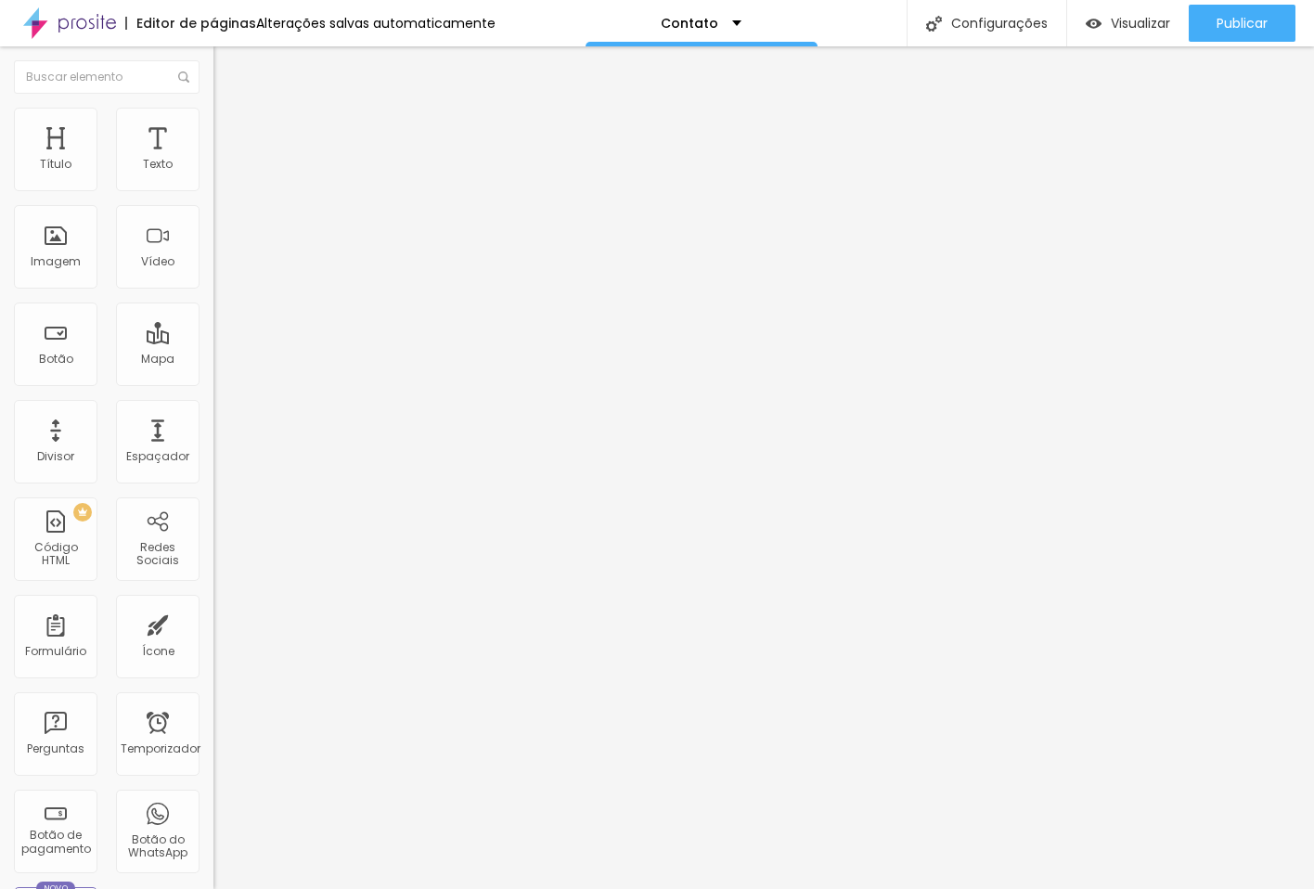
type input "1"
type input "12"
type input "19"
type input "20"
type input "19"
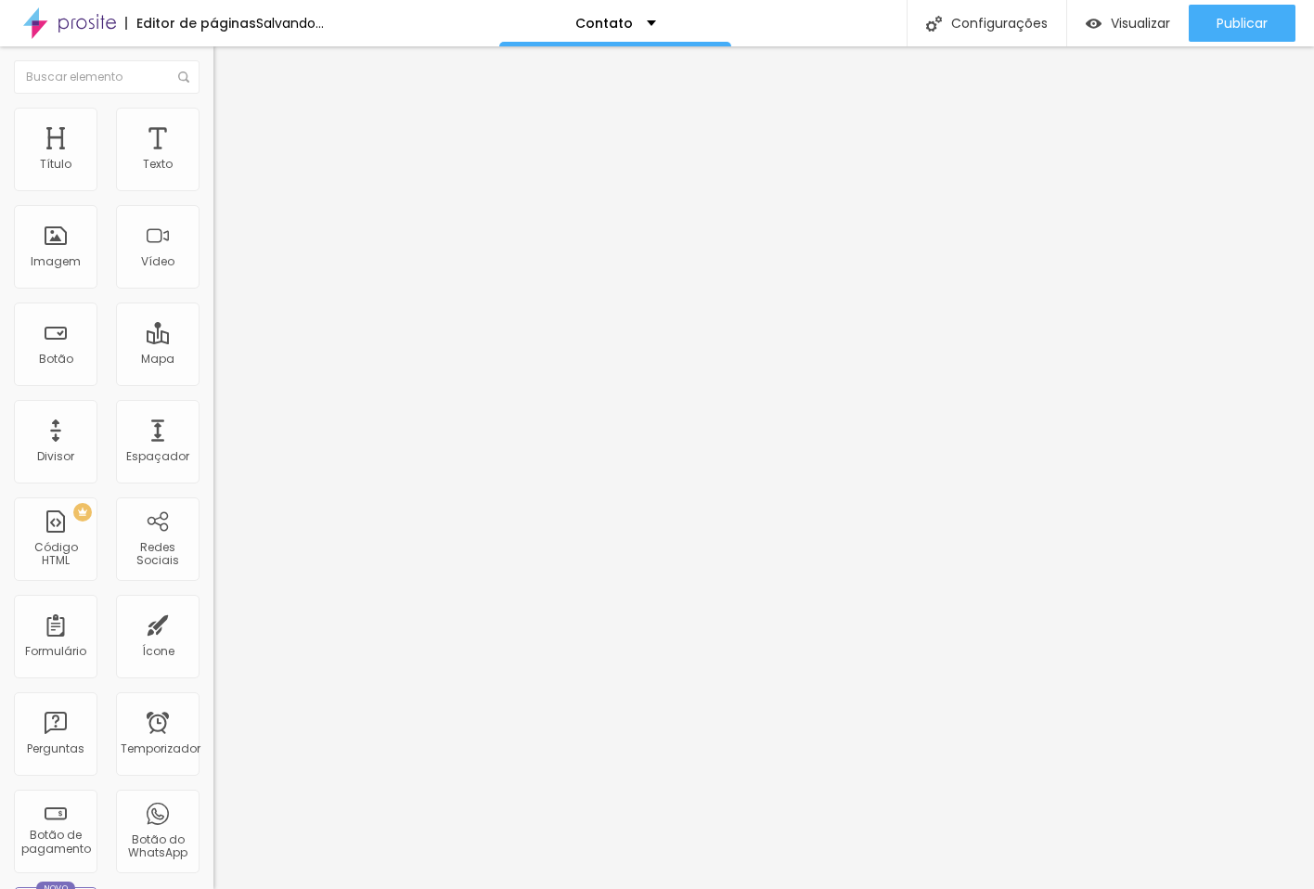
click at [213, 610] on div "Editar nulo Conteúdo Estilo Avançado Ícone Ícone de trocarte Tamanho 19 Alinham…" at bounding box center [319, 467] width 213 height 842
type input "20"
click at [213, 109] on img at bounding box center [221, 116] width 17 height 17
click at [213, 106] on img at bounding box center [221, 97] width 17 height 17
click at [241, 195] on font "Conectar" at bounding box center [274, 184] width 67 height 19
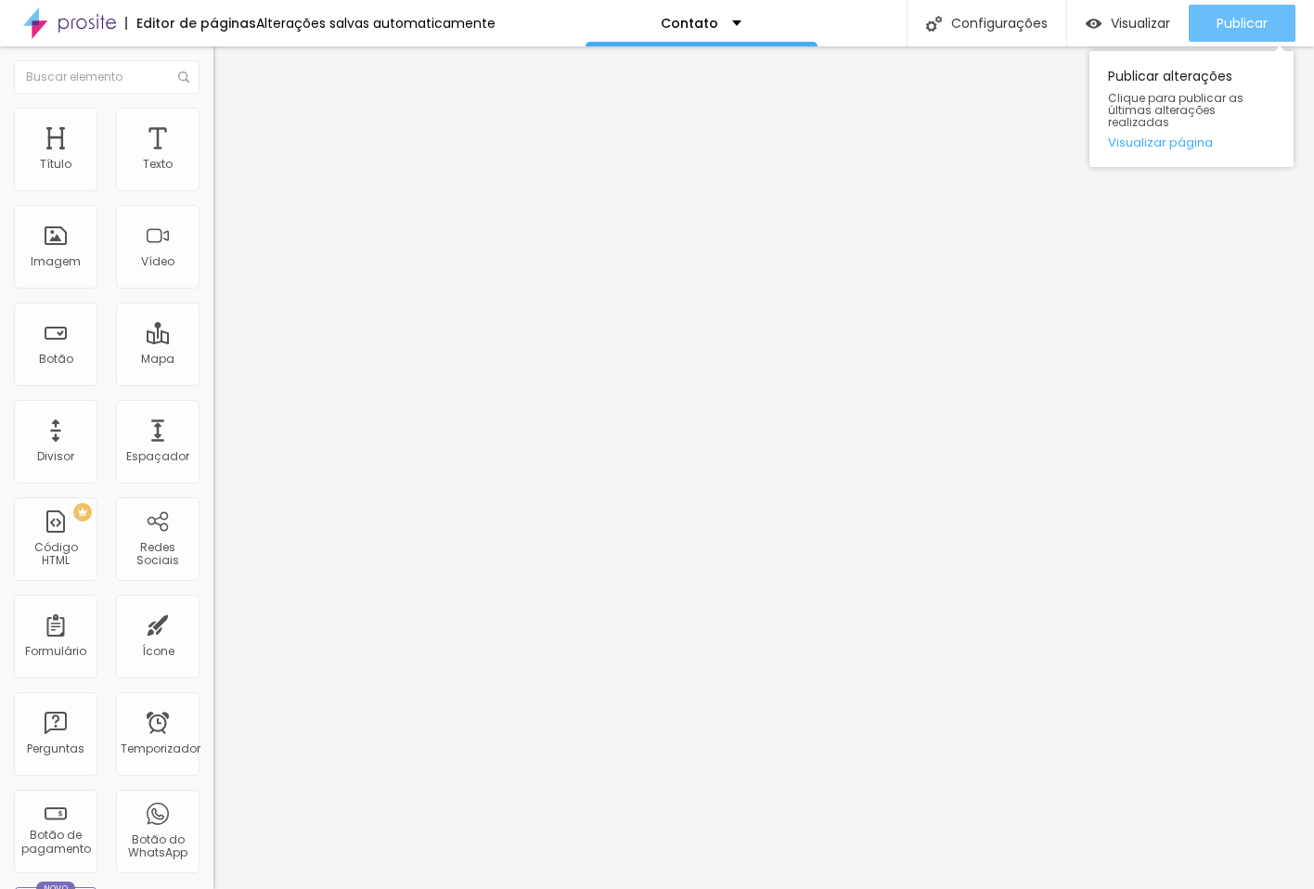
click at [1263, 17] on font "Publicar" at bounding box center [1241, 23] width 51 height 19
click at [213, 118] on img at bounding box center [221, 116] width 17 height 17
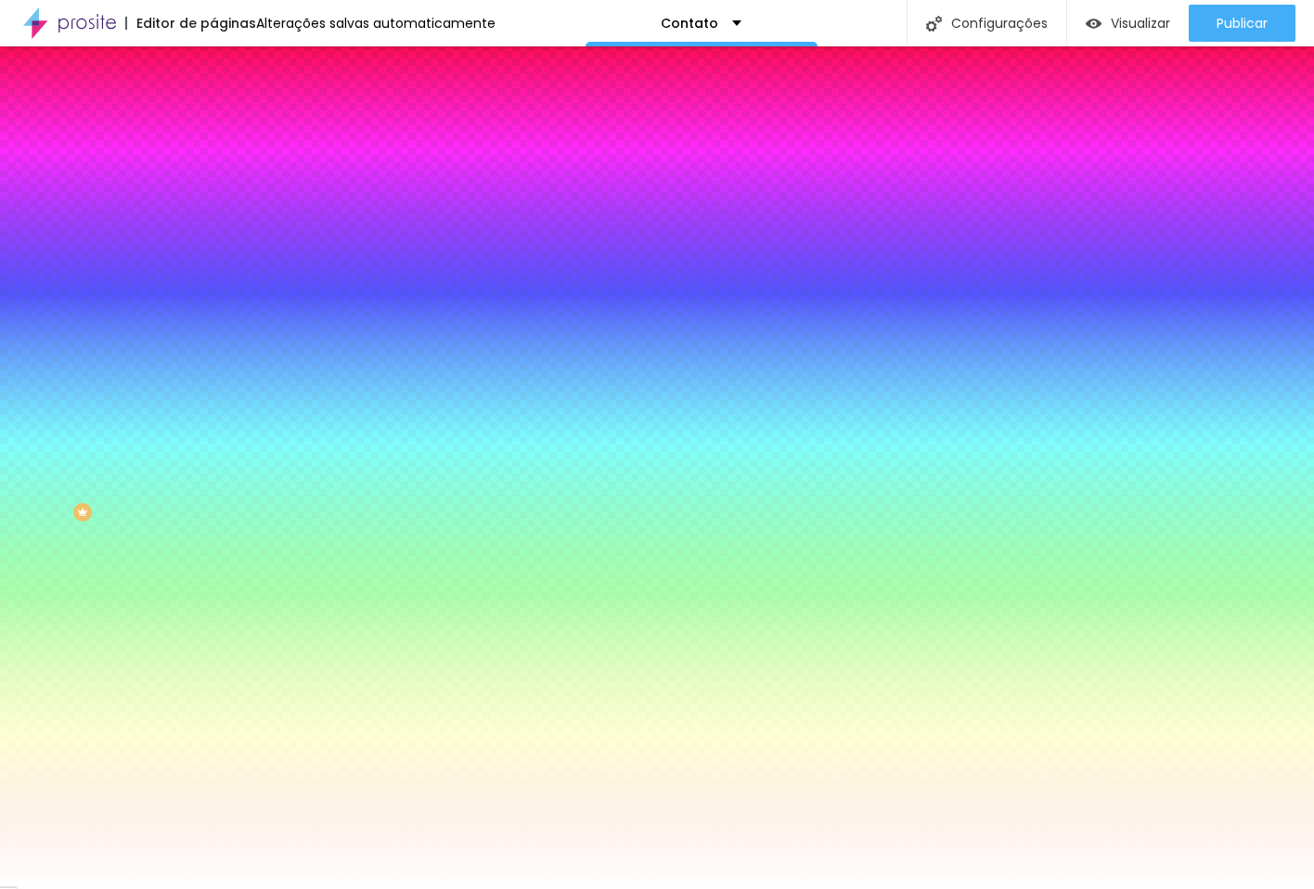
scroll to position [1, 0]
type input "#072540"
click at [213, 575] on div "Editar nulo Conteúdo Estilo Avançado Cor do ícone Voltar ao padrão #072540 Cor …" at bounding box center [319, 467] width 213 height 842
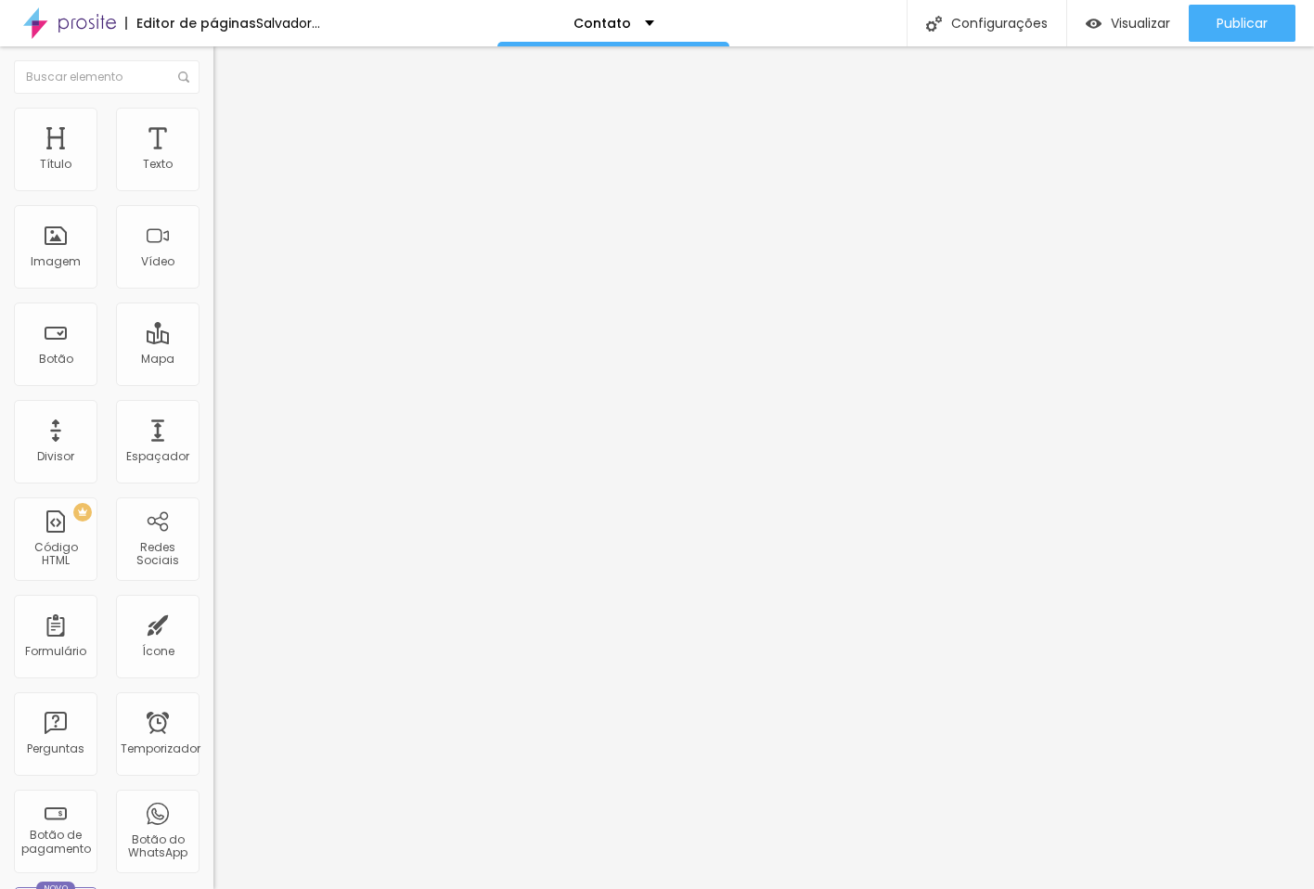
click at [227, 64] on img "button" at bounding box center [234, 67] width 15 height 15
click at [227, 69] on img "button" at bounding box center [234, 67] width 15 height 15
click at [227, 66] on img "button" at bounding box center [234, 67] width 15 height 15
click at [1238, 34] on div "Publicar" at bounding box center [1241, 23] width 51 height 37
click at [227, 66] on img "button" at bounding box center [234, 67] width 15 height 15
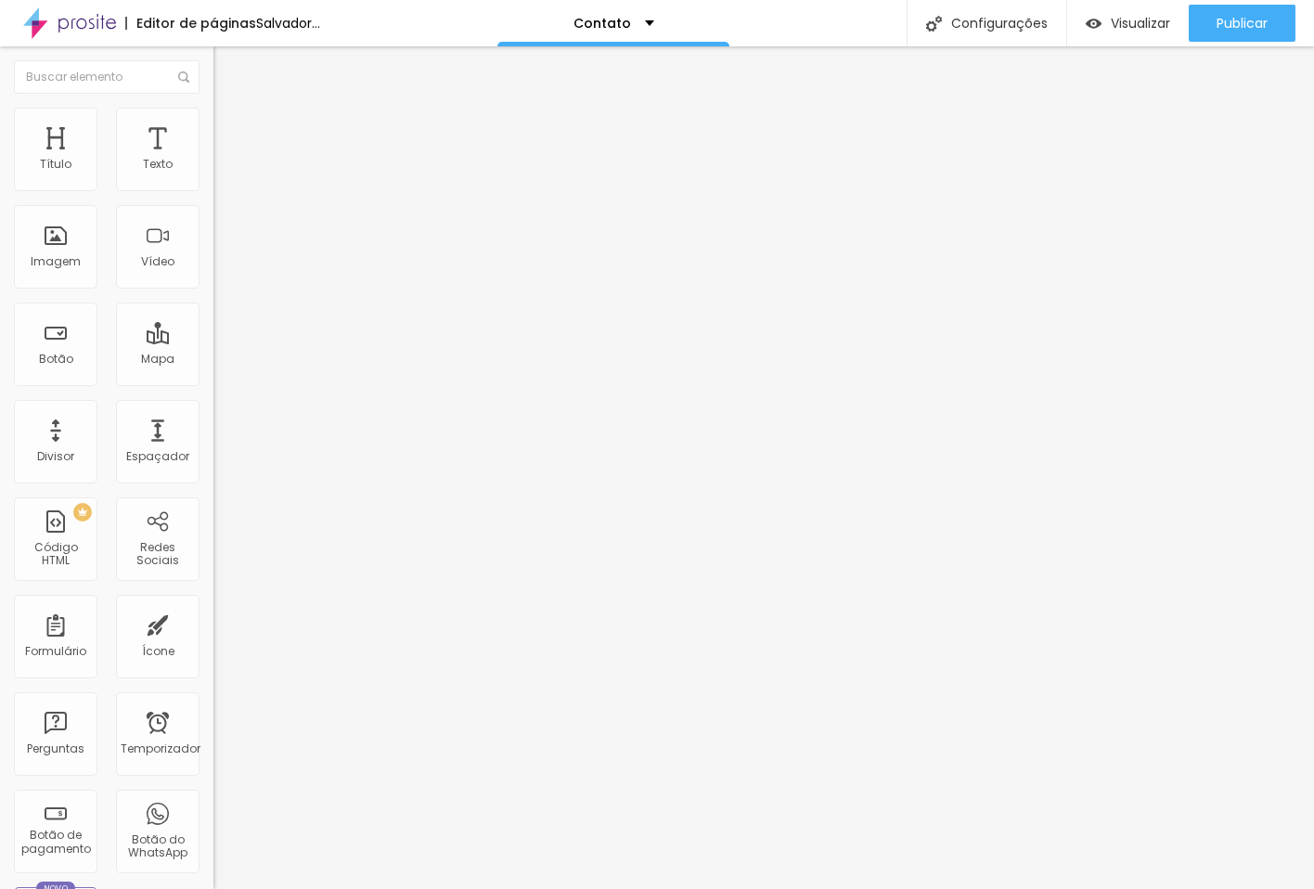
click at [227, 71] on div "Editar nulo" at bounding box center [275, 67] width 96 height 15
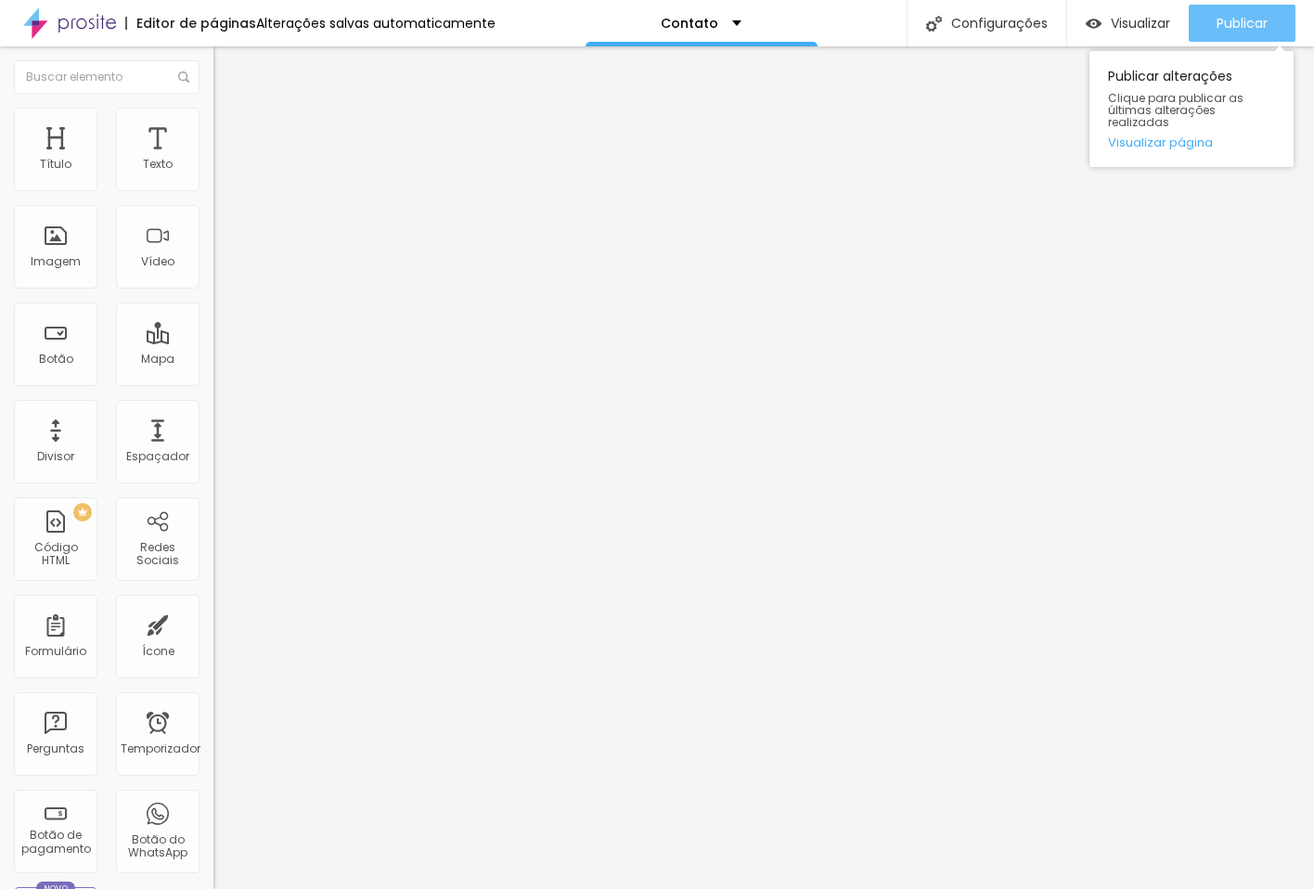
click at [1276, 23] on button "Publicar" at bounding box center [1241, 23] width 107 height 37
click at [1245, 19] on font "Publicar" at bounding box center [1241, 23] width 51 height 19
click at [213, 178] on button "button" at bounding box center [226, 168] width 26 height 19
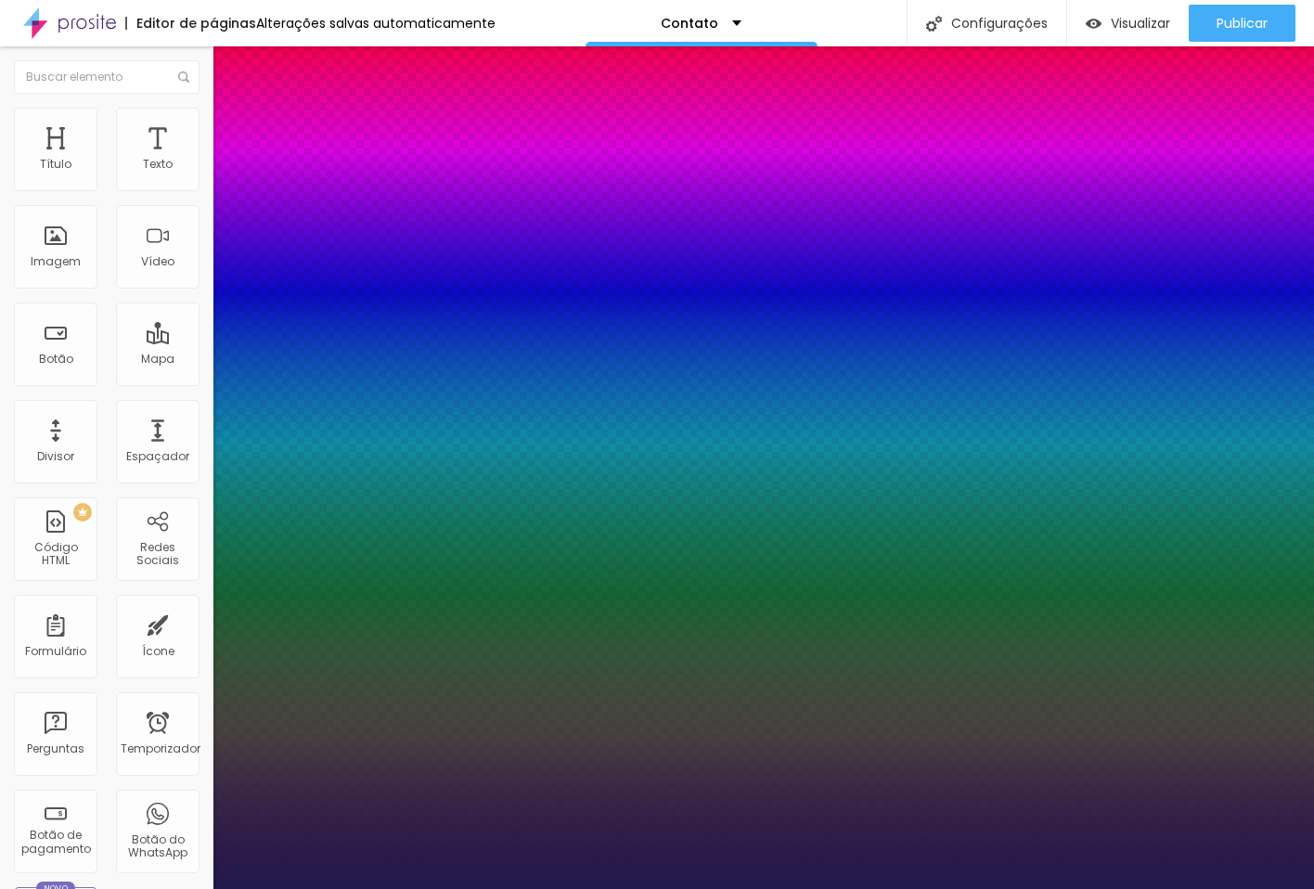
type input "1"
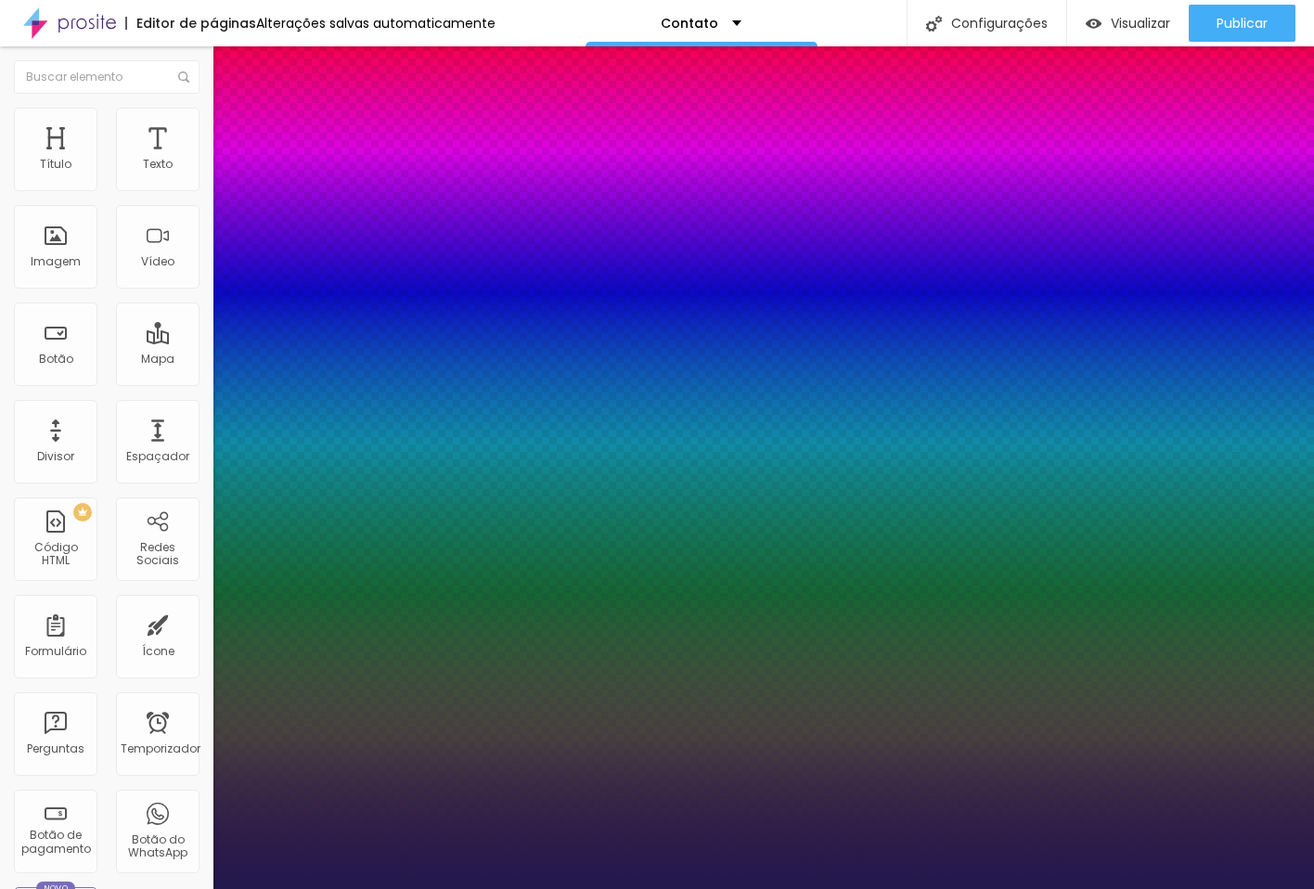
type input "1.7"
type input "1"
type input "1.7"
type input "1"
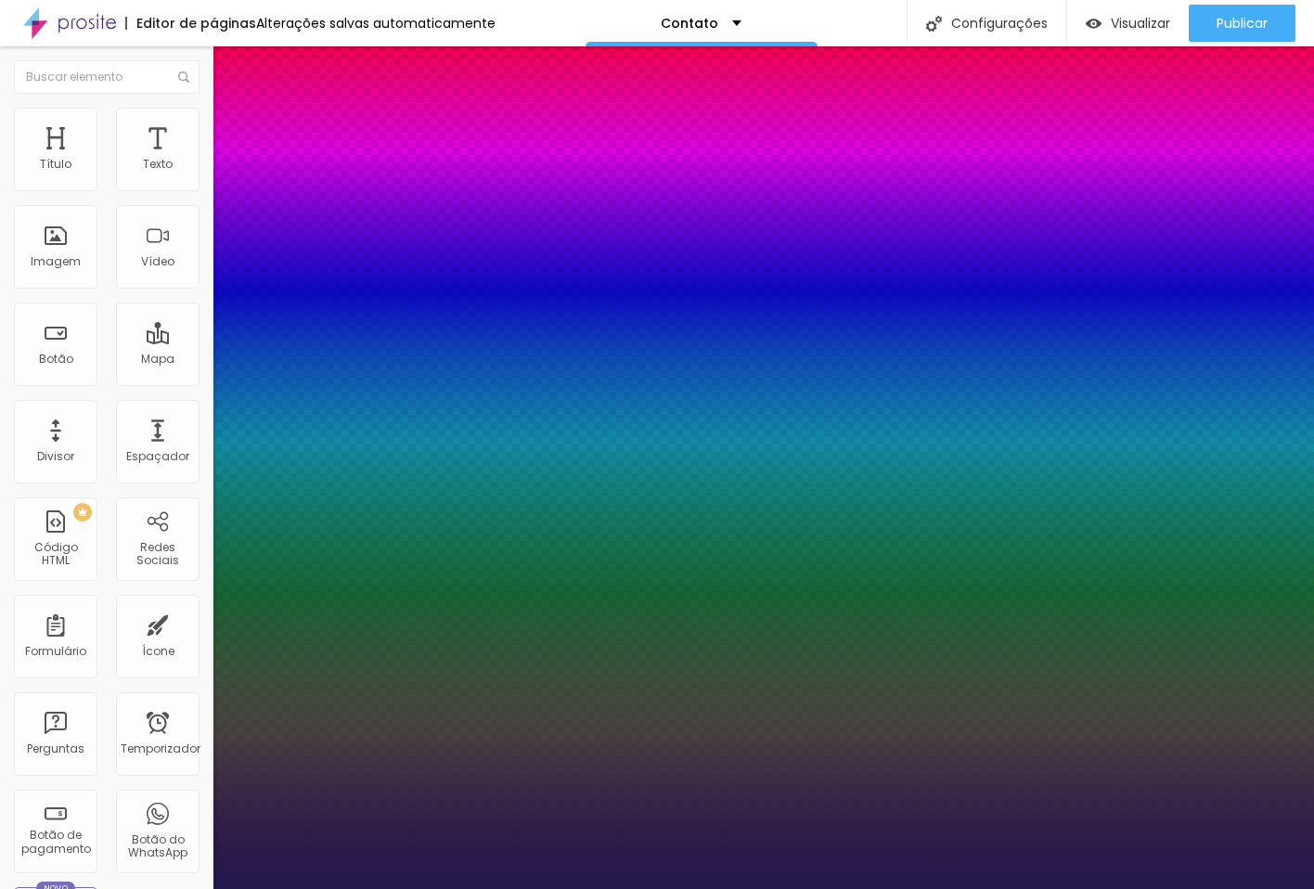
click at [1251, 887] on div at bounding box center [657, 889] width 1314 height 0
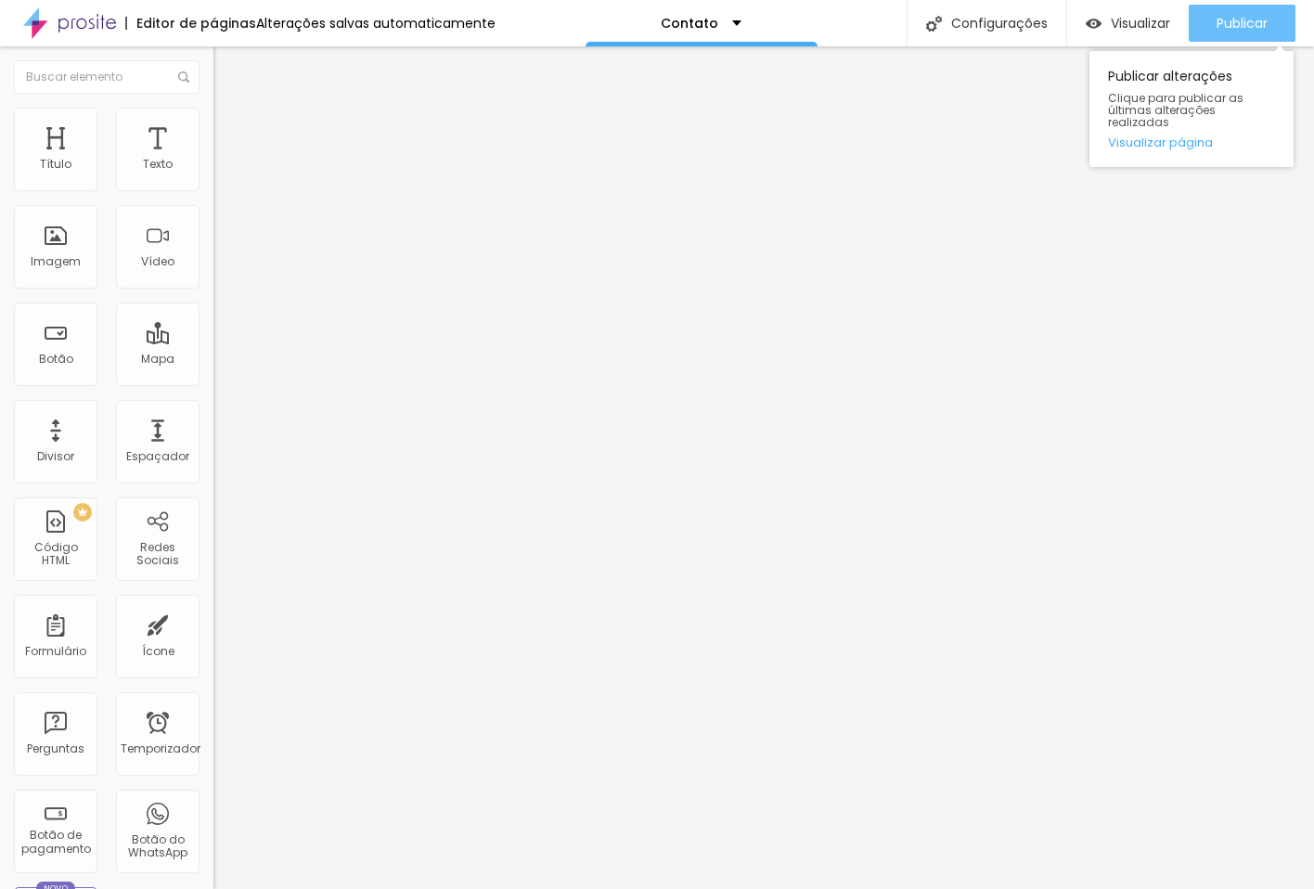
click at [1279, 18] on button "Publicar" at bounding box center [1241, 23] width 107 height 37
drag, startPoint x: 192, startPoint y: 187, endPoint x: 184, endPoint y: 183, distance: 9.6
click at [213, 178] on button "button" at bounding box center [226, 168] width 26 height 19
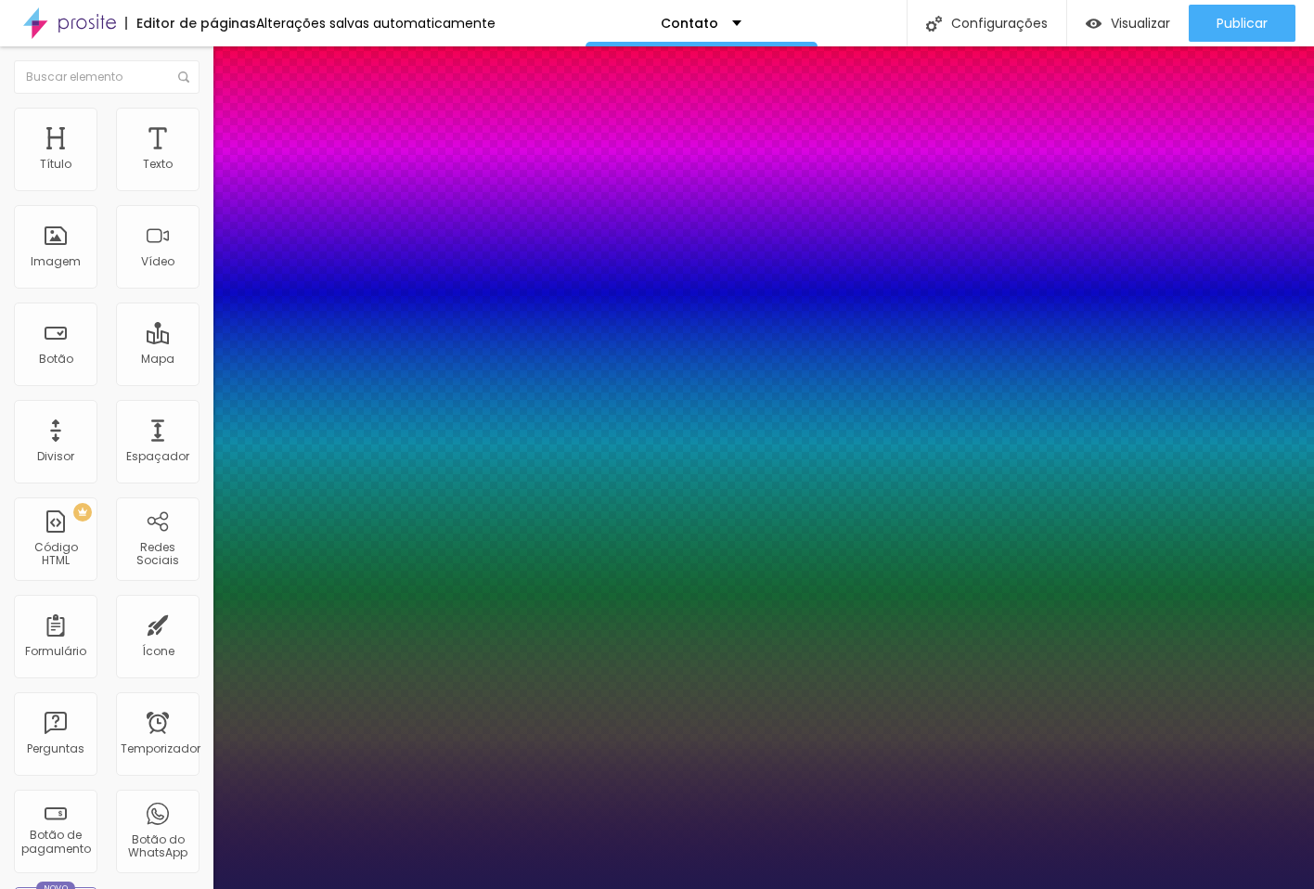
type input "1"
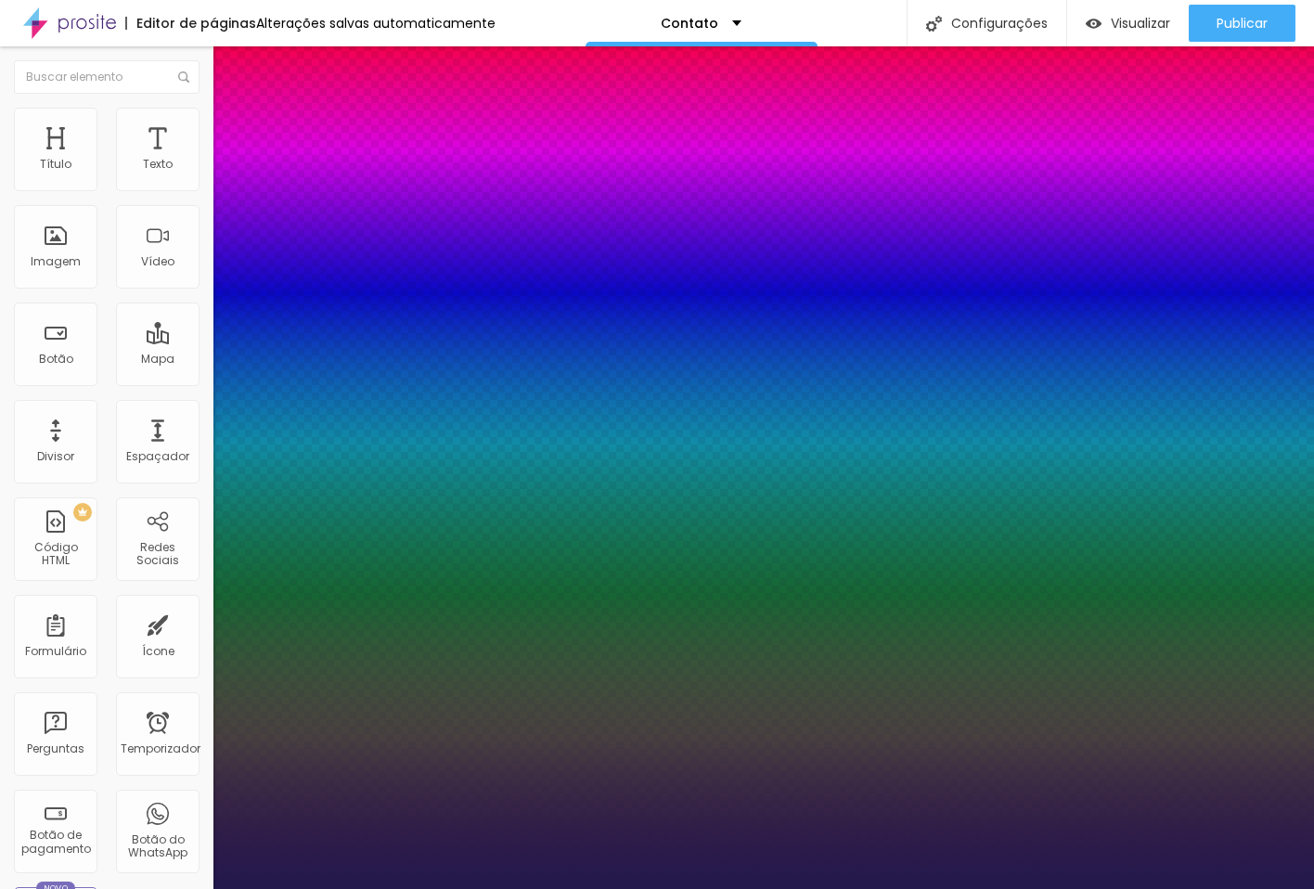
type input "1.7"
type input "1"
type input "1.7"
click at [1082, 887] on div at bounding box center [657, 889] width 1314 height 0
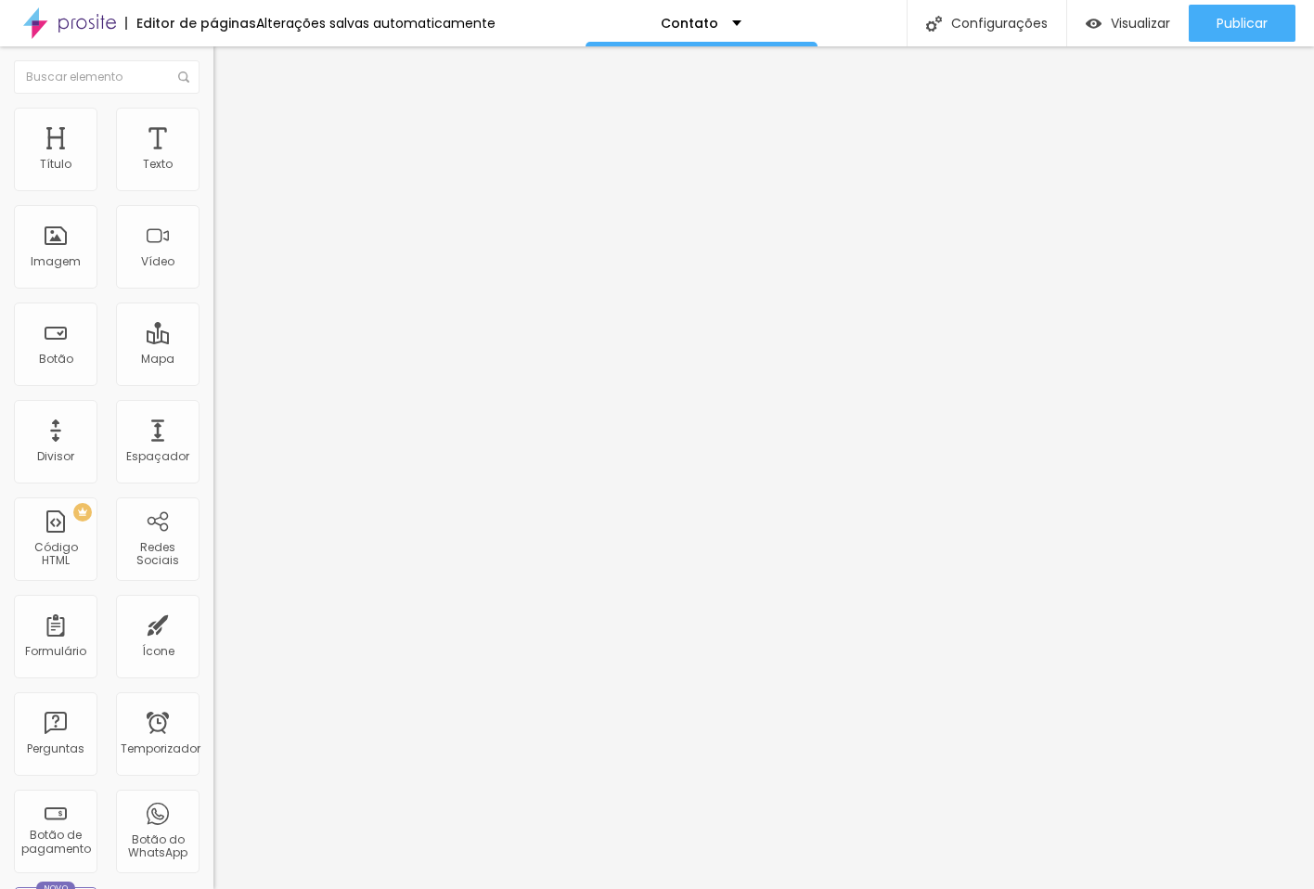
click at [223, 171] on icon "button" at bounding box center [226, 166] width 7 height 7
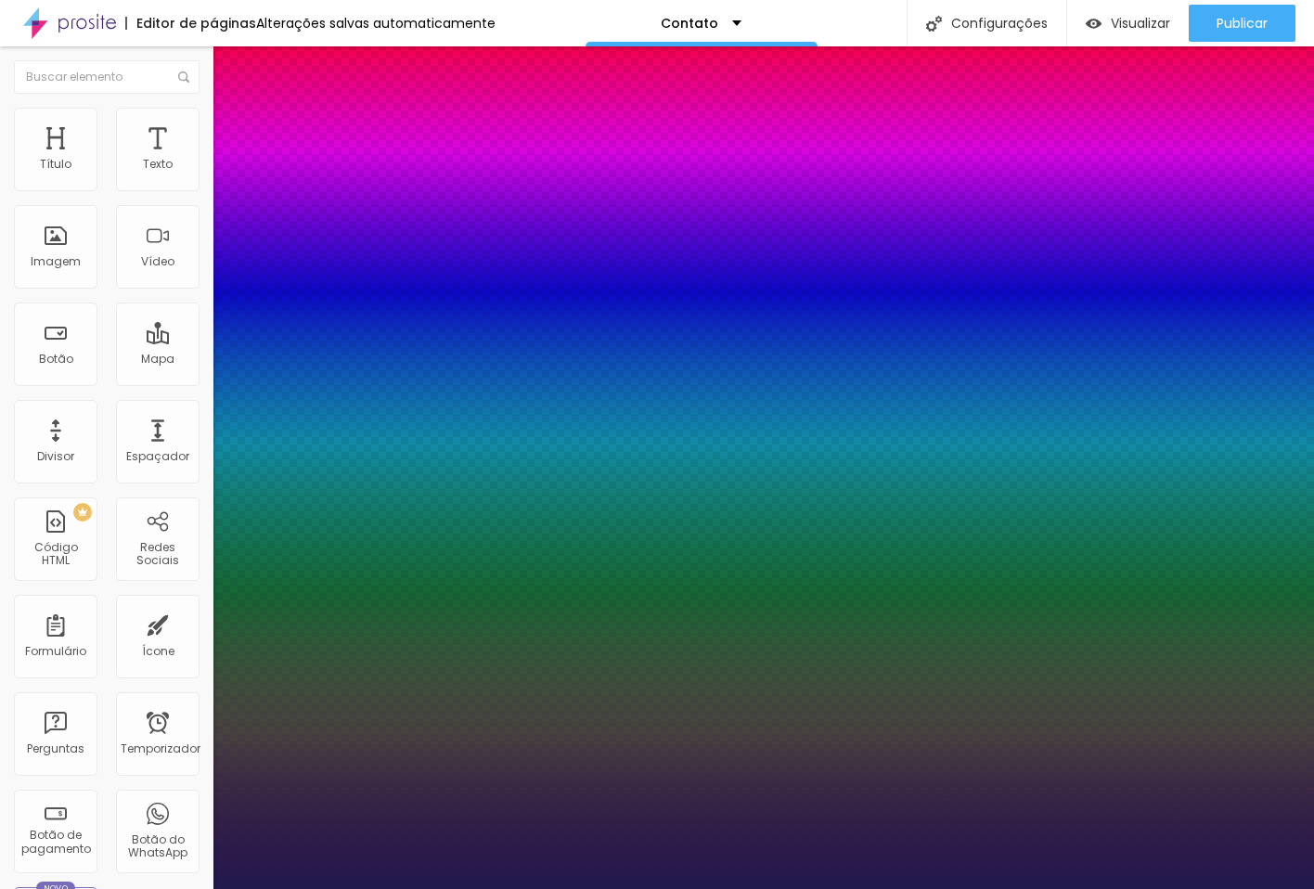
type input "1"
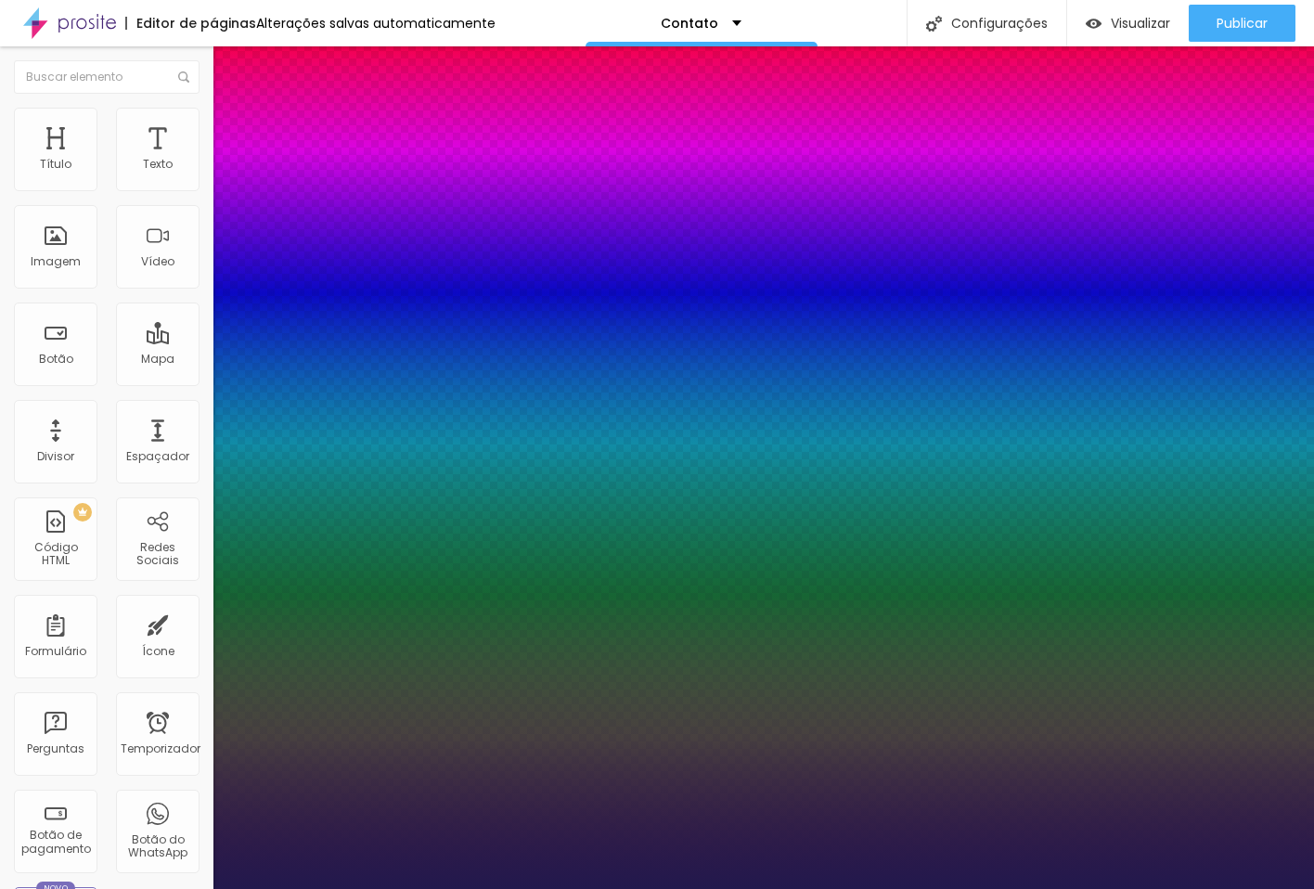
type input "1.7"
type input "1"
type input "1.7"
click at [1131, 887] on div at bounding box center [657, 889] width 1314 height 0
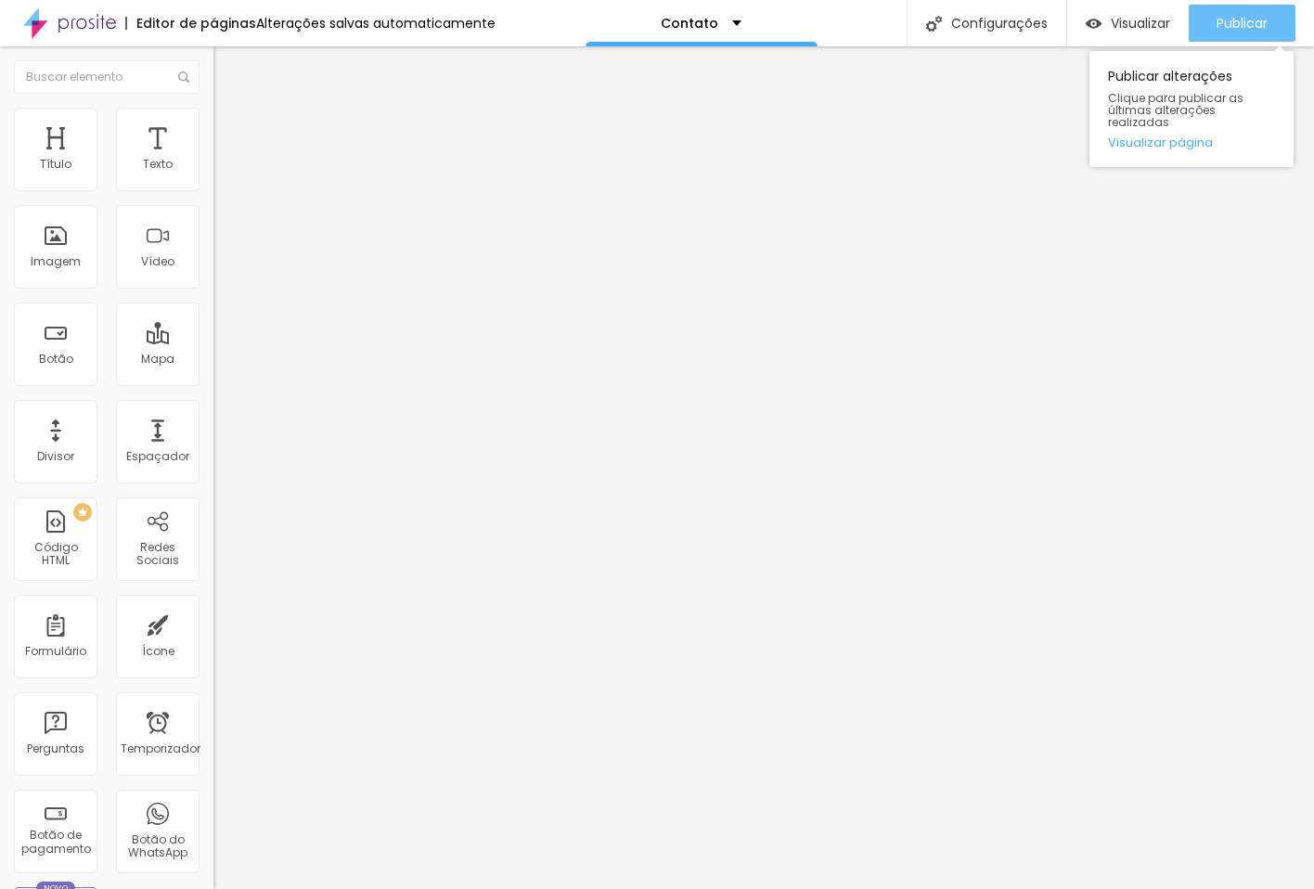
click at [1239, 27] on font "Publicar" at bounding box center [1241, 23] width 51 height 19
click at [213, 126] on li "Avançado" at bounding box center [319, 135] width 213 height 19
click at [1235, 29] on font "Publicar" at bounding box center [1241, 23] width 51 height 19
click at [1228, 14] on font "Publicar" at bounding box center [1241, 23] width 51 height 19
click at [1235, 18] on font "Publicar" at bounding box center [1241, 23] width 51 height 19
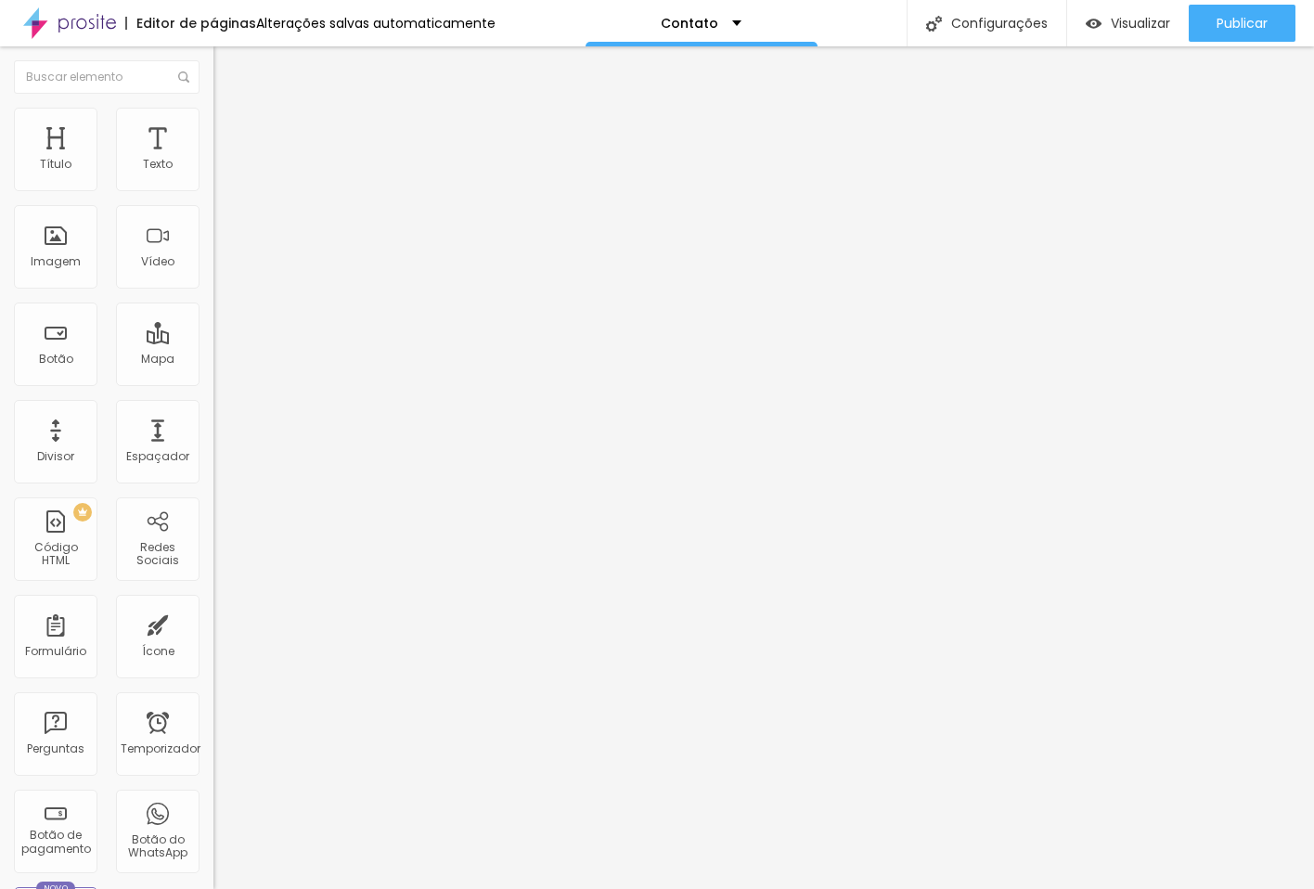
click at [213, 174] on input "text" at bounding box center [324, 165] width 223 height 19
